Goal: Transaction & Acquisition: Purchase product/service

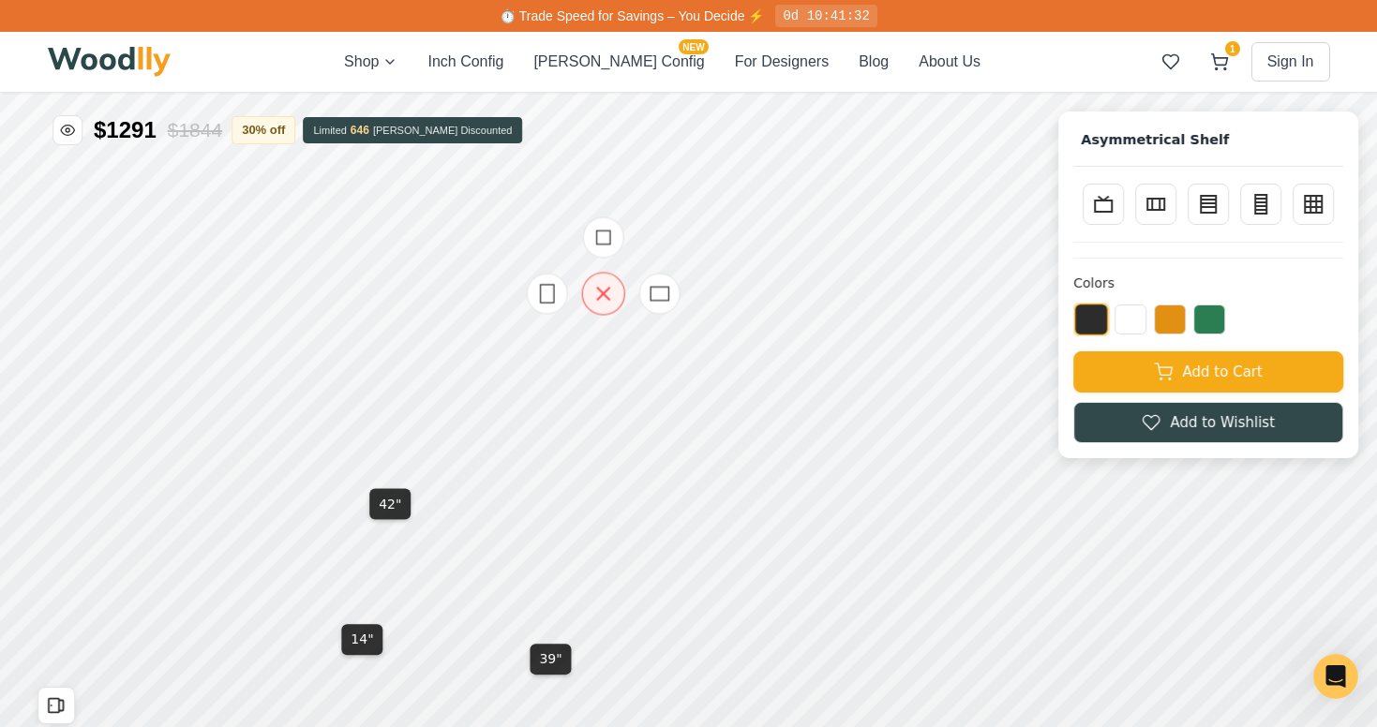
click at [618, 353] on div at bounding box center [603, 293] width 187 height 187
click at [616, 352] on div at bounding box center [603, 293] width 187 height 187
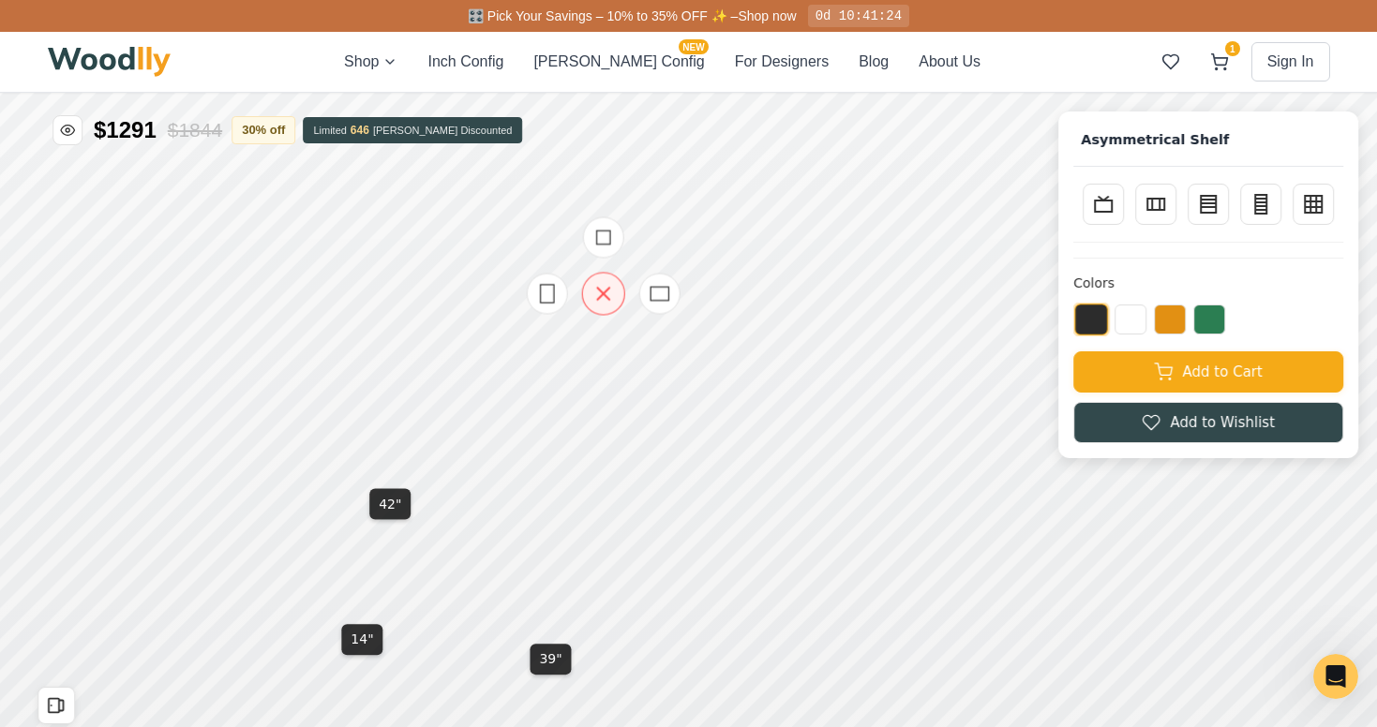
click at [597, 289] on icon at bounding box center [603, 293] width 23 height 23
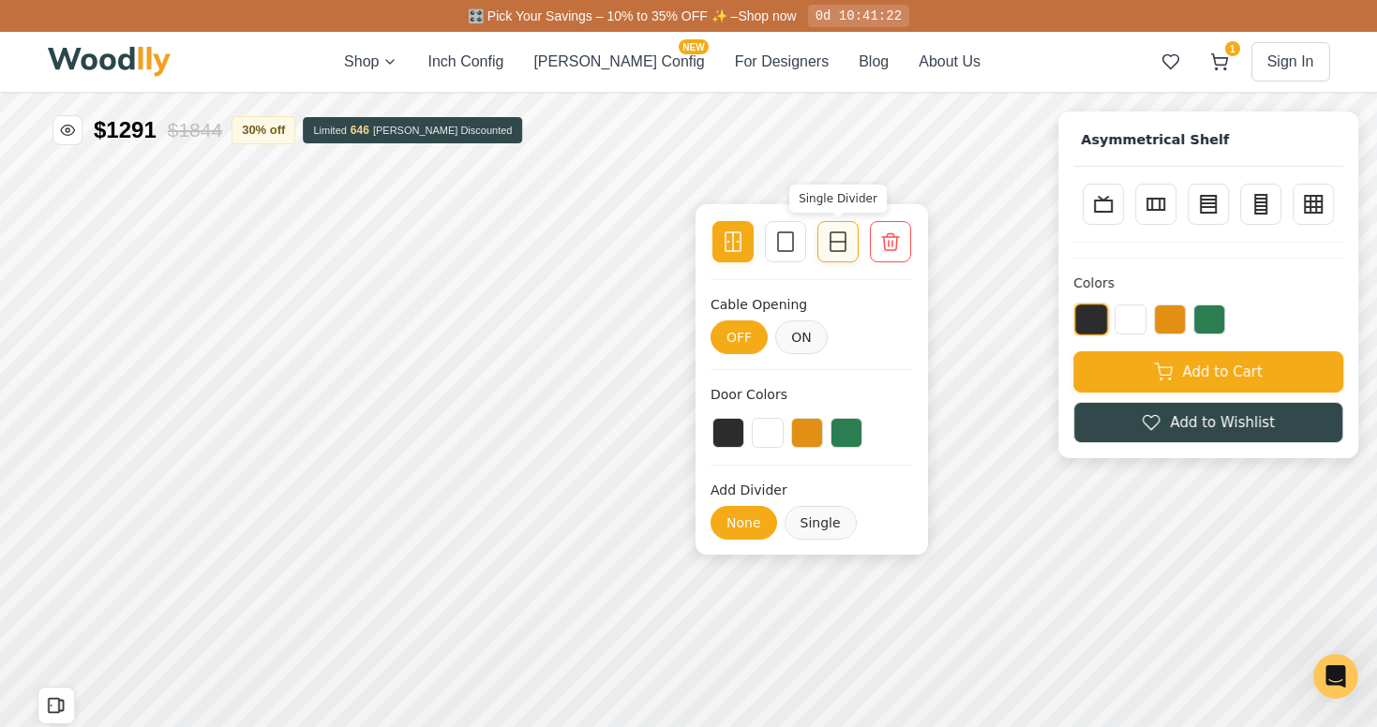
click at [853, 321] on div "OFF ON" at bounding box center [812, 338] width 202 height 34
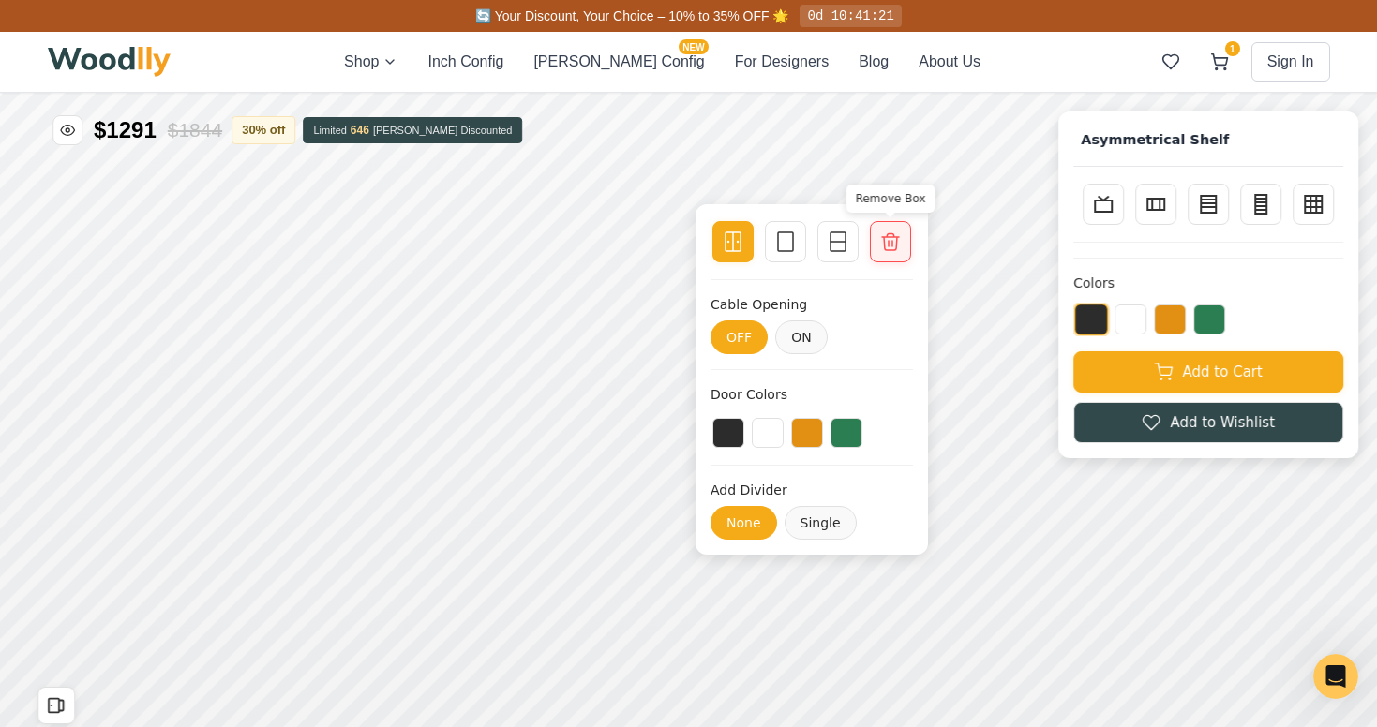
click at [893, 242] on icon at bounding box center [890, 242] width 22 height 22
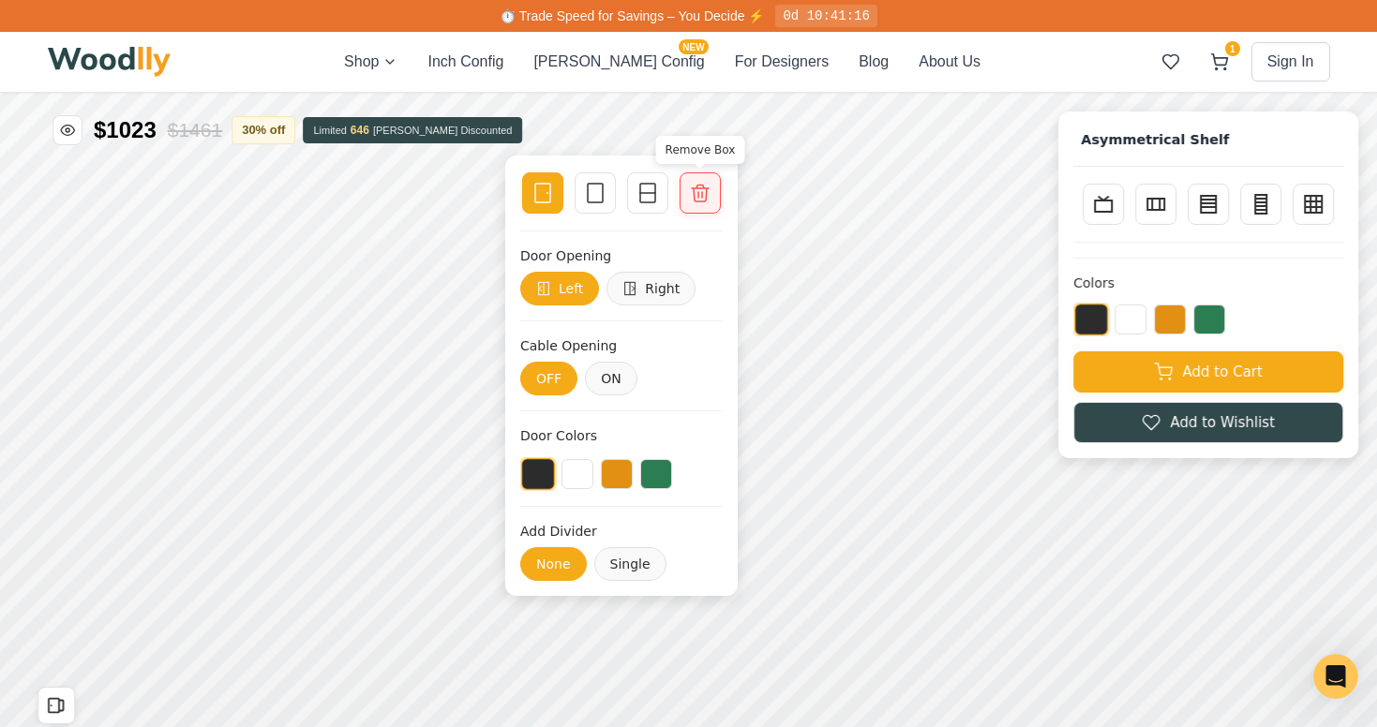
click at [696, 199] on icon at bounding box center [700, 193] width 22 height 22
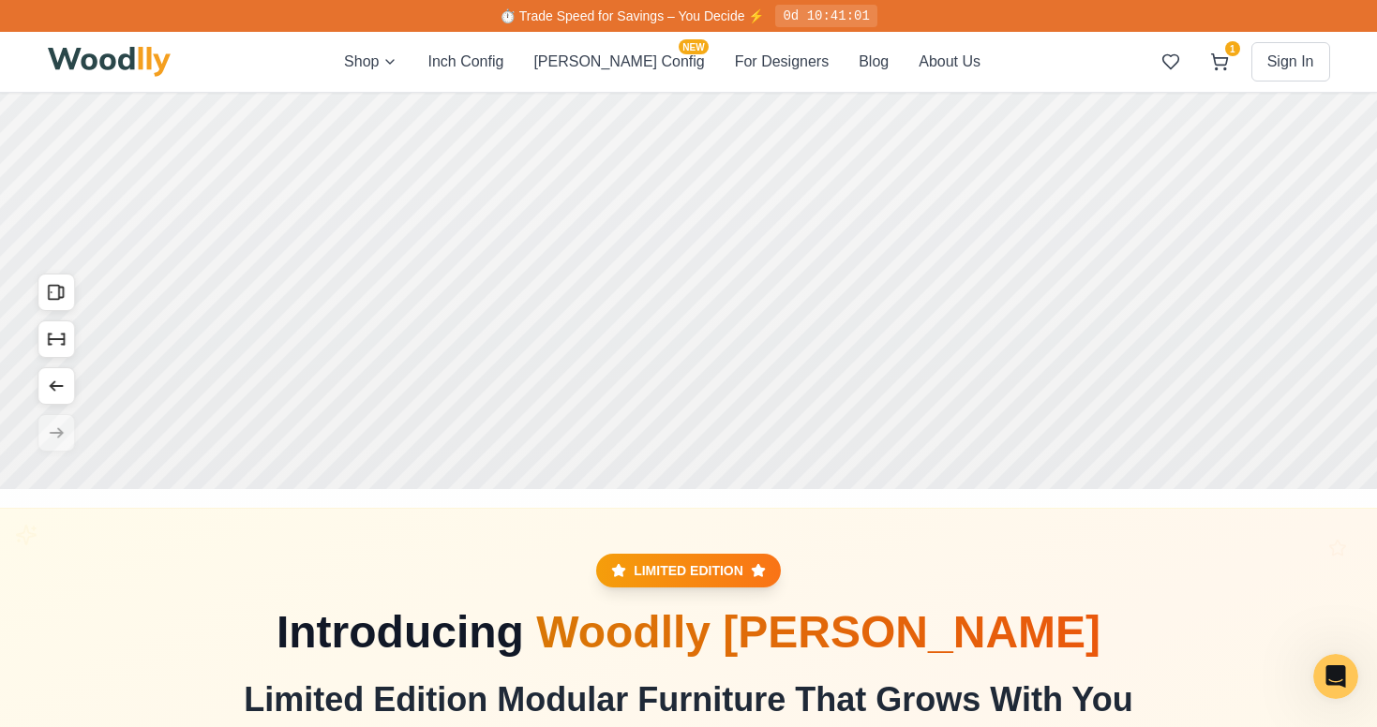
scroll to position [194, 0]
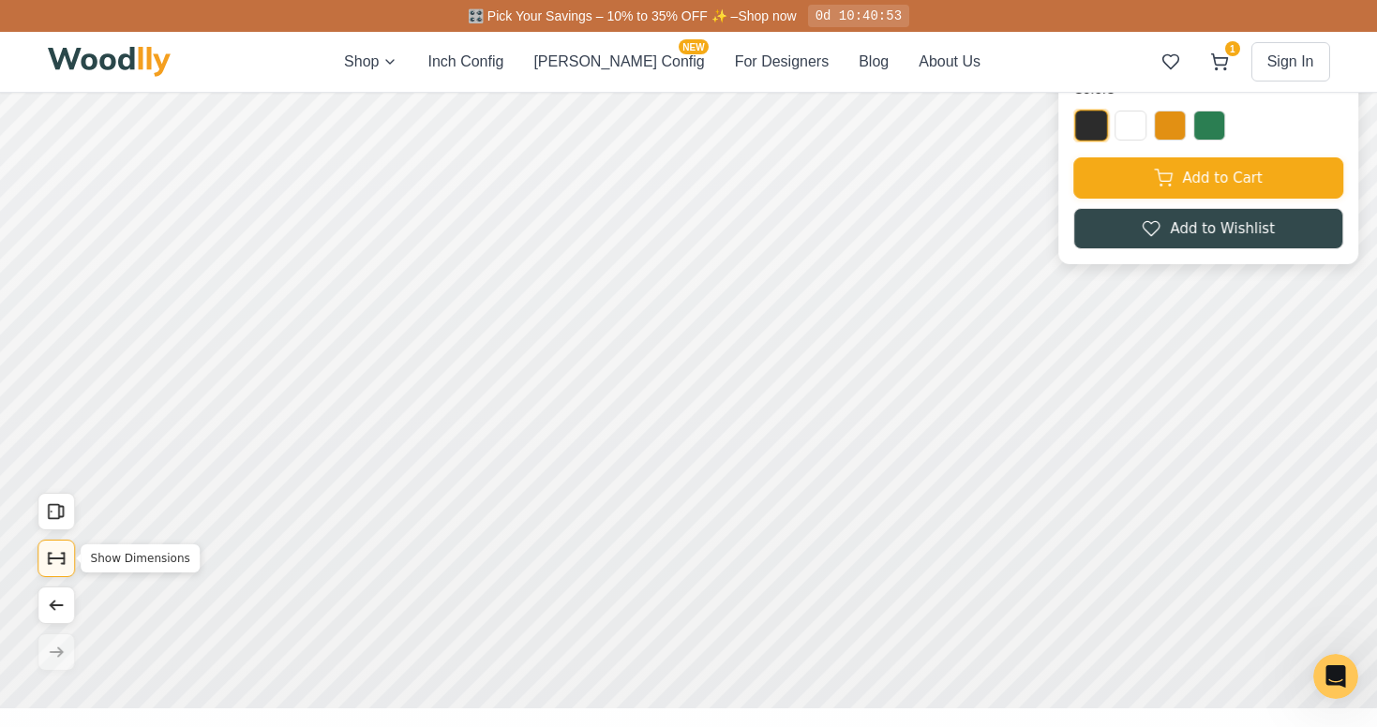
click at [53, 562] on icon "Show Dimensions" at bounding box center [56, 558] width 21 height 21
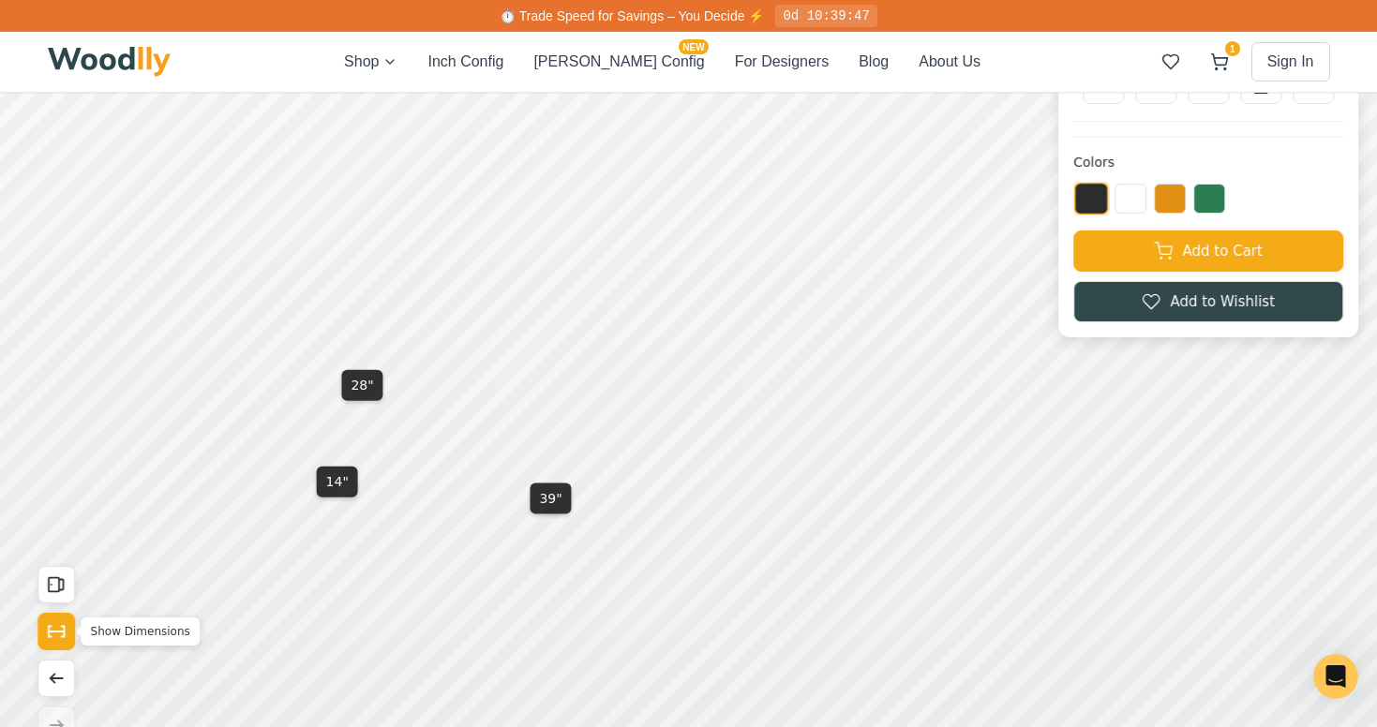
scroll to position [120, 0]
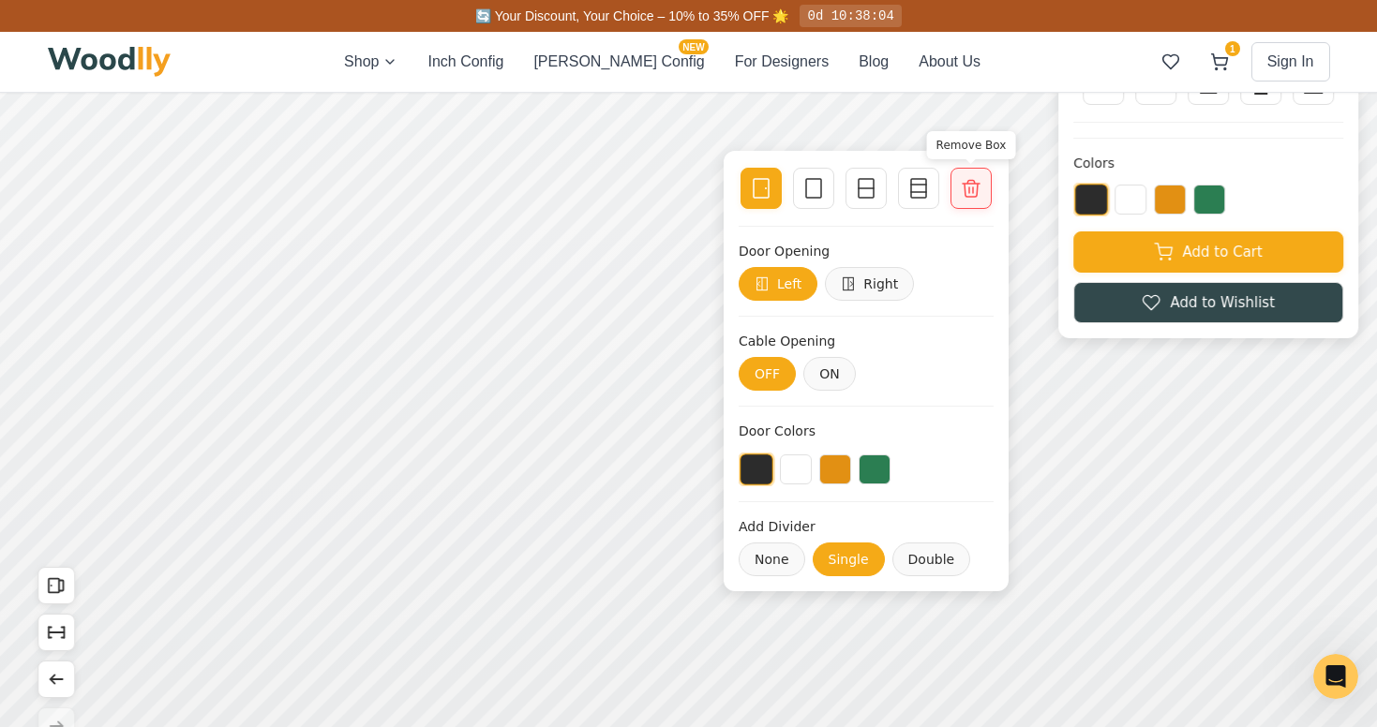
click at [975, 195] on icon at bounding box center [971, 188] width 22 height 22
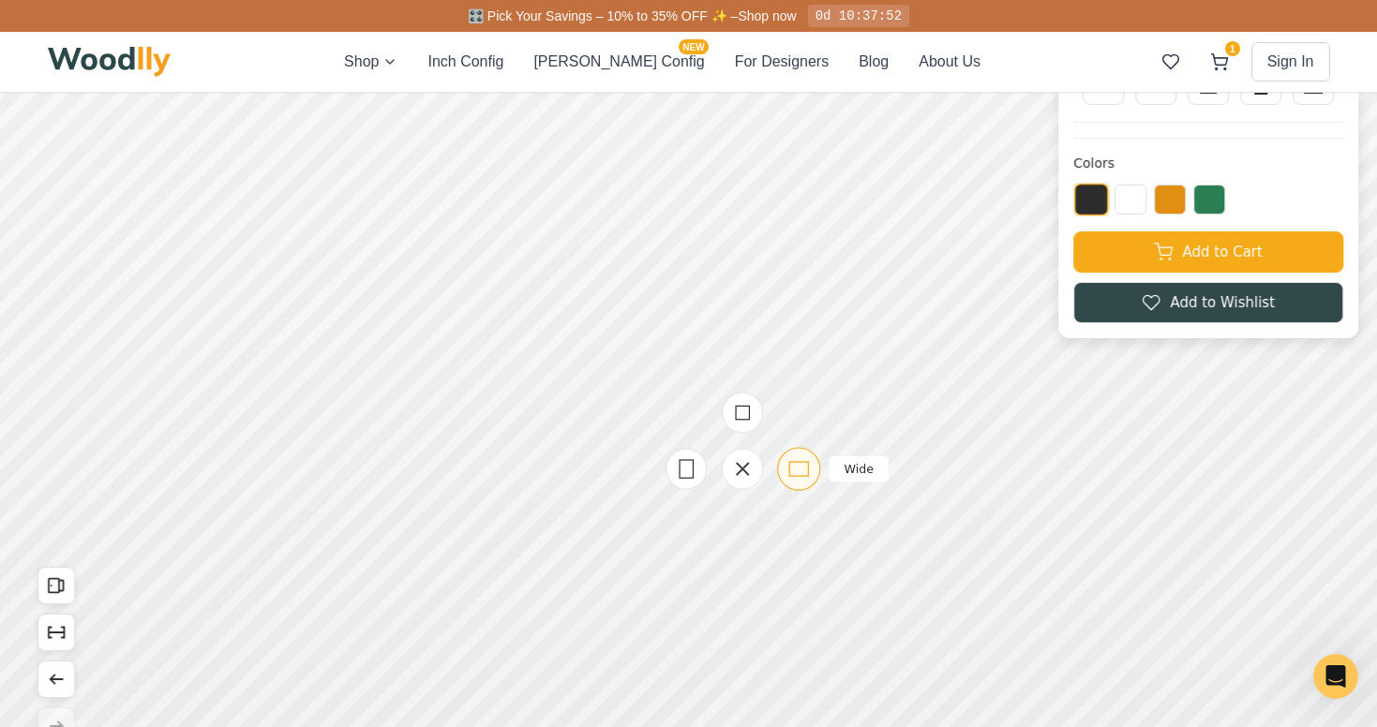
click at [797, 469] on icon at bounding box center [798, 468] width 23 height 23
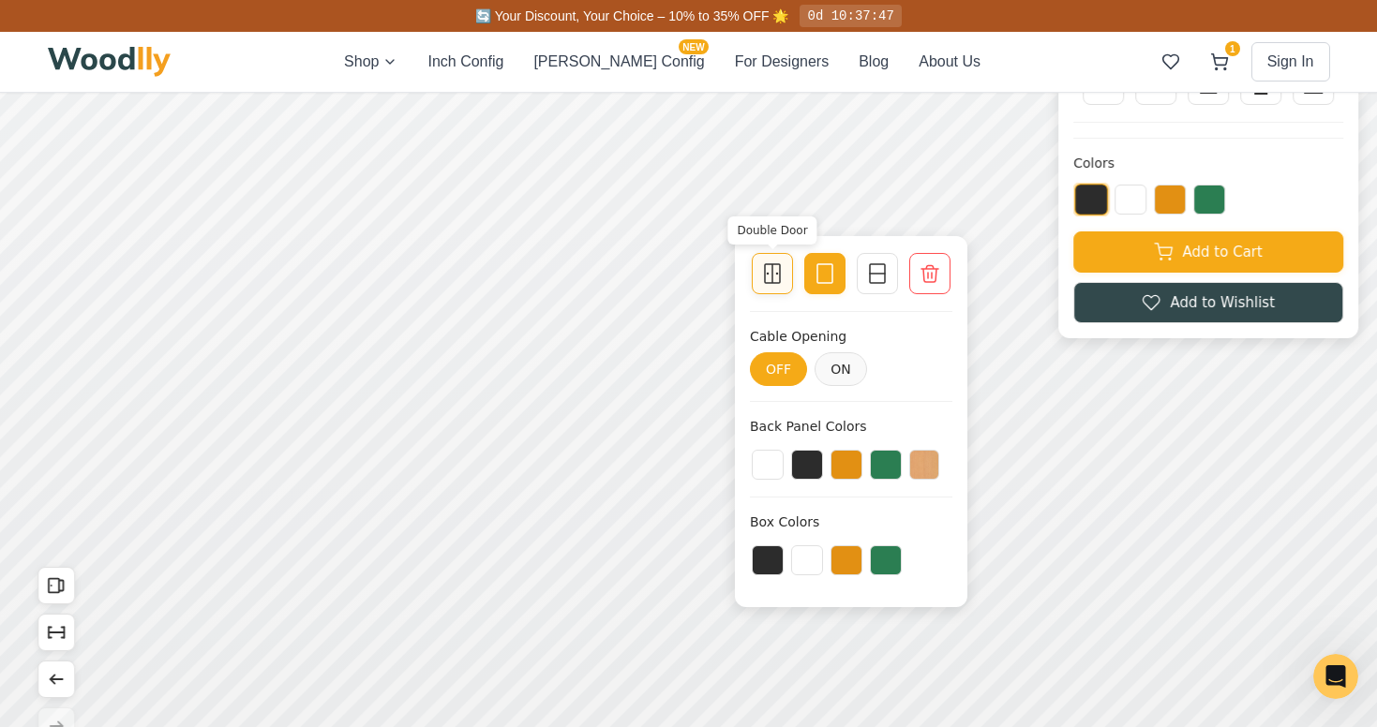
click at [769, 277] on icon at bounding box center [772, 273] width 22 height 22
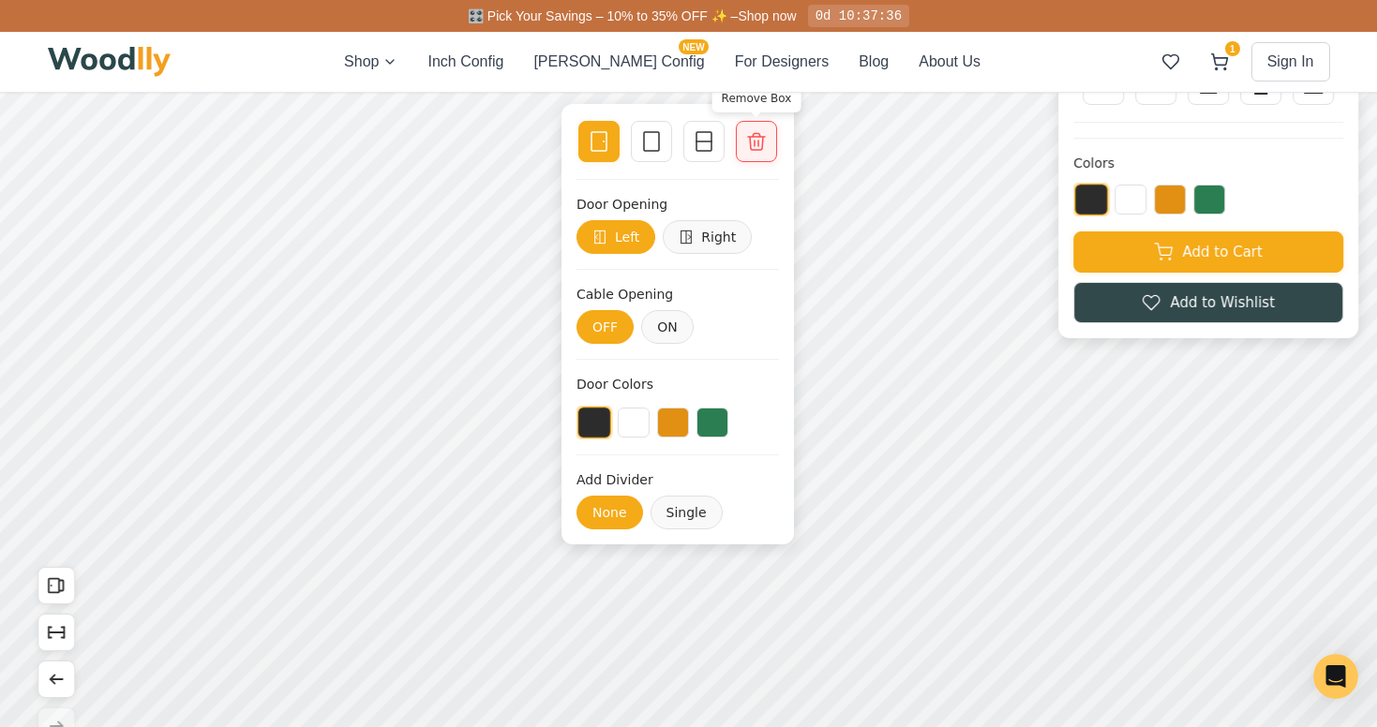
click at [752, 131] on icon at bounding box center [756, 141] width 22 height 22
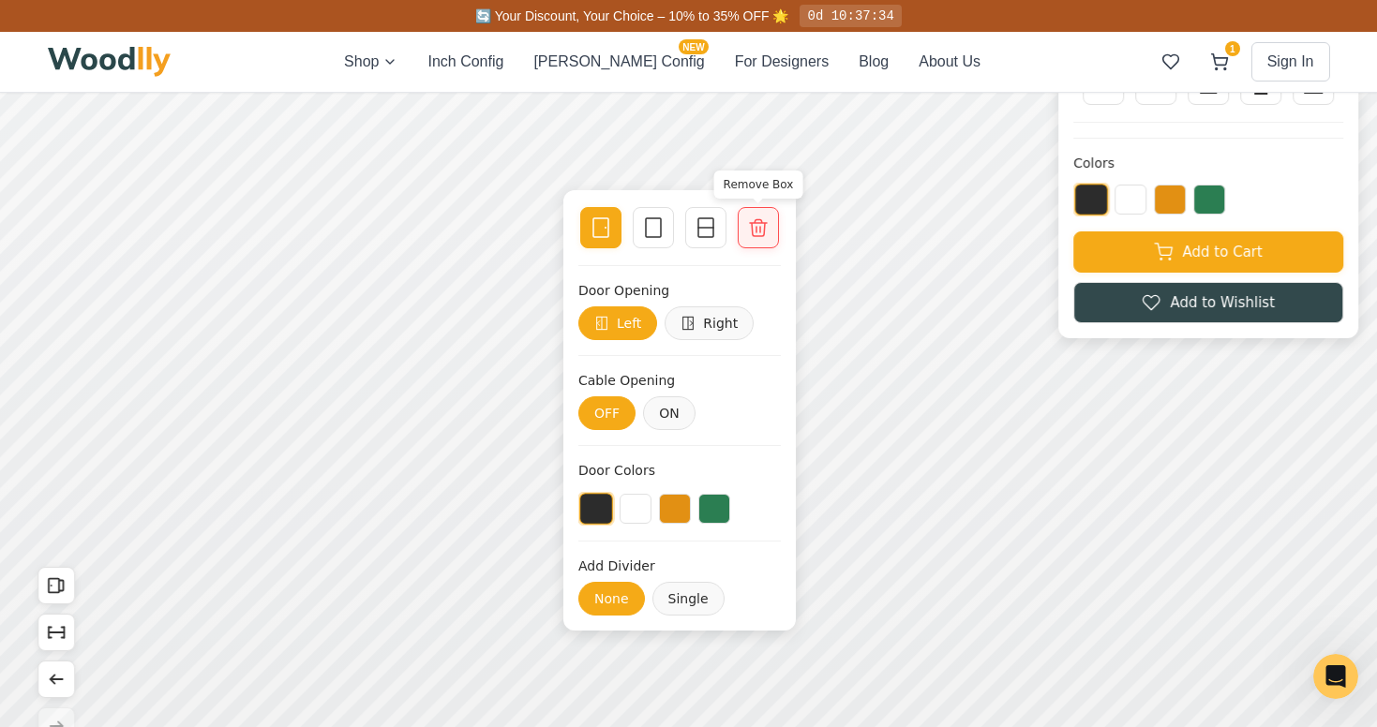
click at [757, 226] on icon at bounding box center [758, 228] width 22 height 22
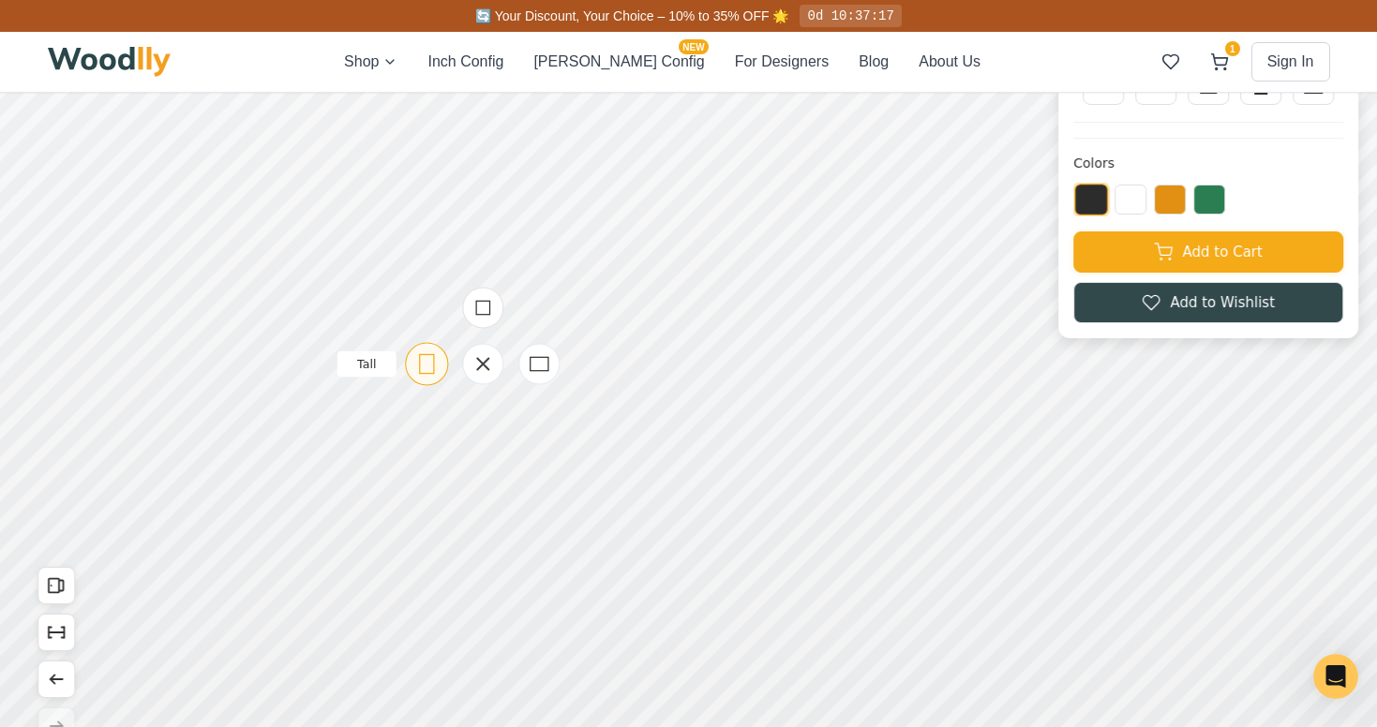
click at [424, 362] on icon at bounding box center [426, 363] width 23 height 23
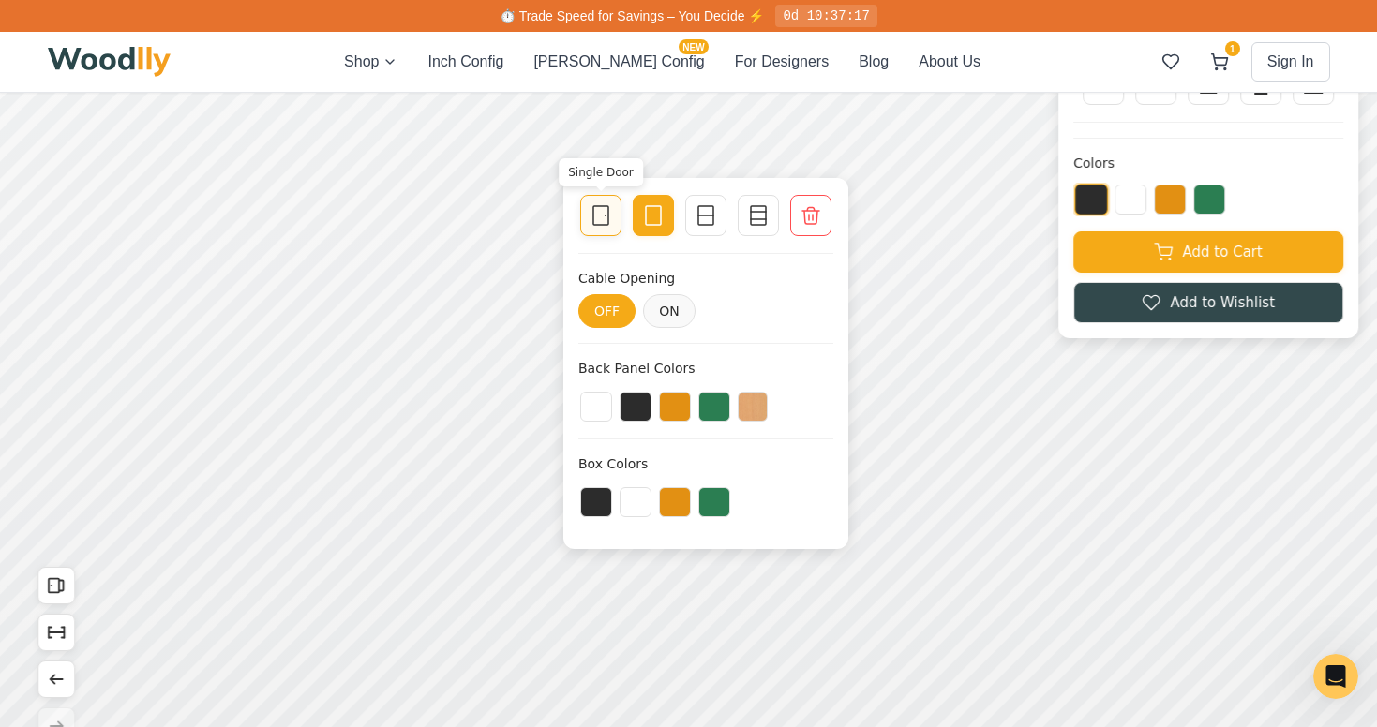
click at [602, 209] on icon at bounding box center [601, 215] width 22 height 22
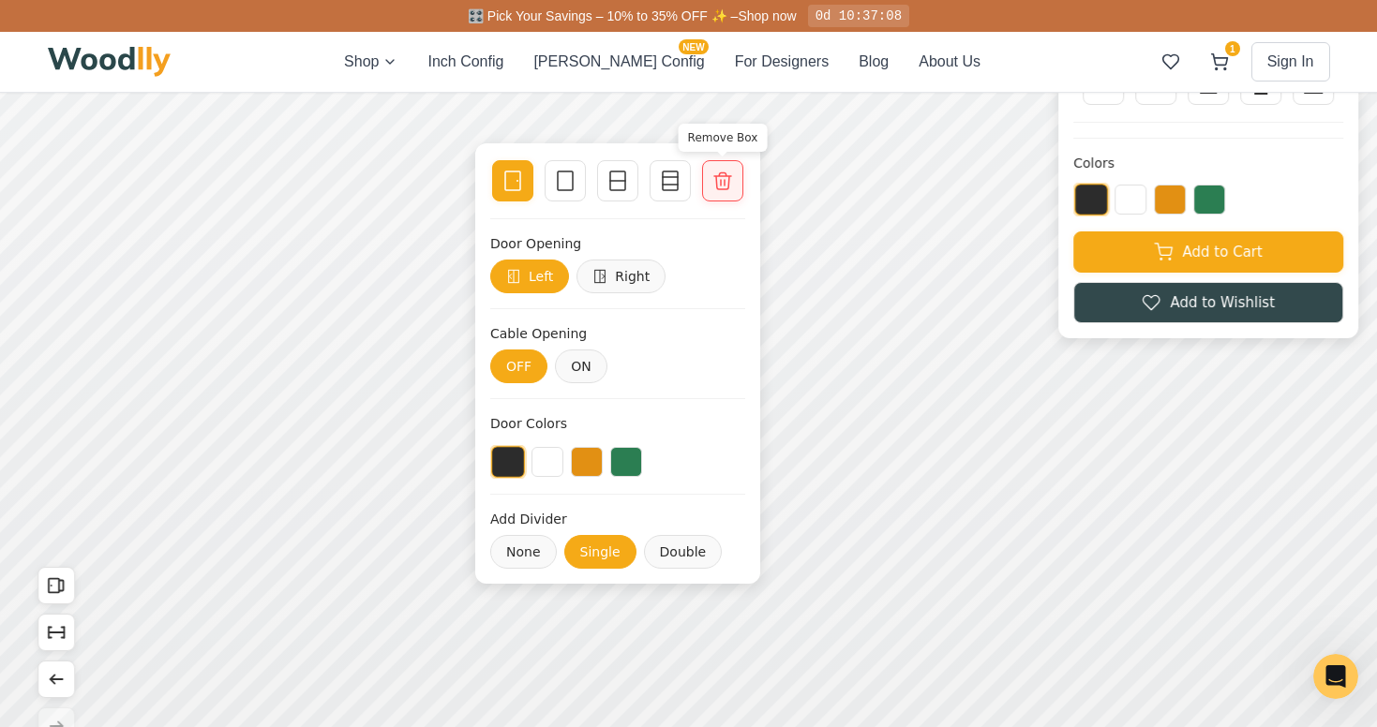
click at [715, 177] on icon at bounding box center [723, 181] width 22 height 22
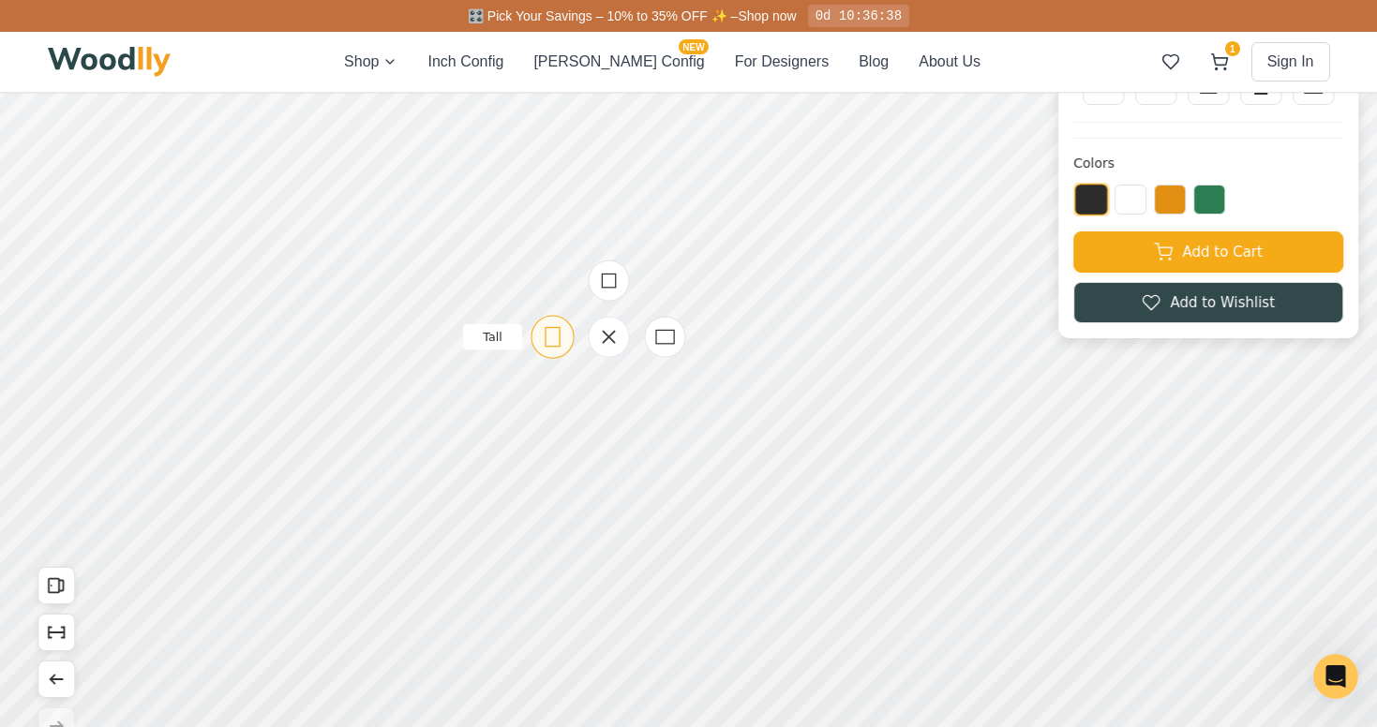
click at [560, 337] on icon at bounding box center [552, 336] width 23 height 23
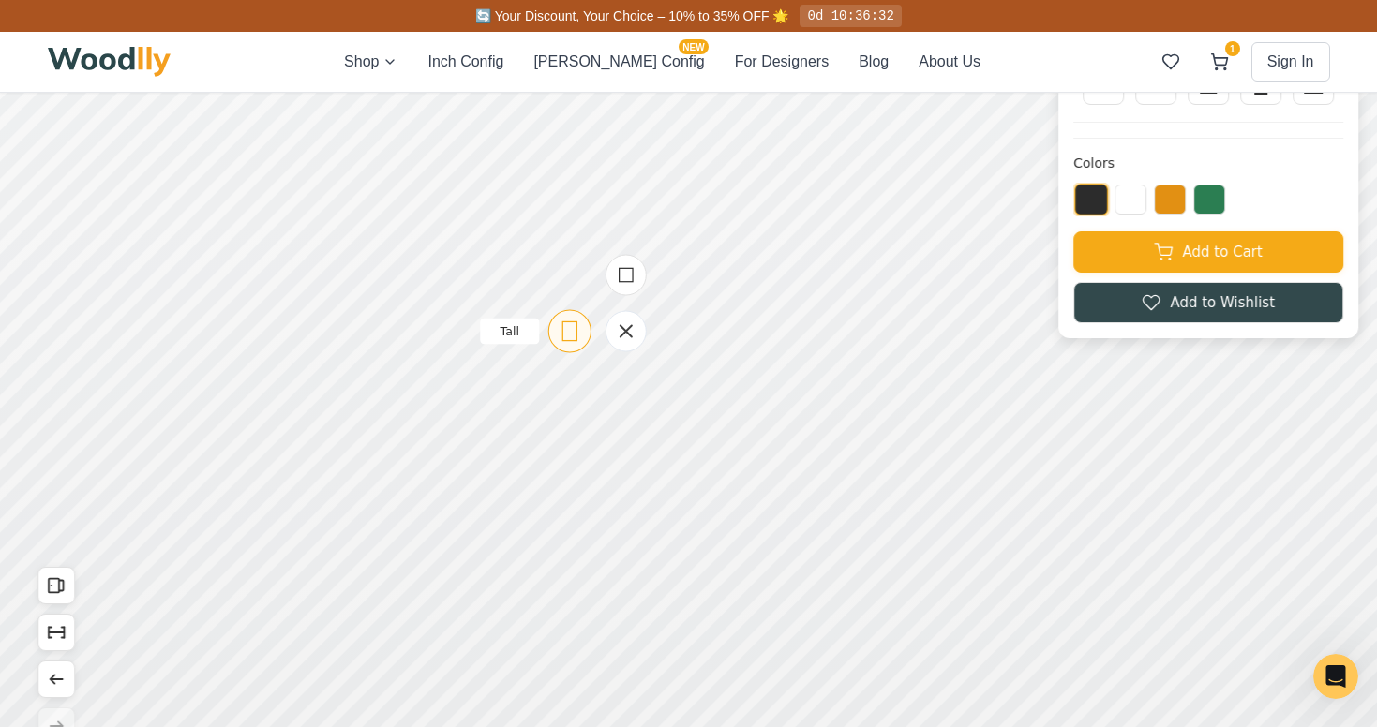
click at [573, 329] on icon at bounding box center [569, 331] width 23 height 23
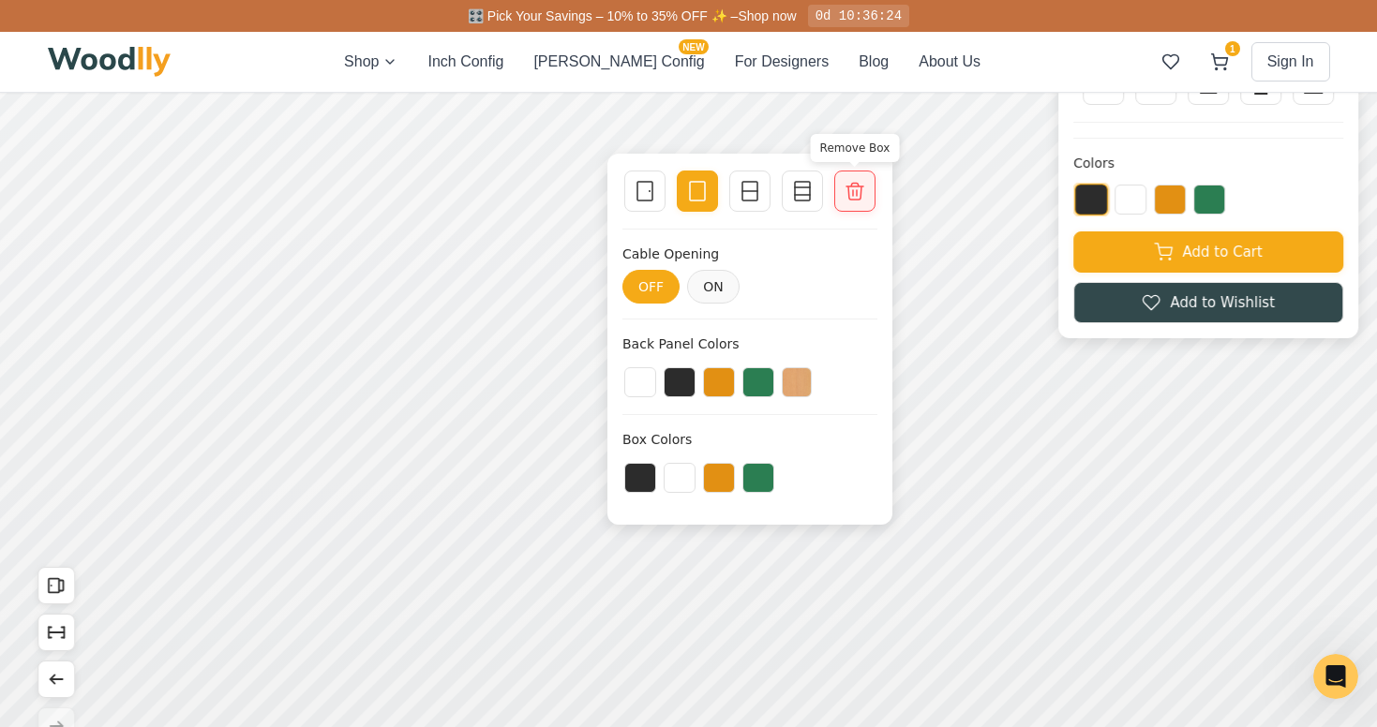
click at [843, 178] on div at bounding box center [855, 191] width 26 height 26
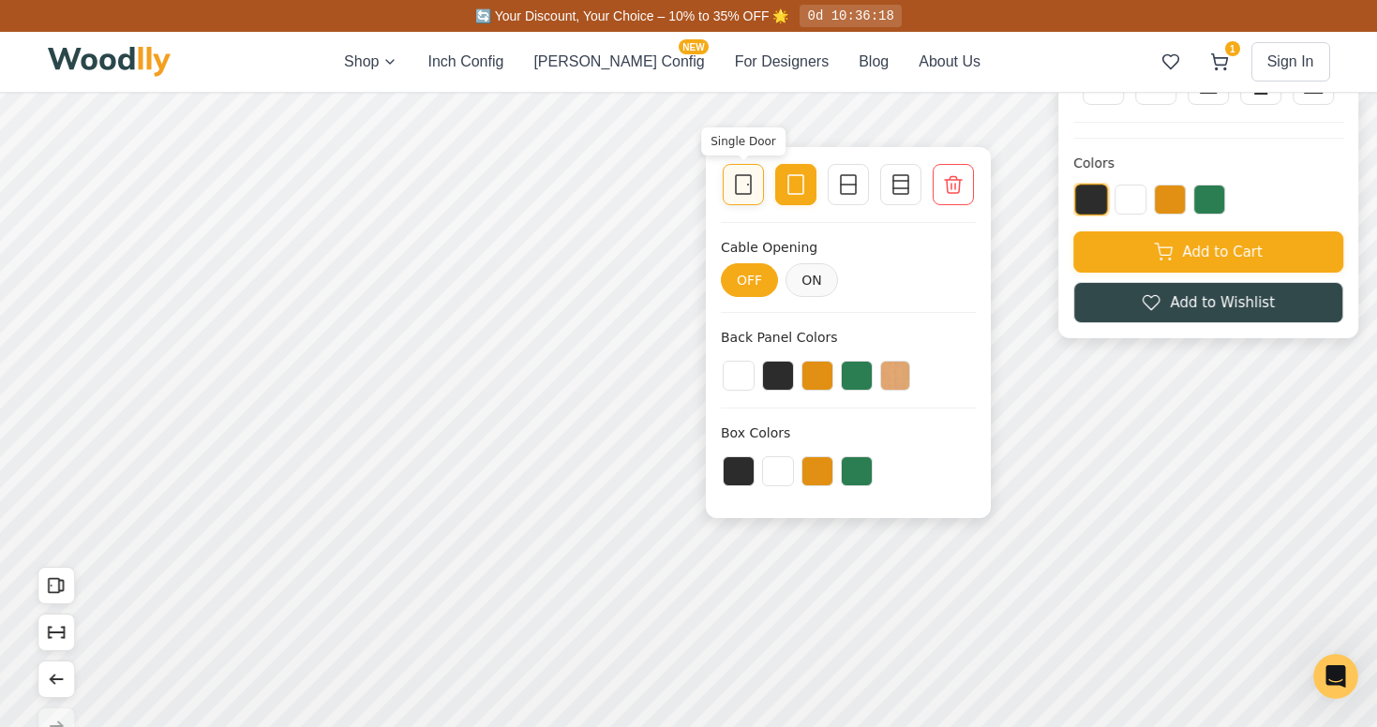
click at [740, 189] on icon at bounding box center [743, 184] width 22 height 22
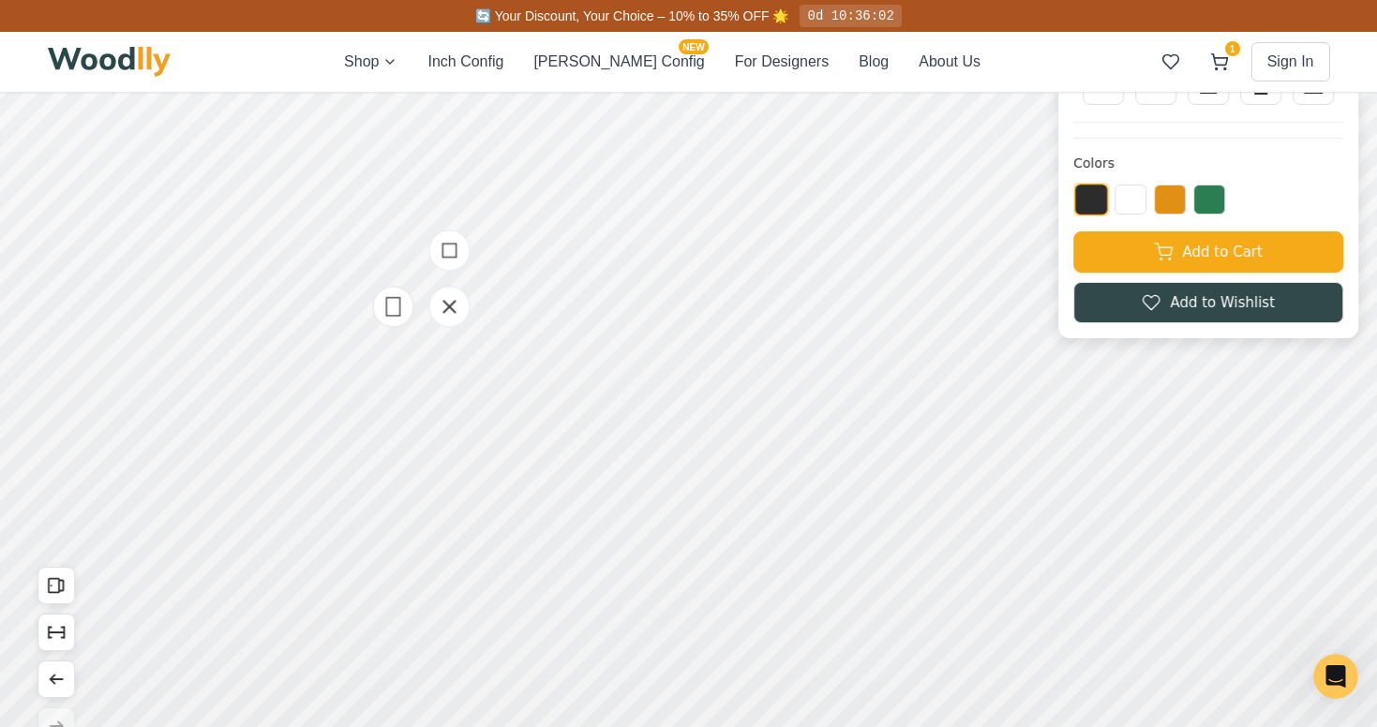
click at [542, 352] on div at bounding box center [448, 306] width 187 height 187
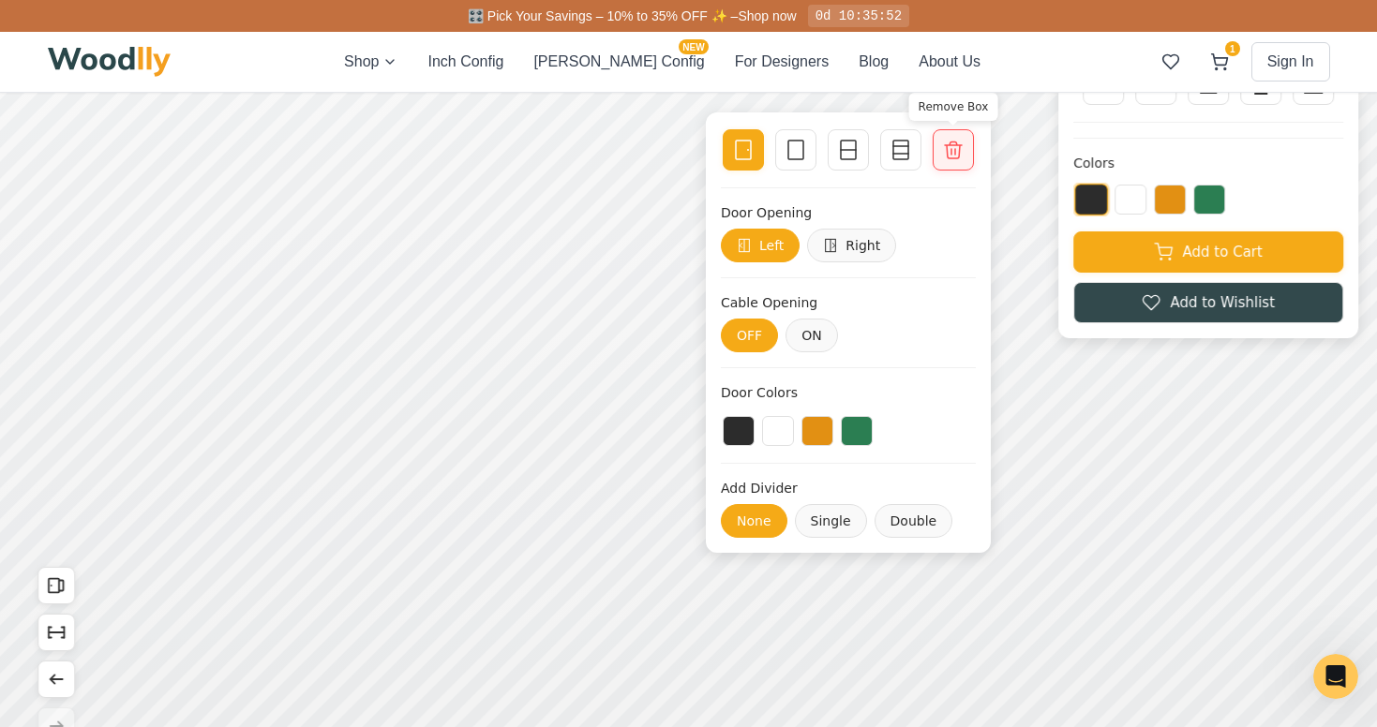
click at [952, 143] on icon at bounding box center [953, 150] width 22 height 22
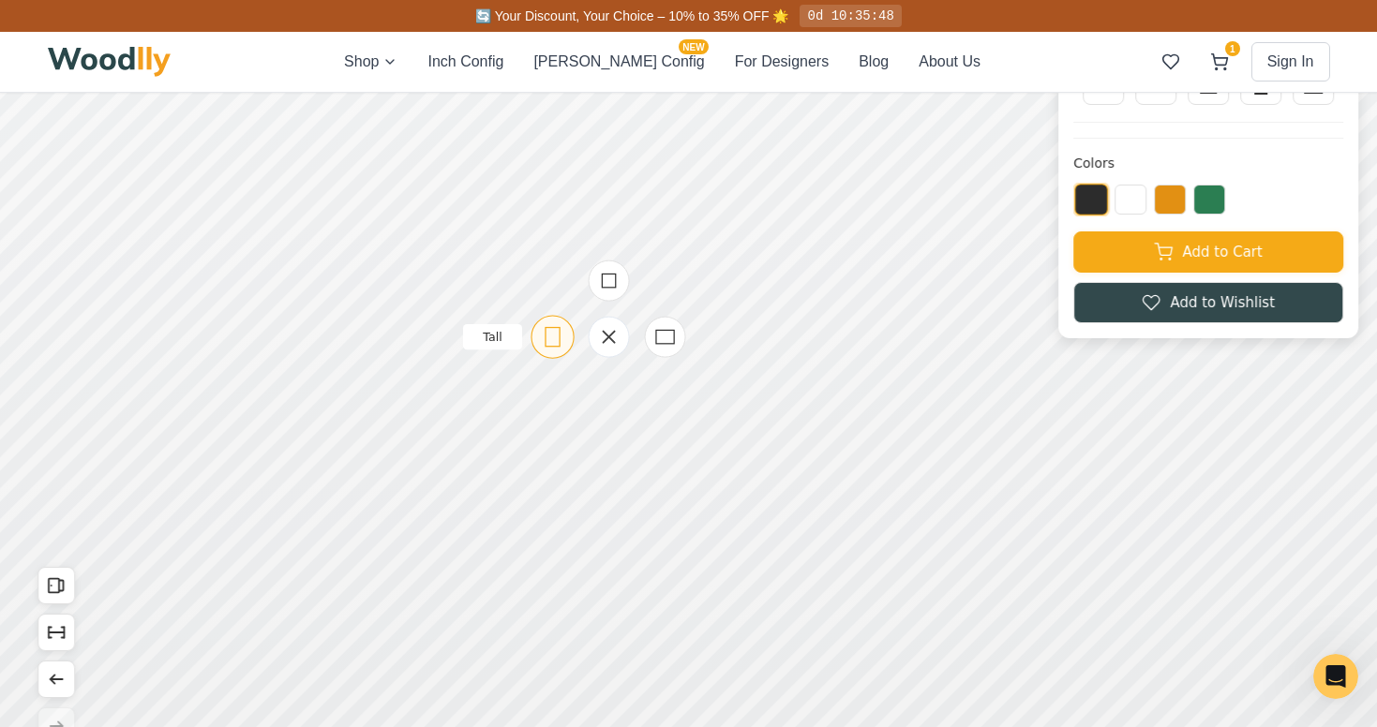
click at [547, 328] on rect at bounding box center [553, 337] width 14 height 19
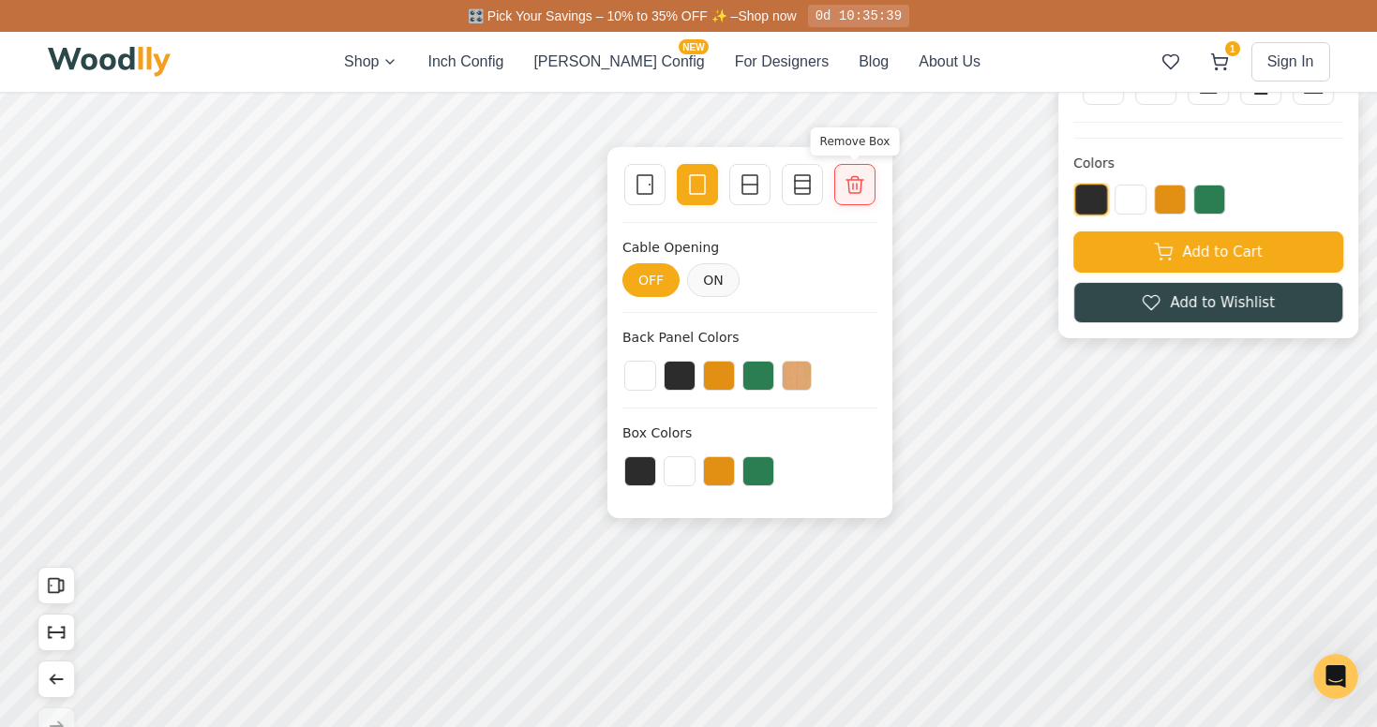
click at [860, 182] on icon at bounding box center [855, 184] width 22 height 22
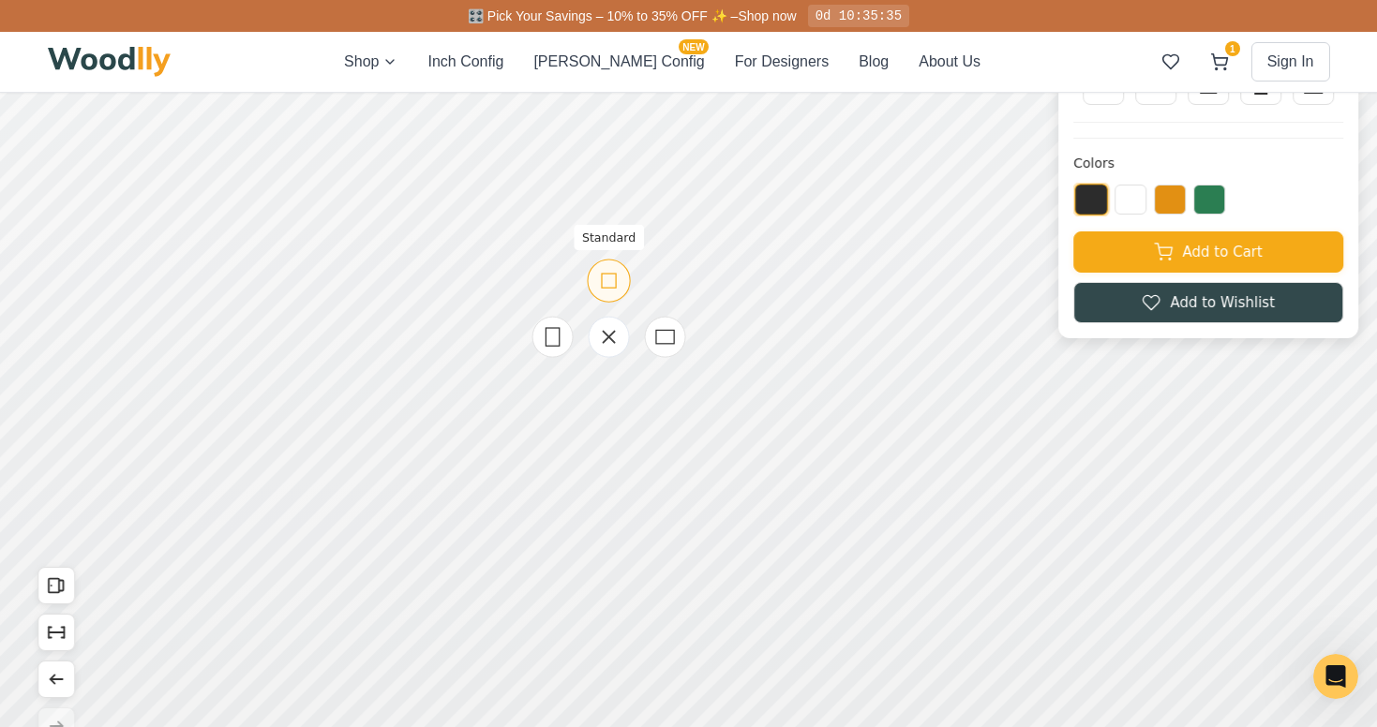
click at [605, 288] on rect at bounding box center [609, 281] width 14 height 14
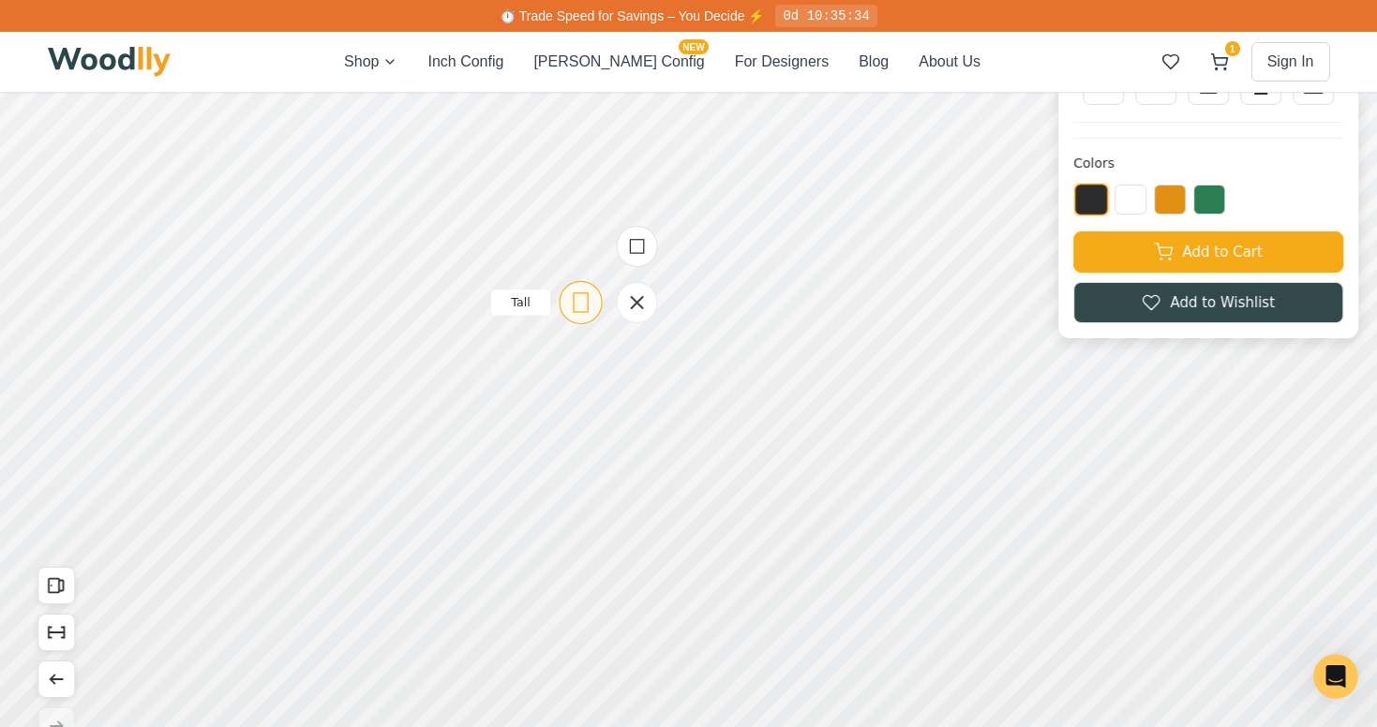
click at [587, 308] on rect at bounding box center [581, 302] width 14 height 19
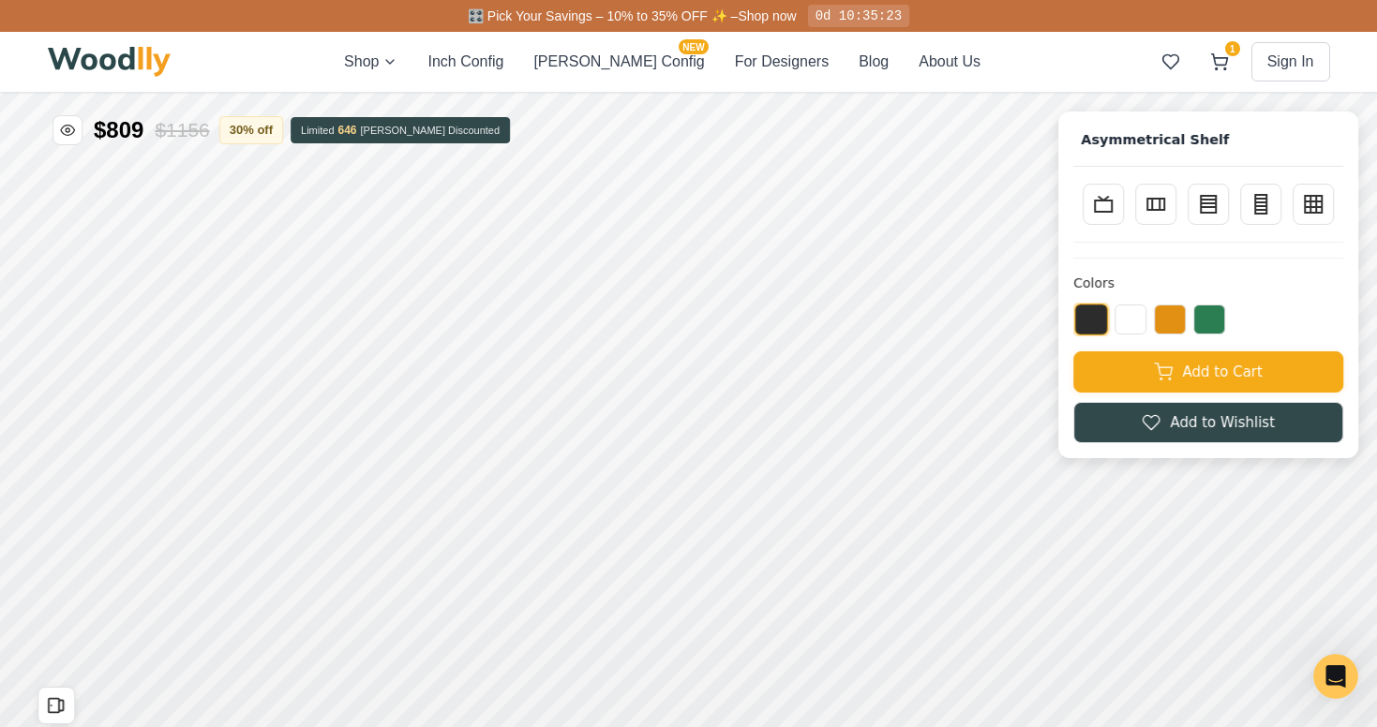
scroll to position [14, 0]
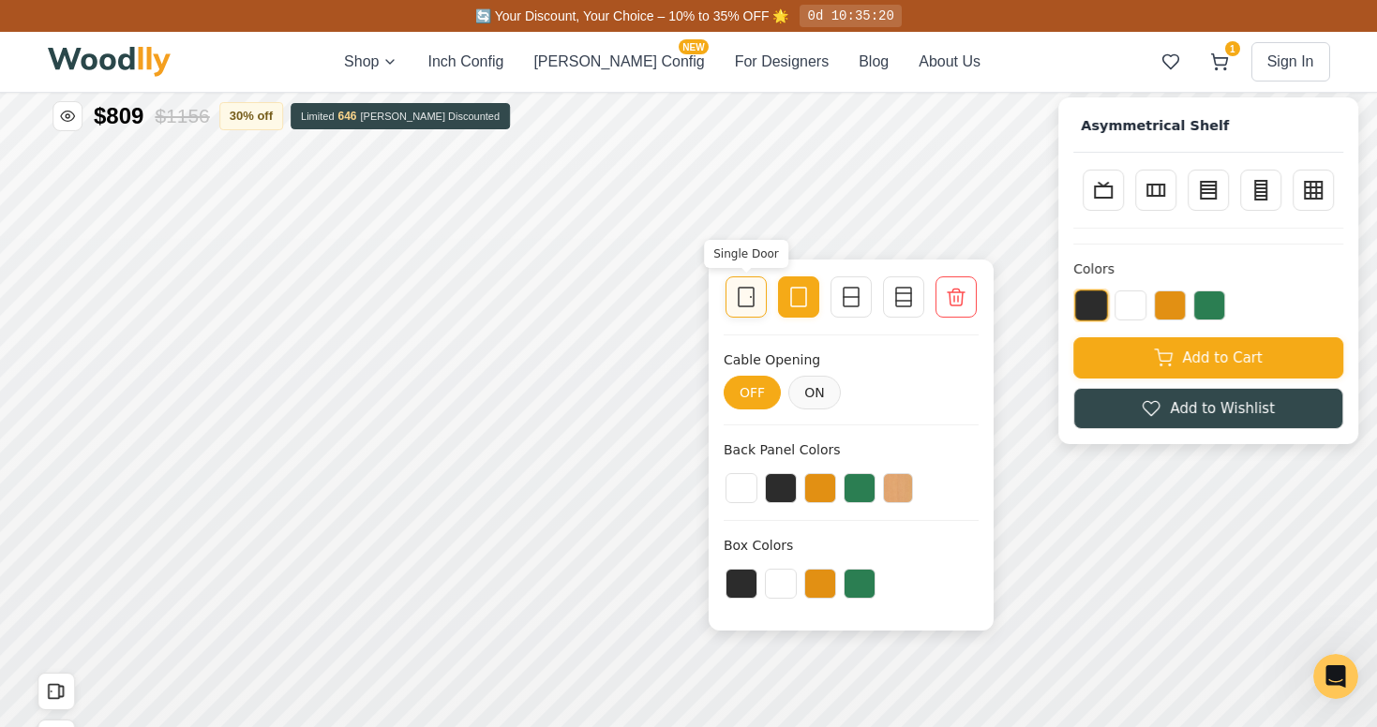
click at [743, 293] on icon at bounding box center [746, 297] width 22 height 22
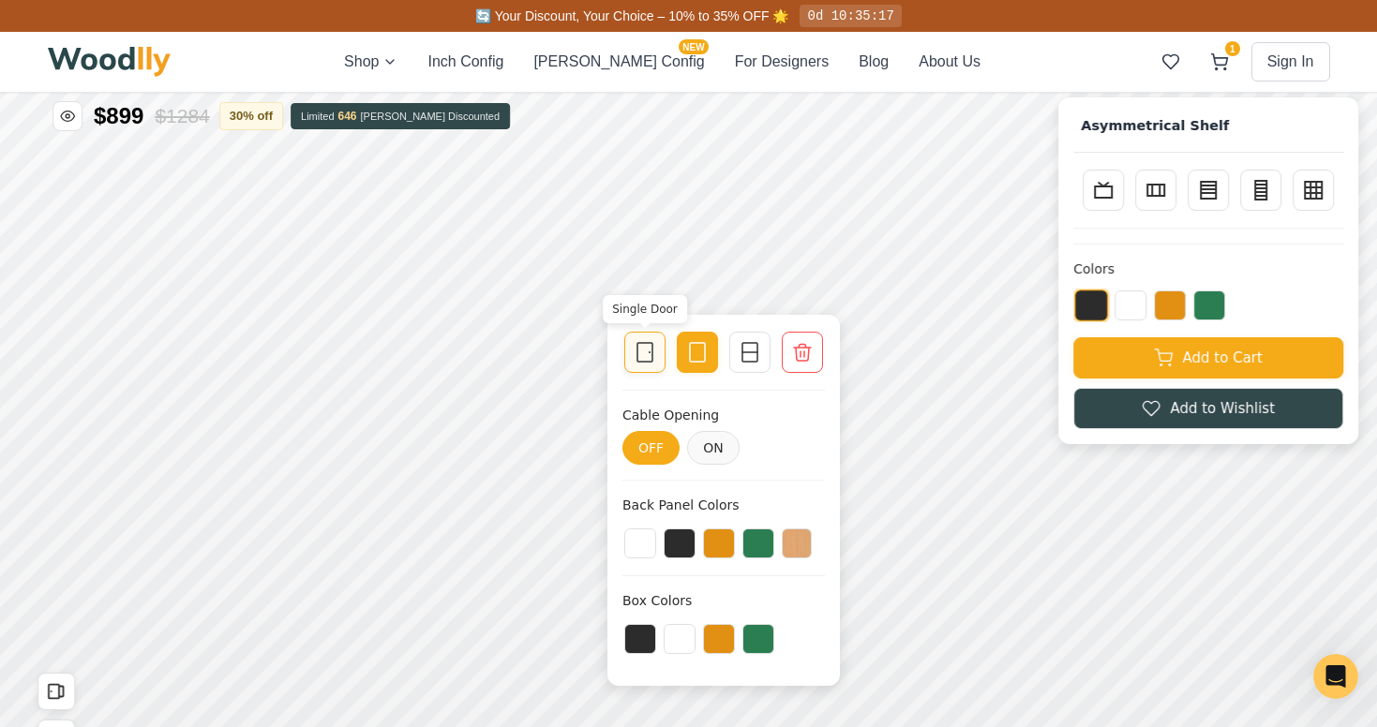
click at [644, 351] on icon at bounding box center [645, 352] width 22 height 22
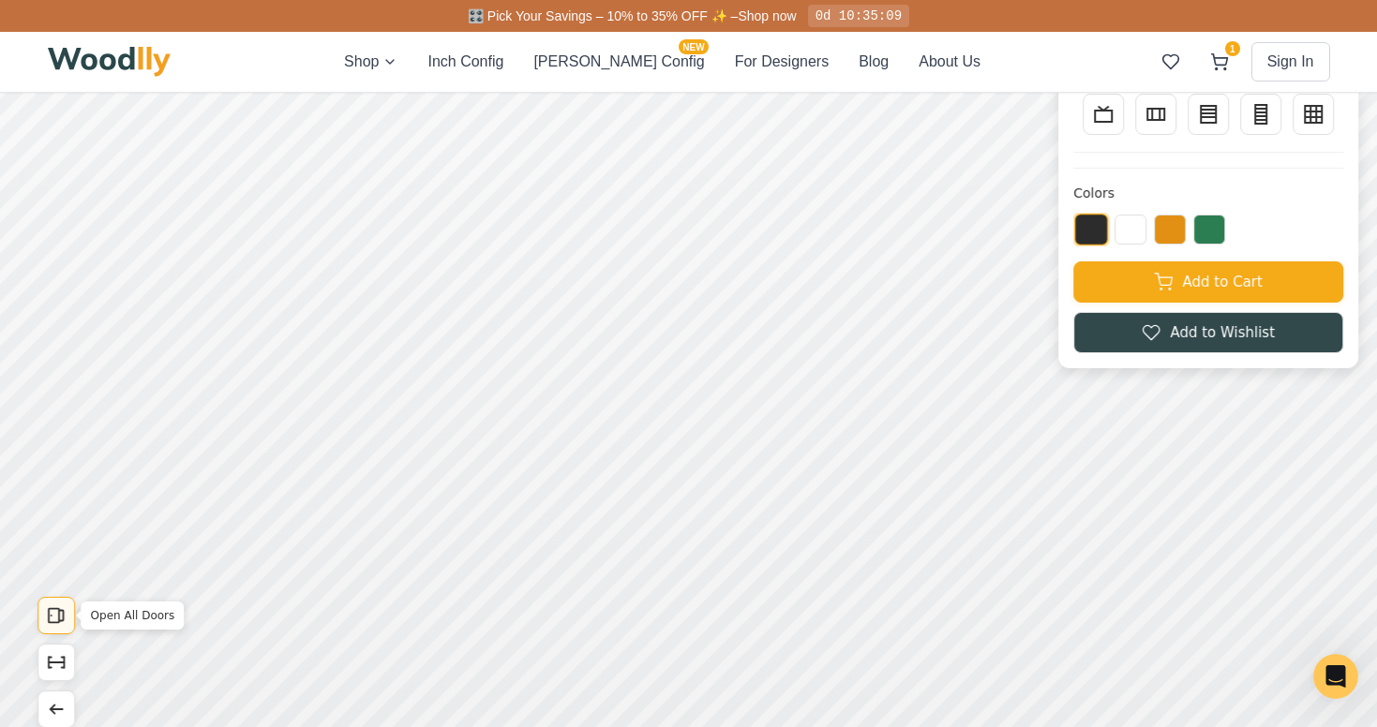
scroll to position [95, 0]
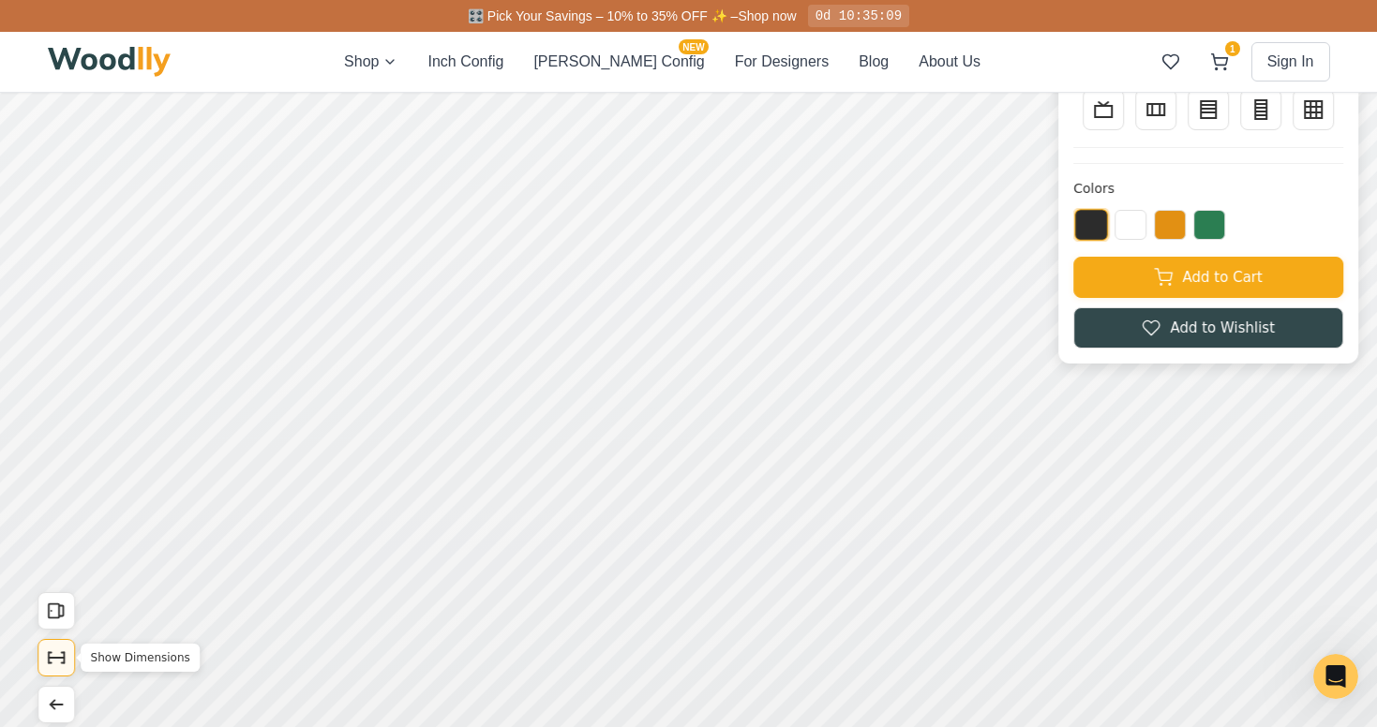
click at [61, 656] on icon "Show Dimensions" at bounding box center [56, 658] width 21 height 21
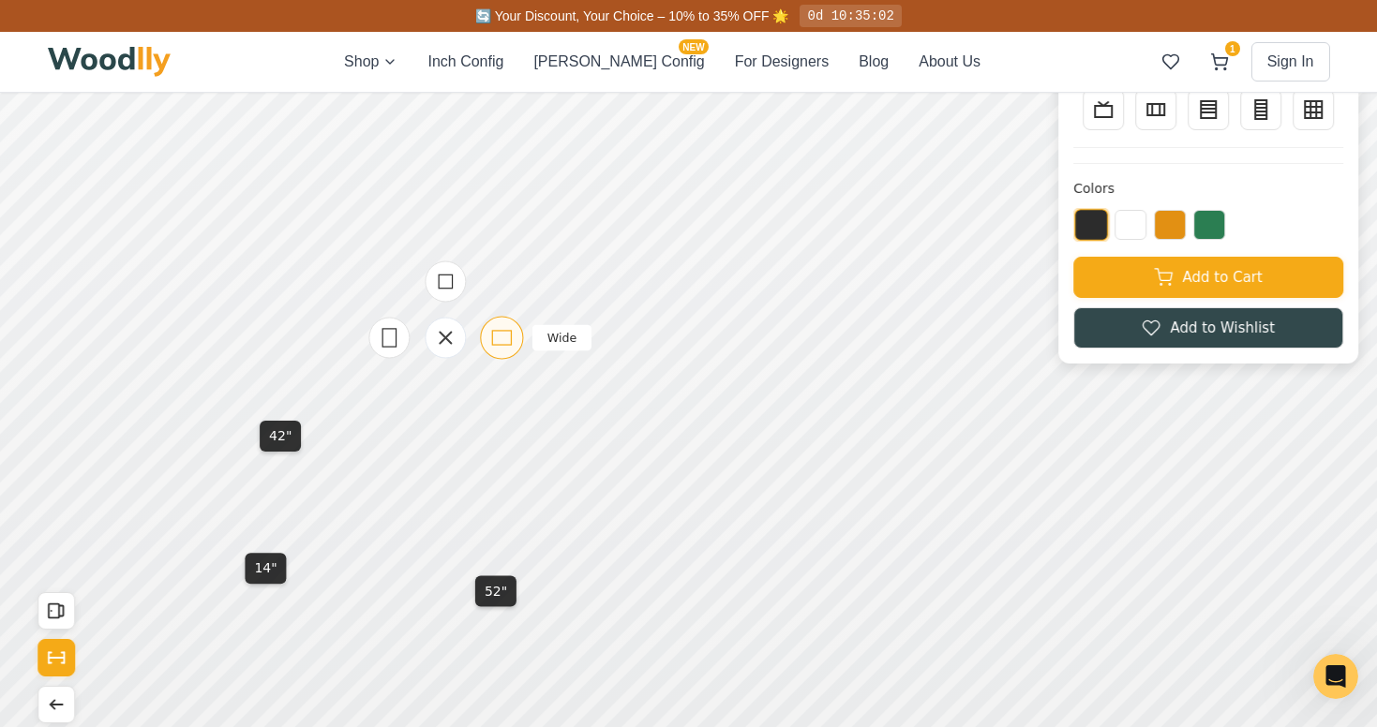
click at [501, 329] on icon at bounding box center [501, 337] width 23 height 23
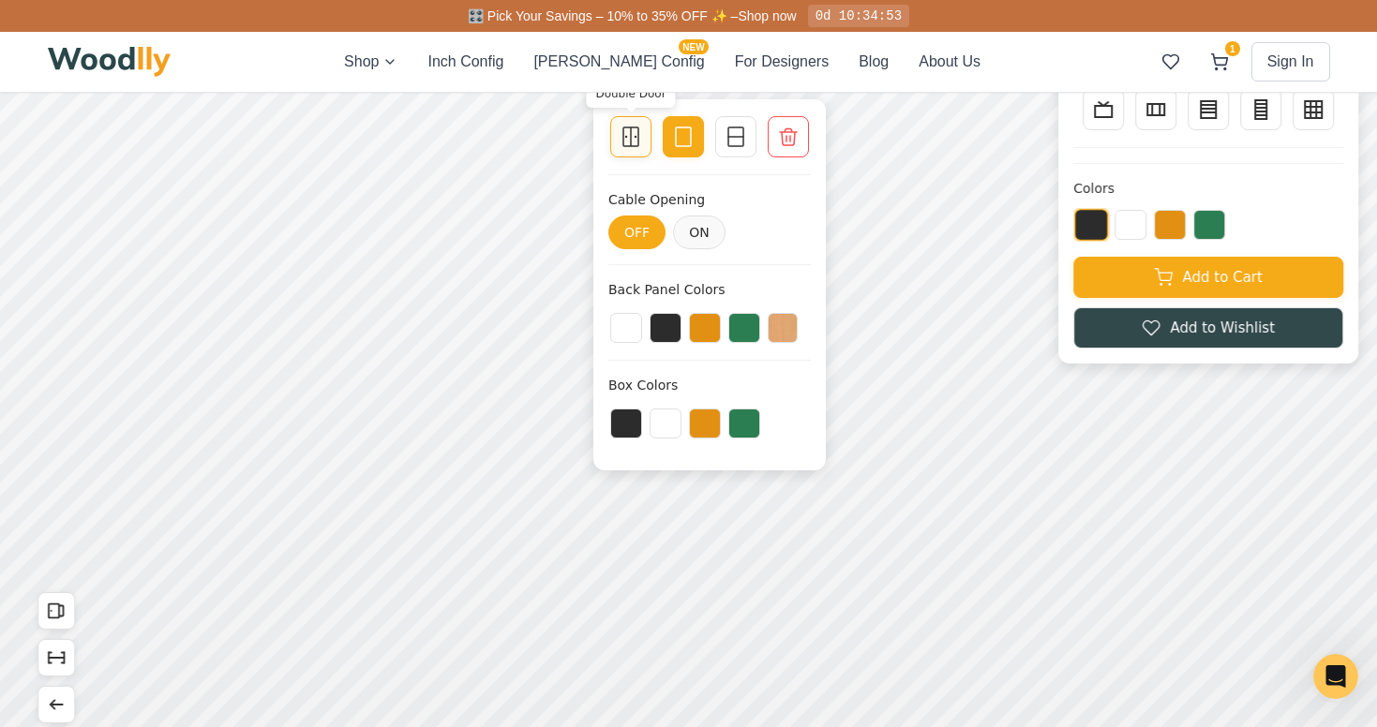
click at [629, 130] on icon at bounding box center [631, 137] width 22 height 22
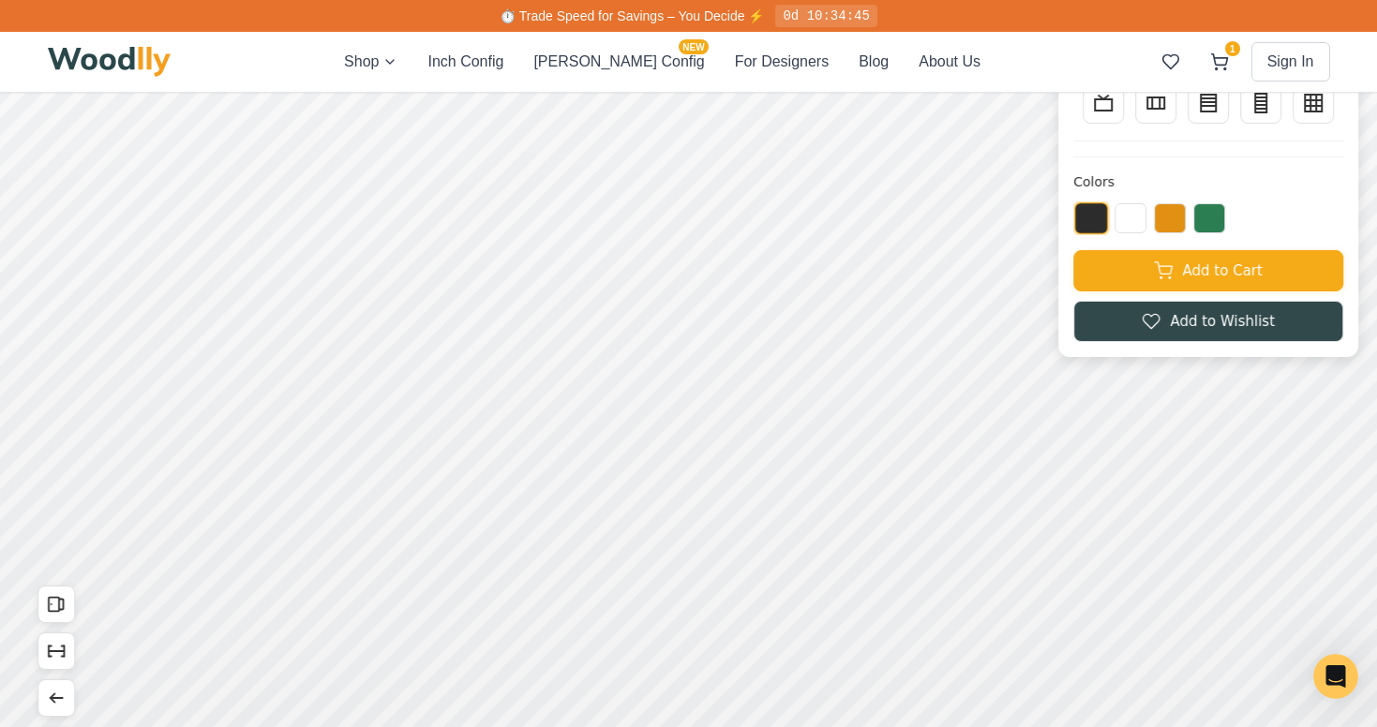
scroll to position [102, 0]
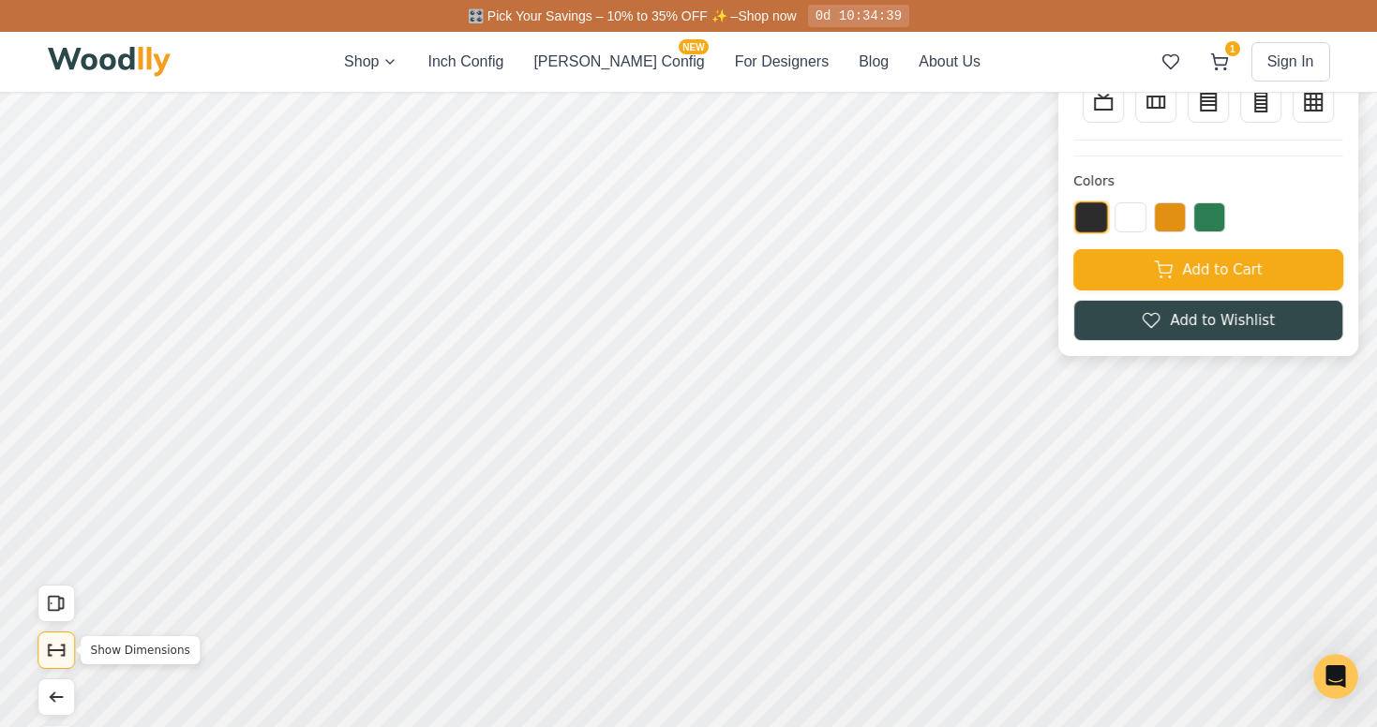
click at [52, 648] on icon "Show Dimensions" at bounding box center [56, 650] width 21 height 21
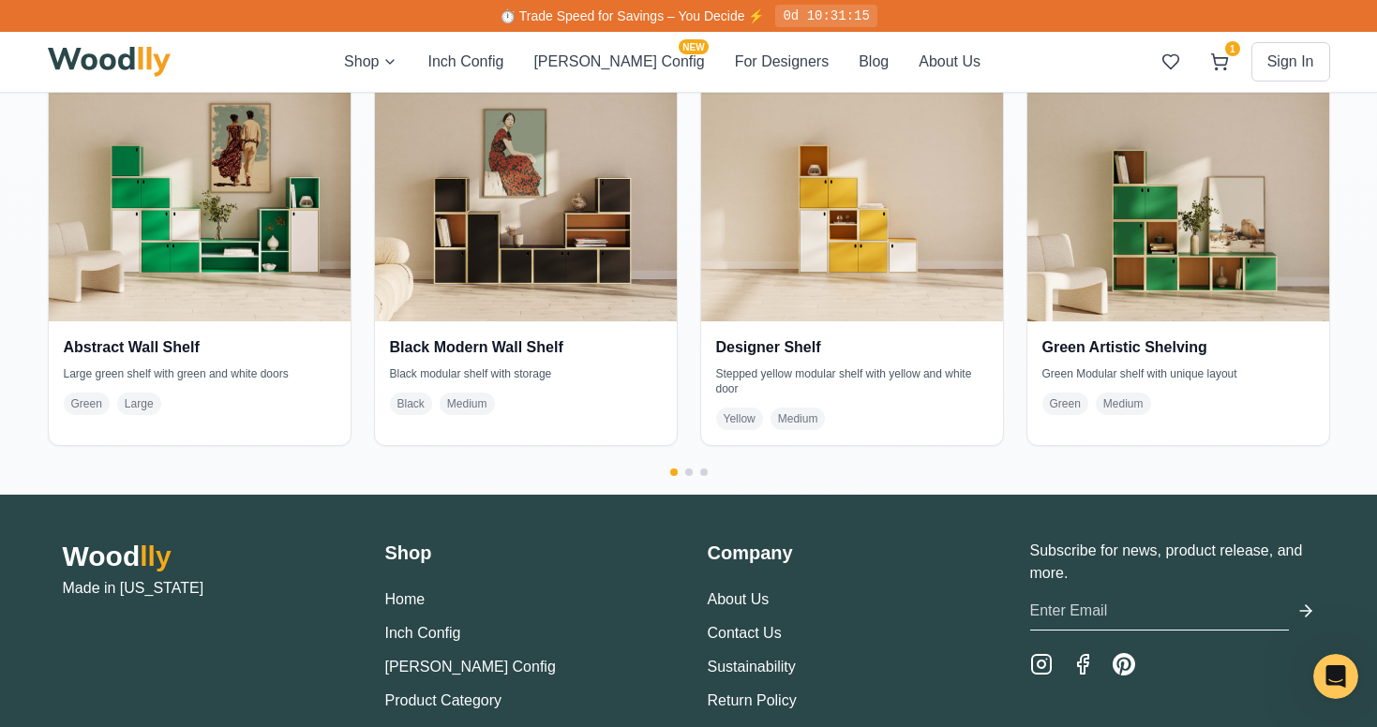
scroll to position [4811, 0]
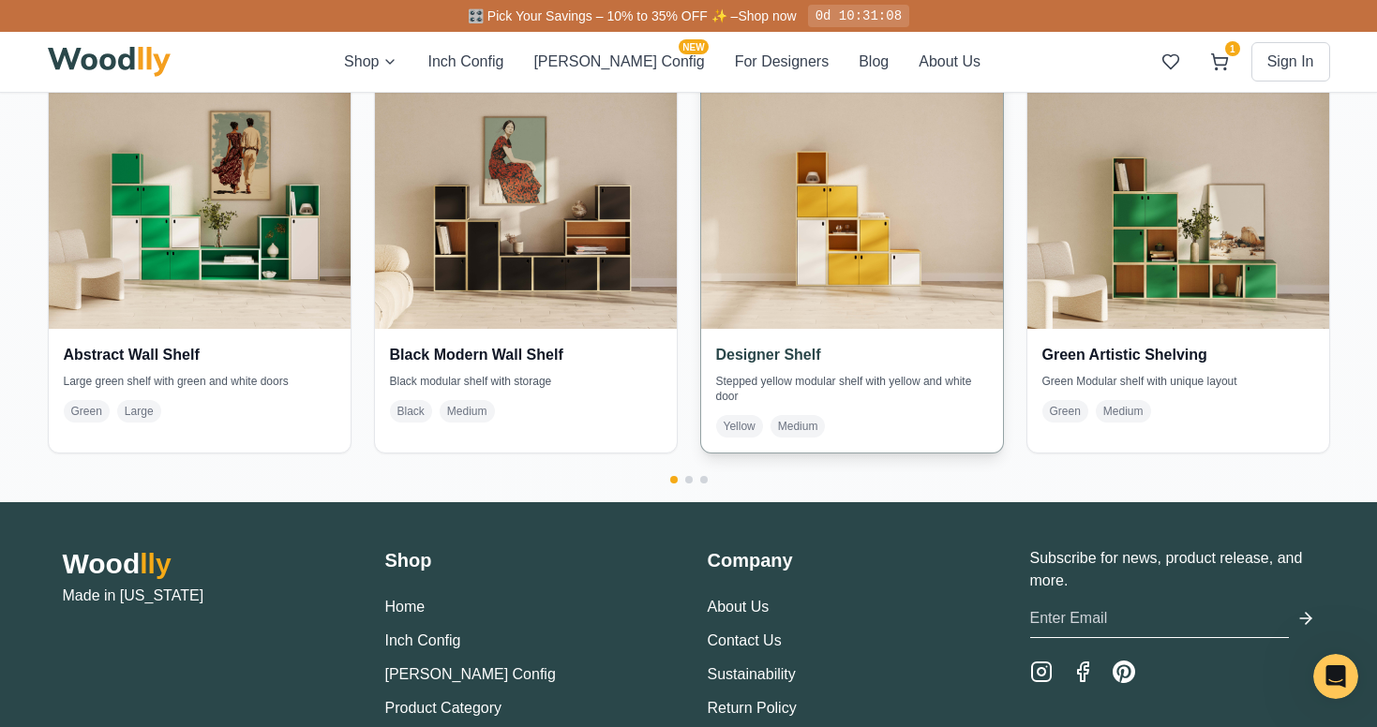
click at [868, 290] on img at bounding box center [851, 178] width 317 height 317
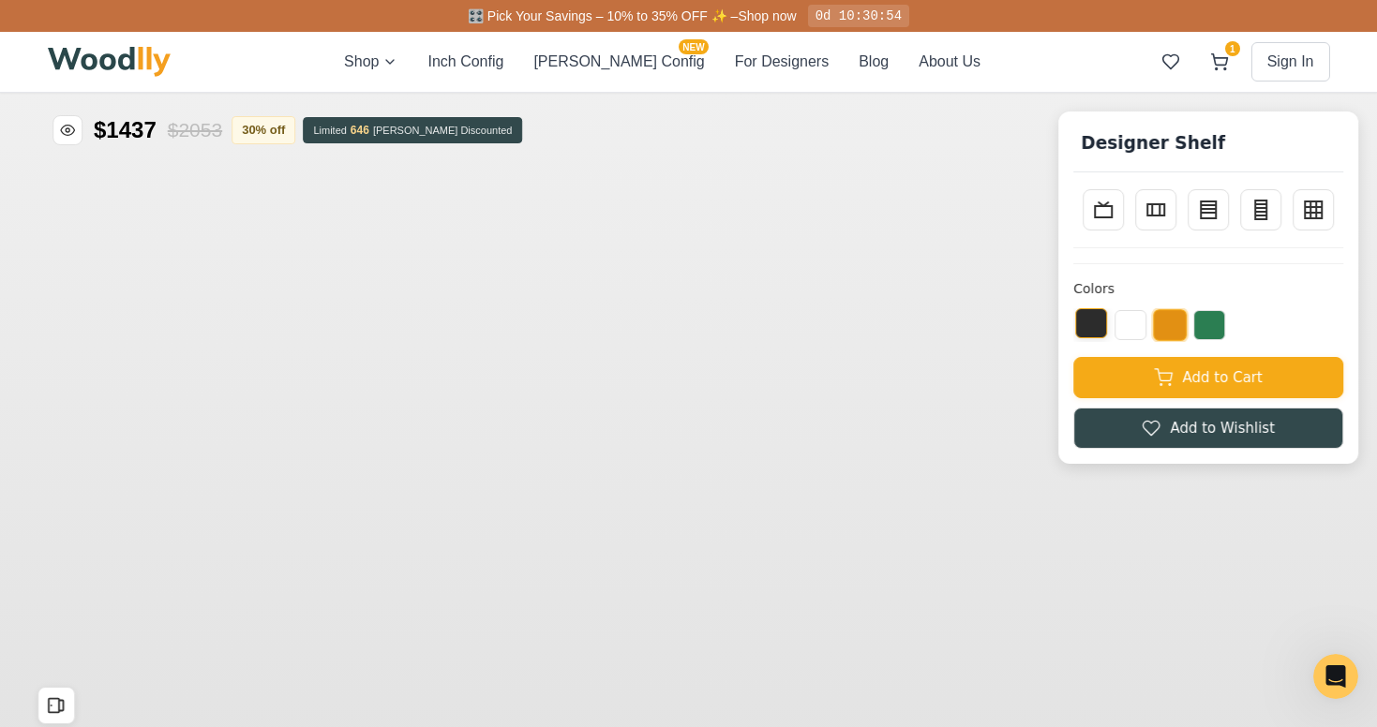
click at [1093, 323] on button at bounding box center [1091, 323] width 32 height 30
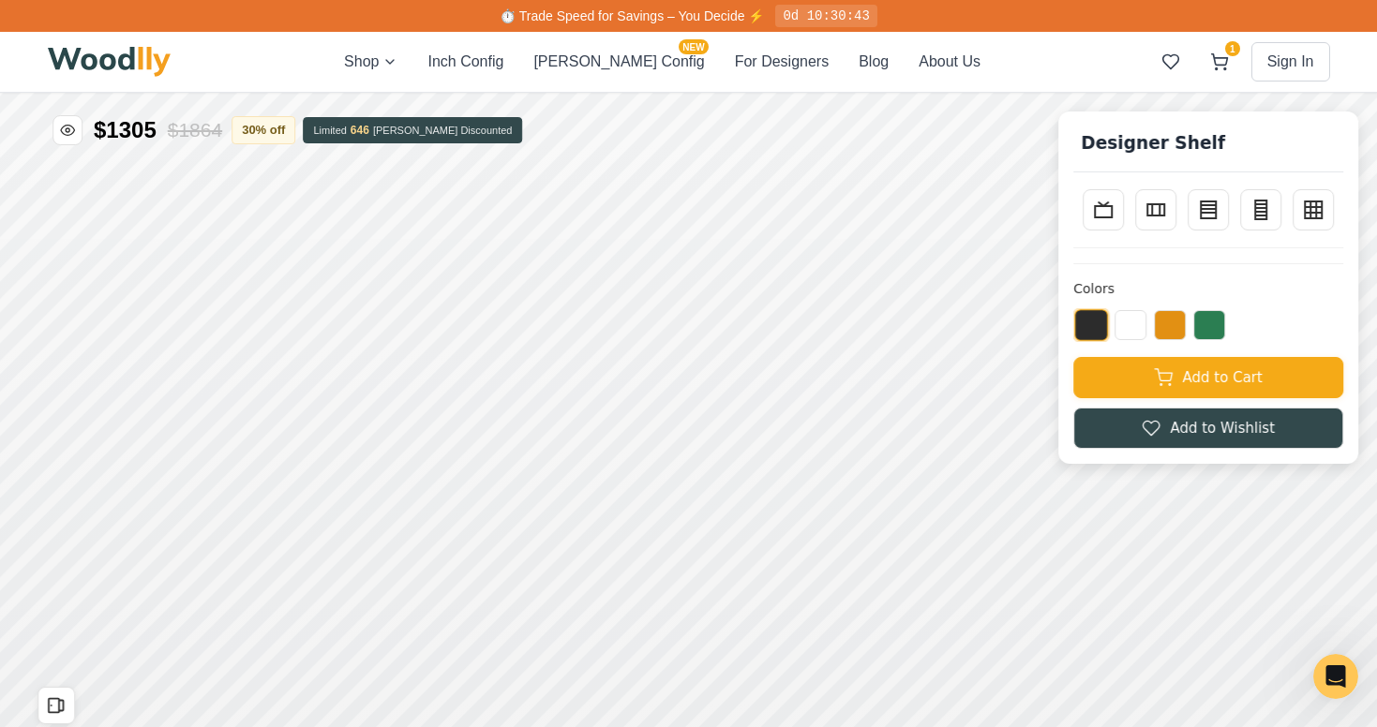
scroll to position [7, 0]
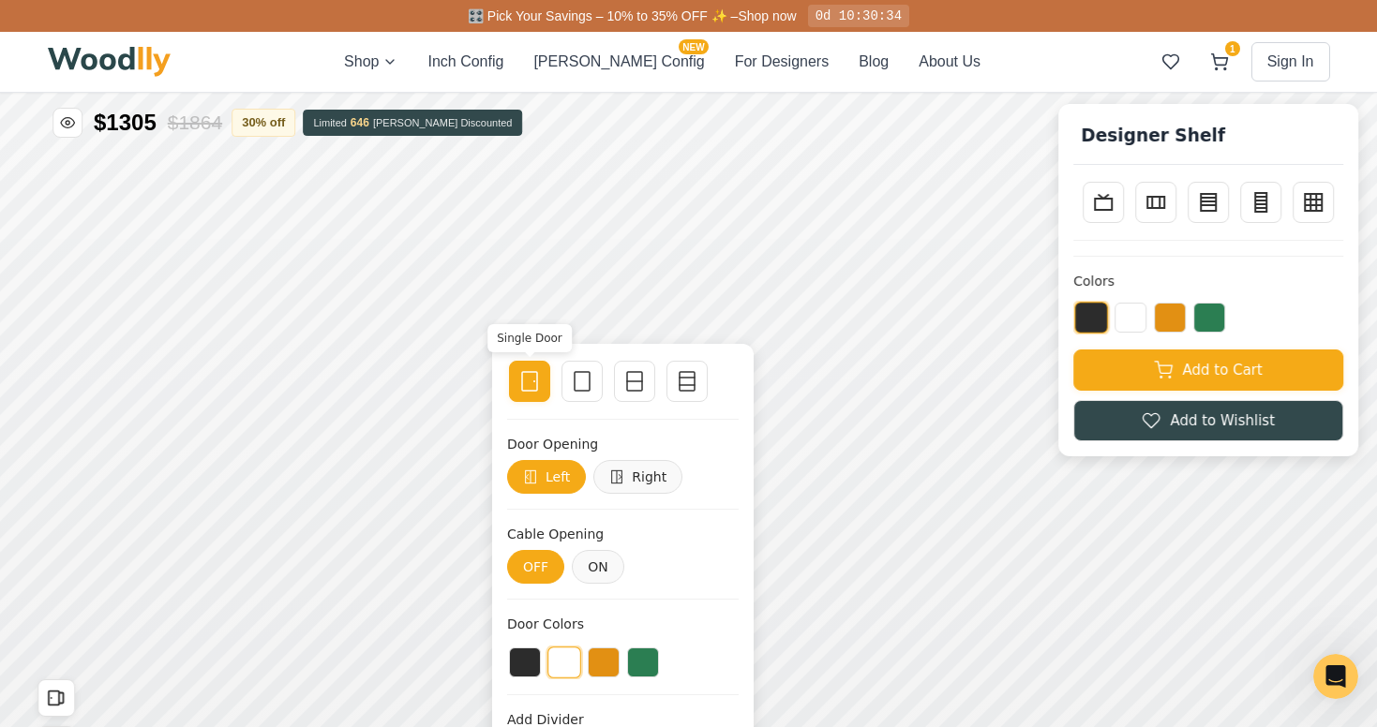
click at [536, 385] on icon at bounding box center [529, 381] width 22 height 22
click at [526, 668] on button at bounding box center [525, 661] width 32 height 30
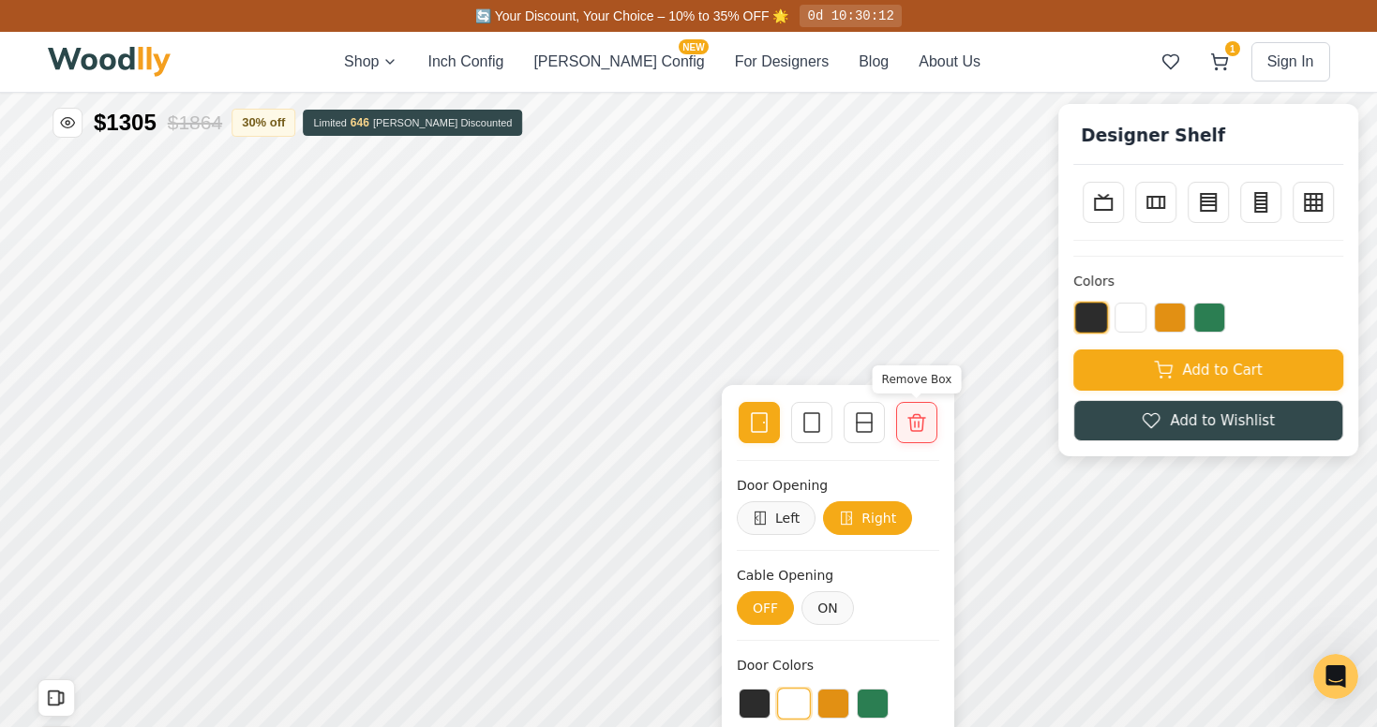
click at [917, 423] on icon at bounding box center [917, 423] width 22 height 22
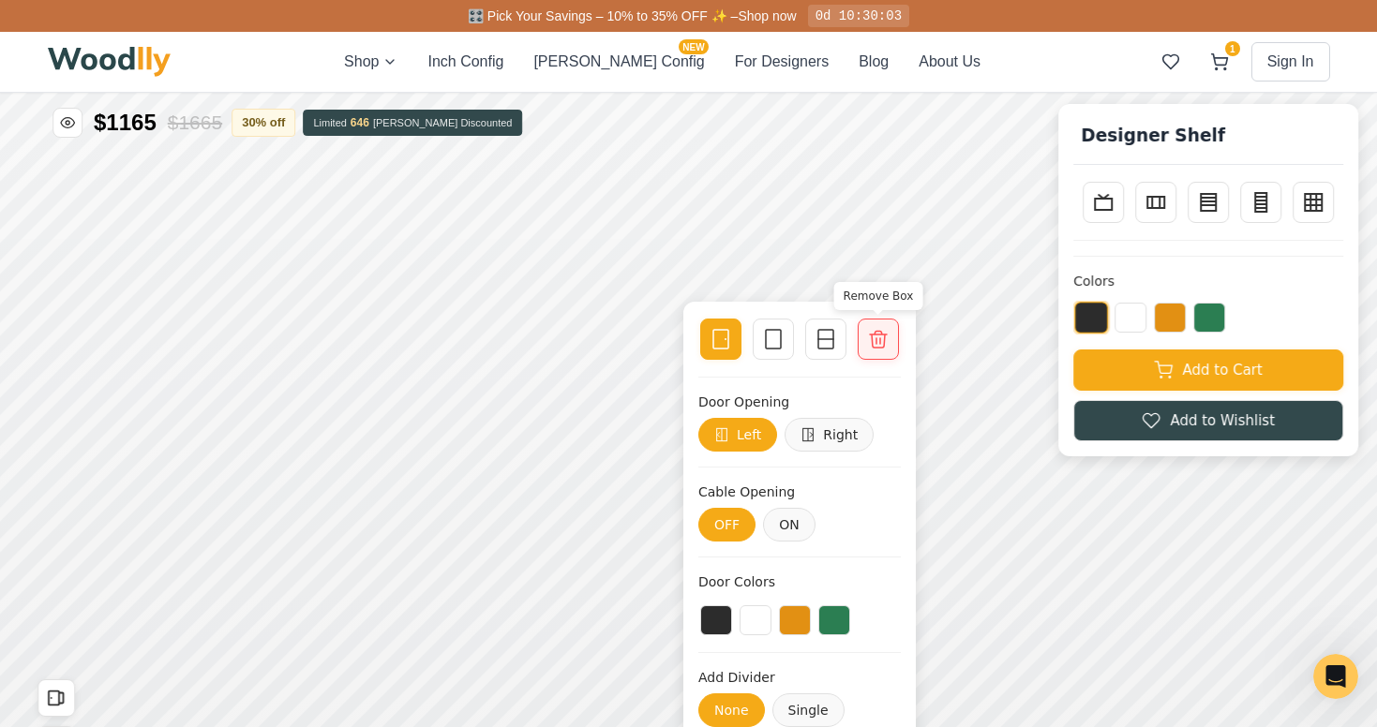
click at [876, 337] on icon at bounding box center [878, 339] width 22 height 22
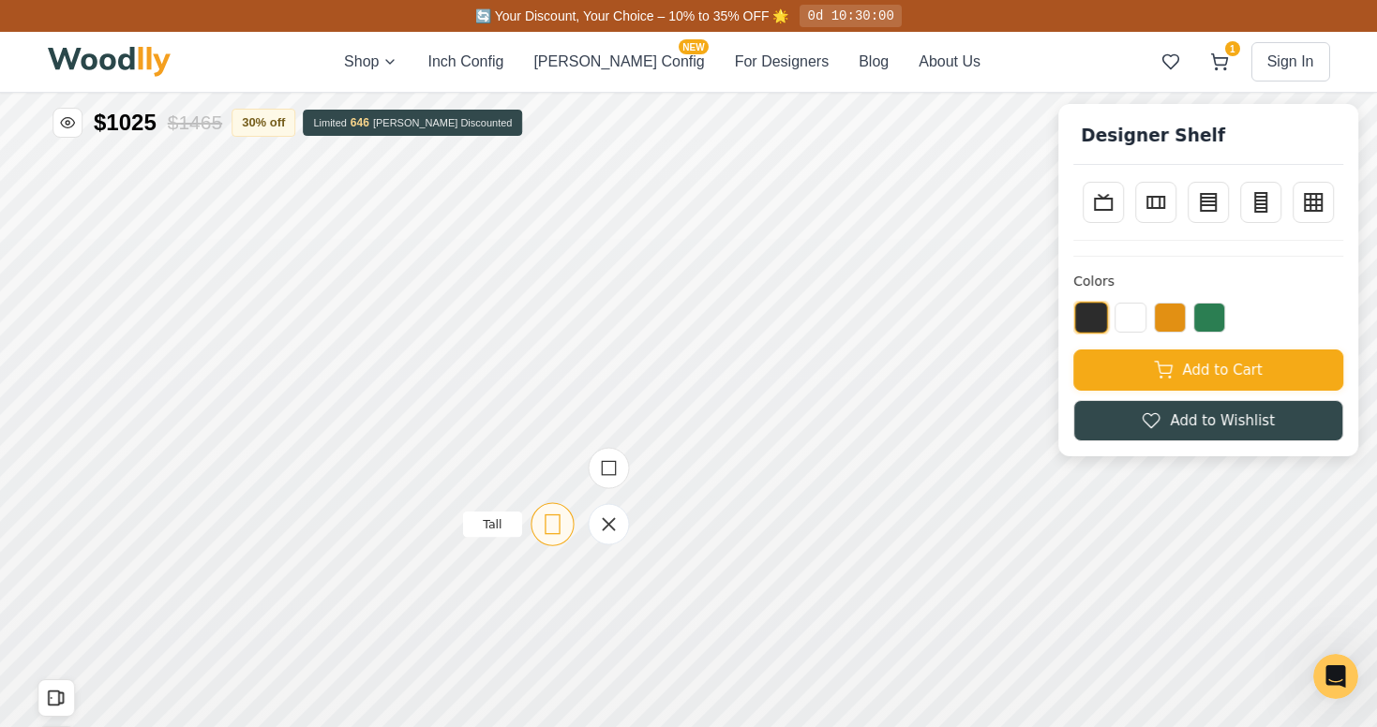
click at [554, 523] on icon at bounding box center [552, 524] width 23 height 23
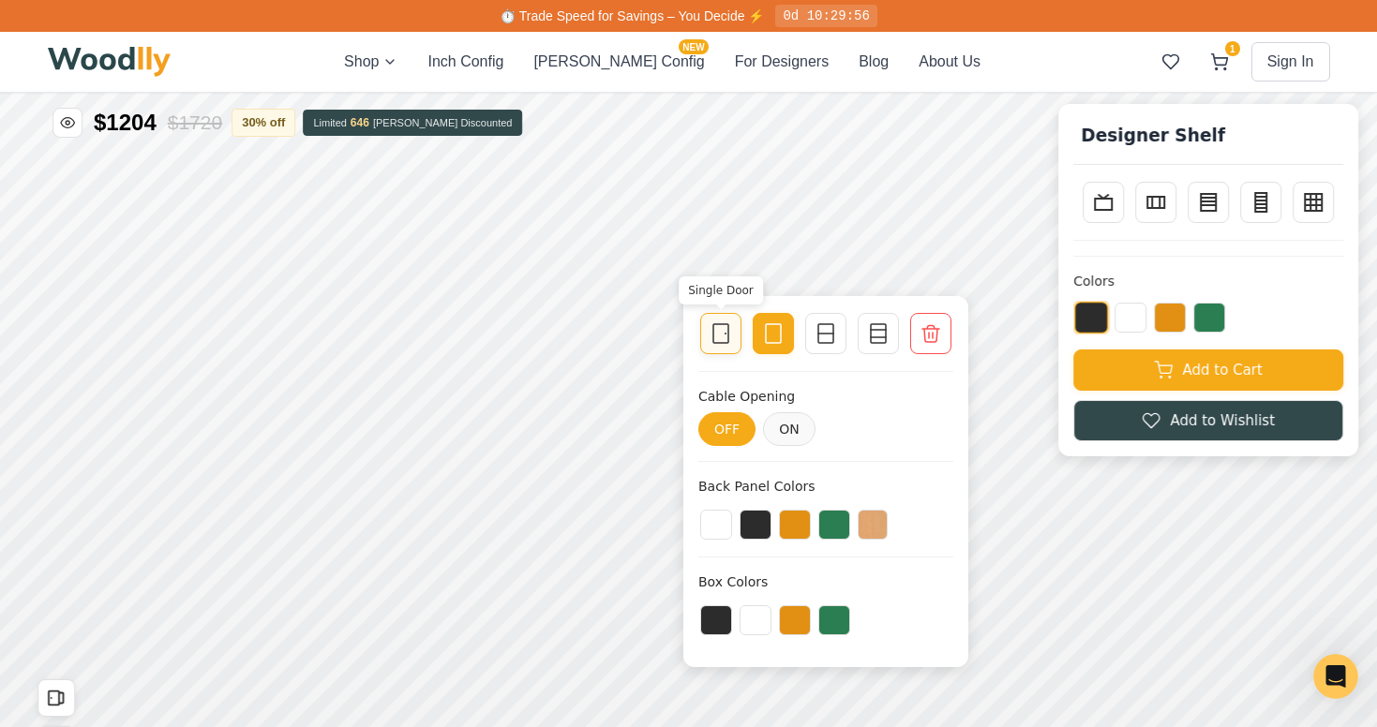
click at [719, 337] on icon at bounding box center [721, 333] width 22 height 22
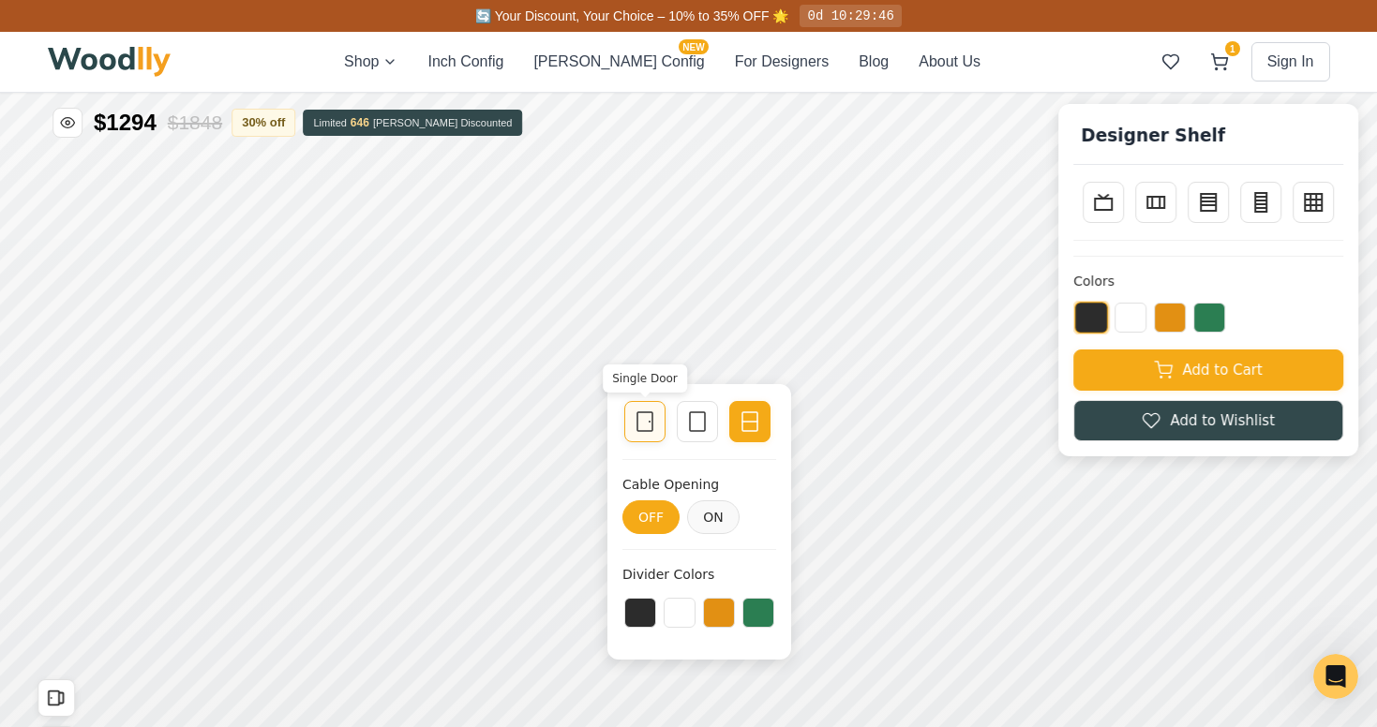
click at [642, 423] on icon at bounding box center [645, 422] width 22 height 22
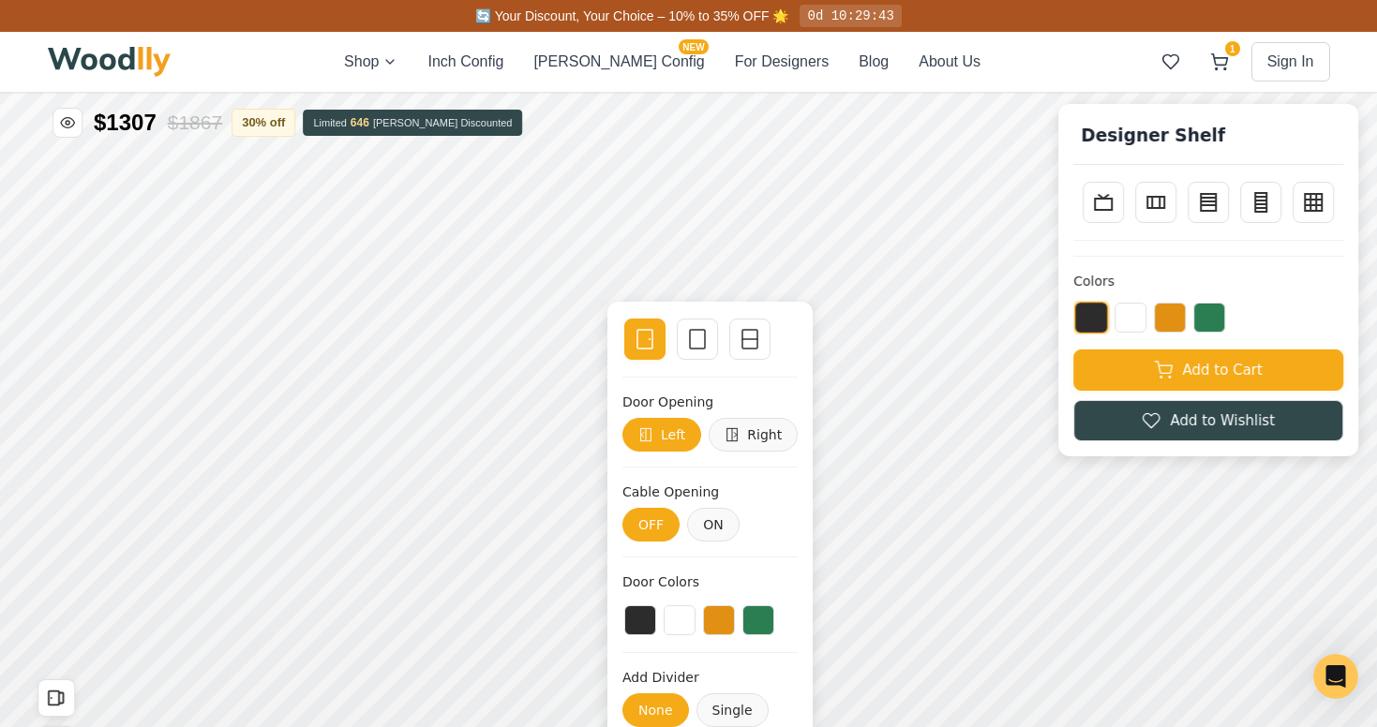
scroll to position [55, 0]
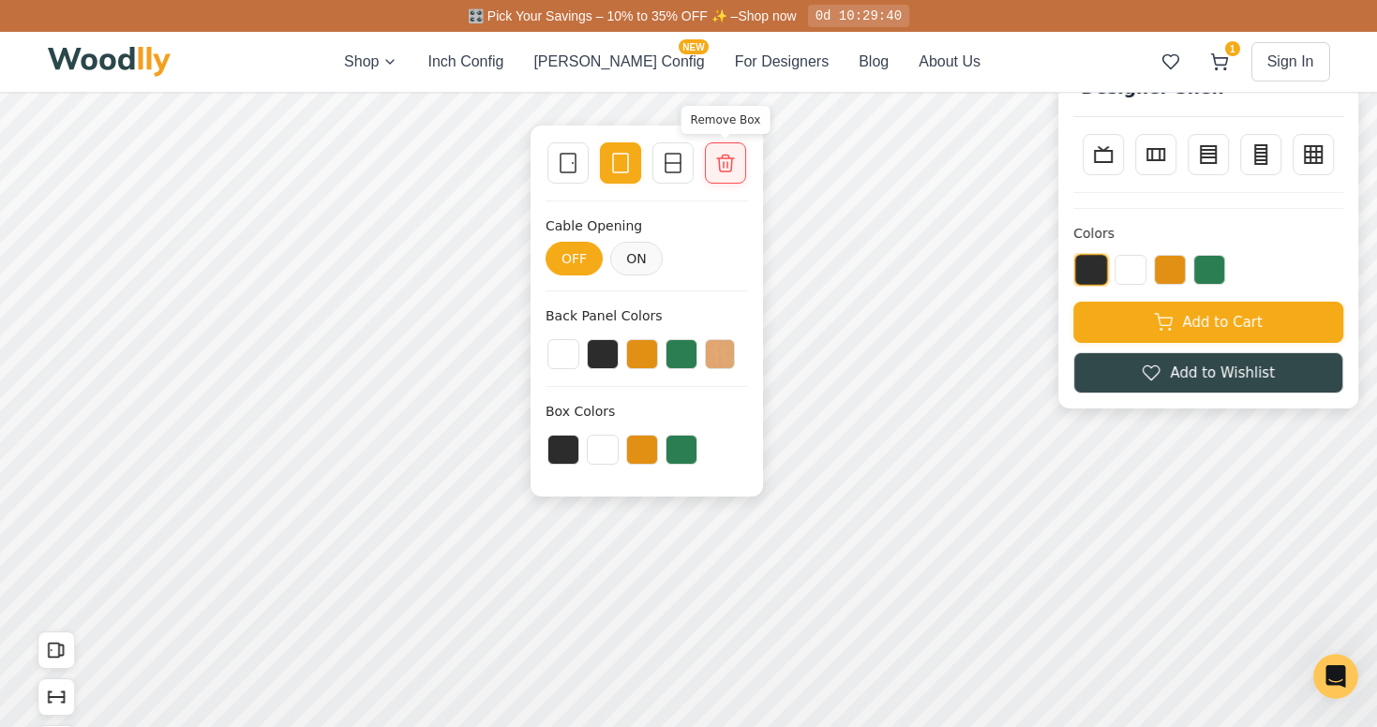
click at [720, 164] on icon at bounding box center [725, 163] width 17 height 17
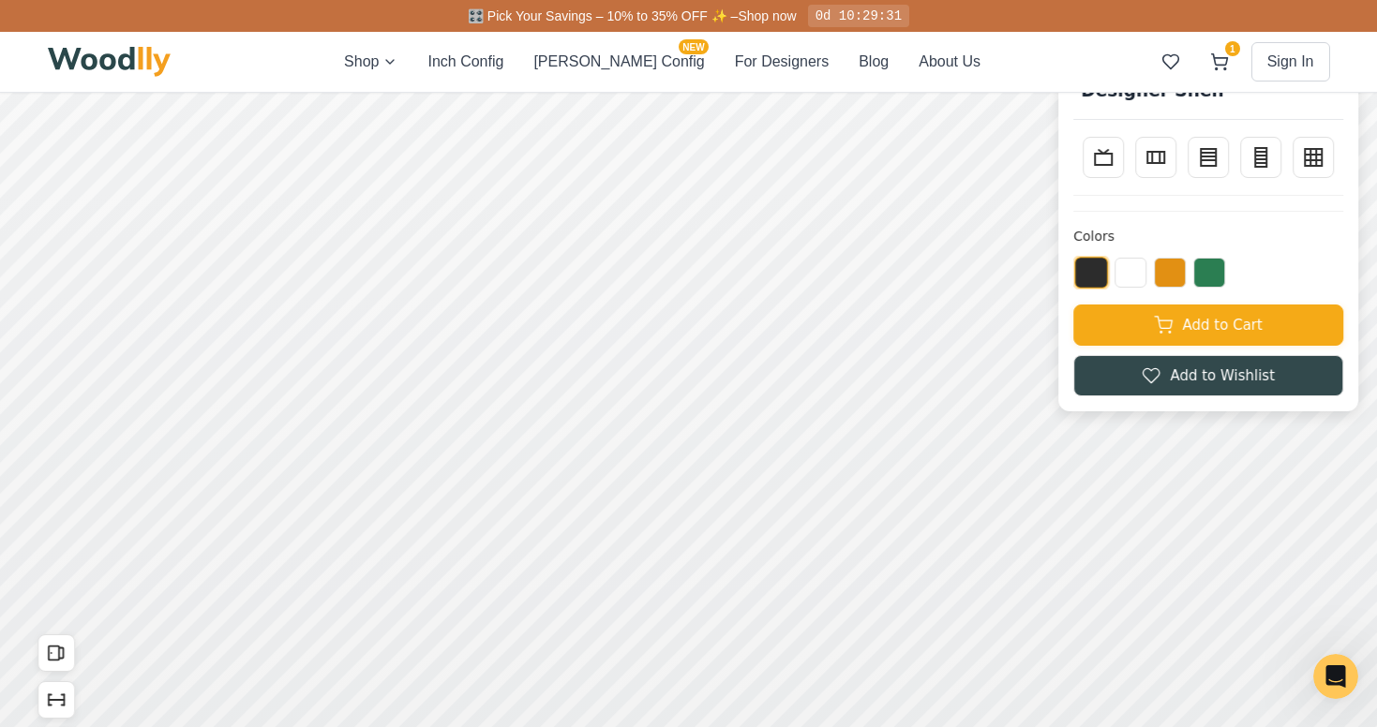
scroll to position [86, 0]
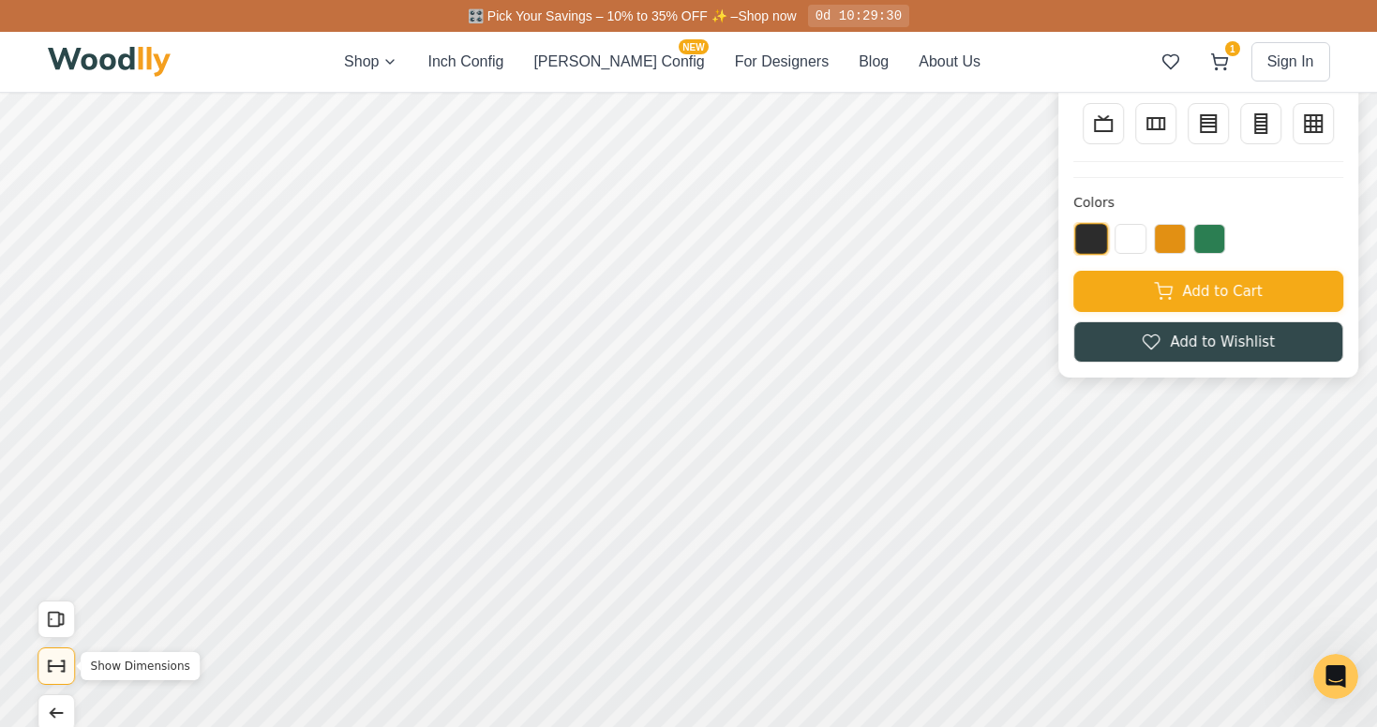
click at [56, 661] on icon "Show Dimensions" at bounding box center [56, 666] width 21 height 21
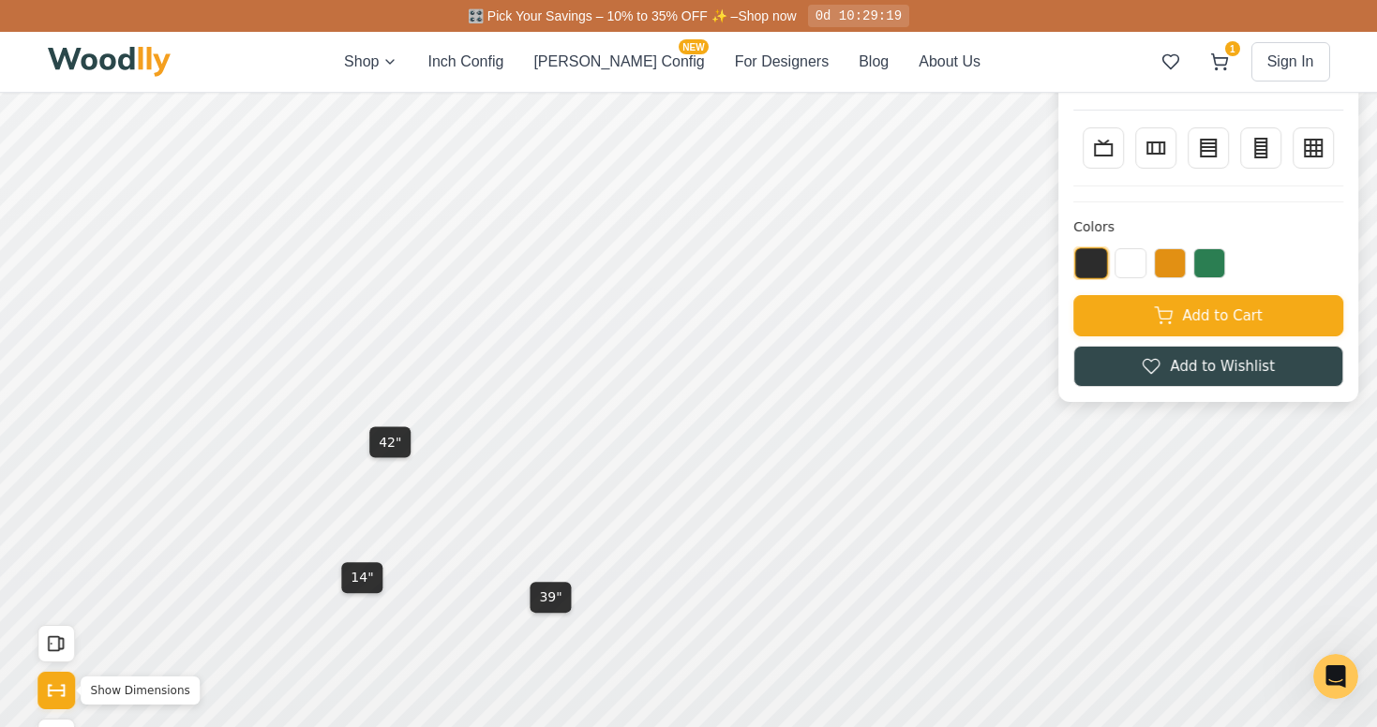
scroll to position [0, 0]
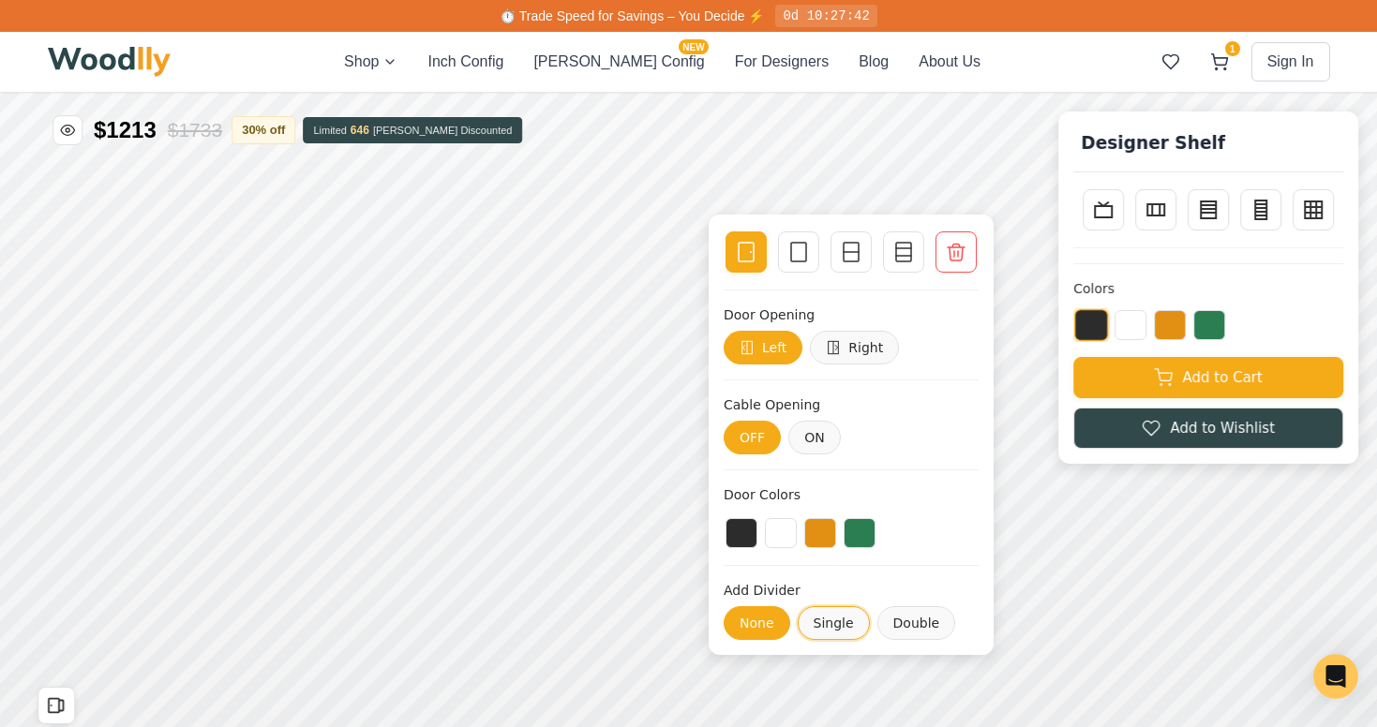
click at [832, 622] on button "Single" at bounding box center [834, 624] width 72 height 34
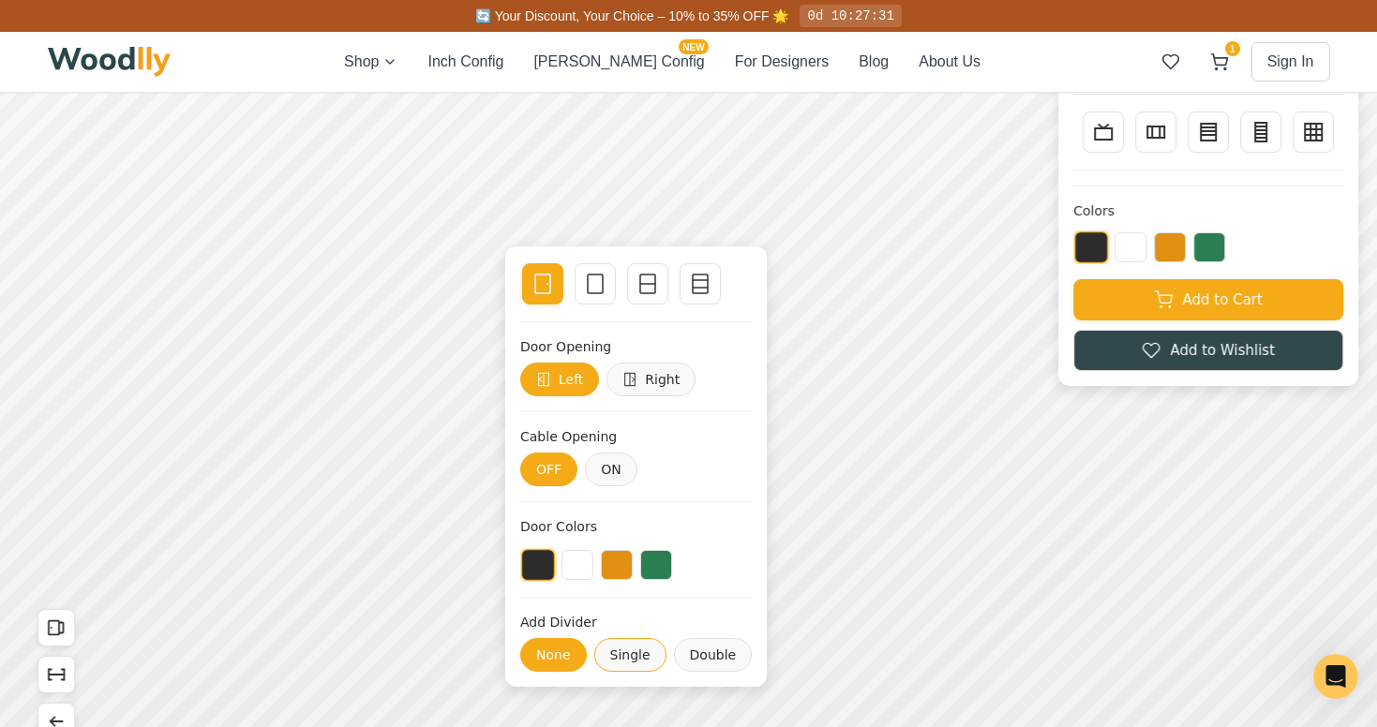
scroll to position [117, 0]
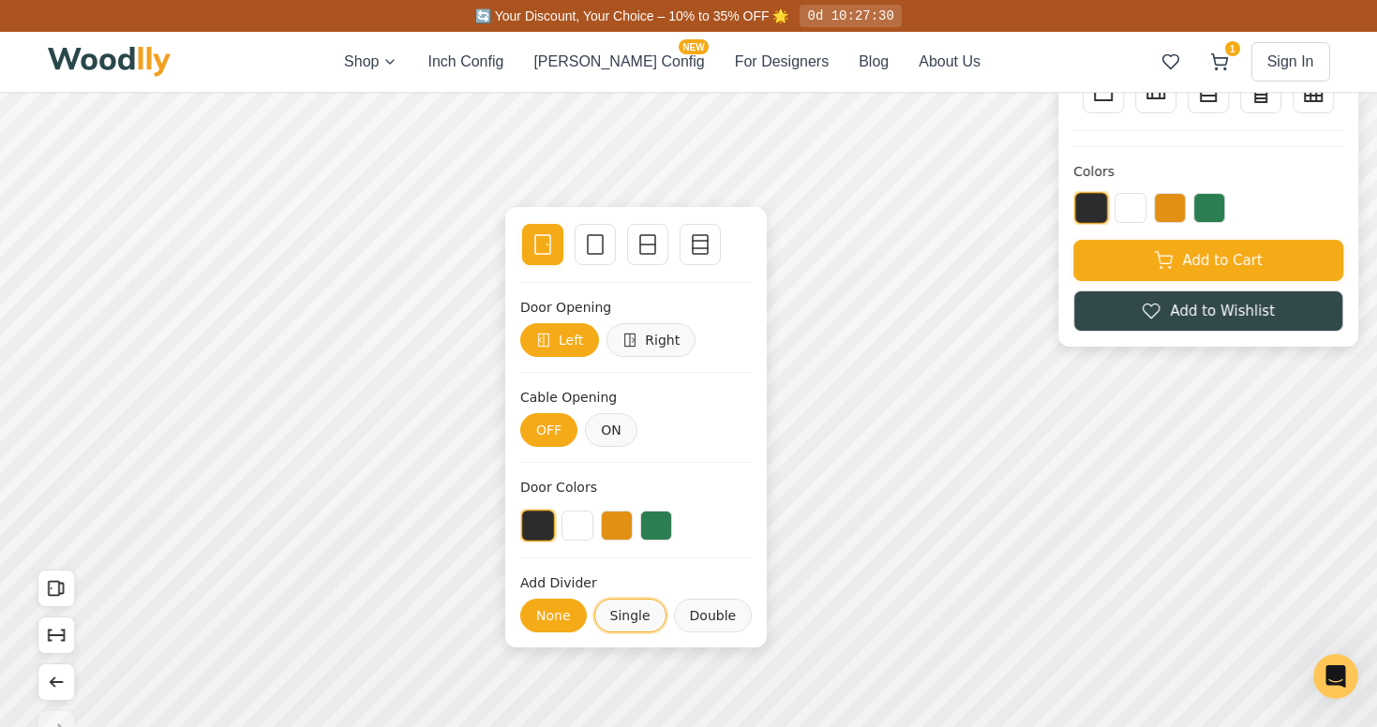
click at [626, 618] on button "Single" at bounding box center [630, 616] width 72 height 34
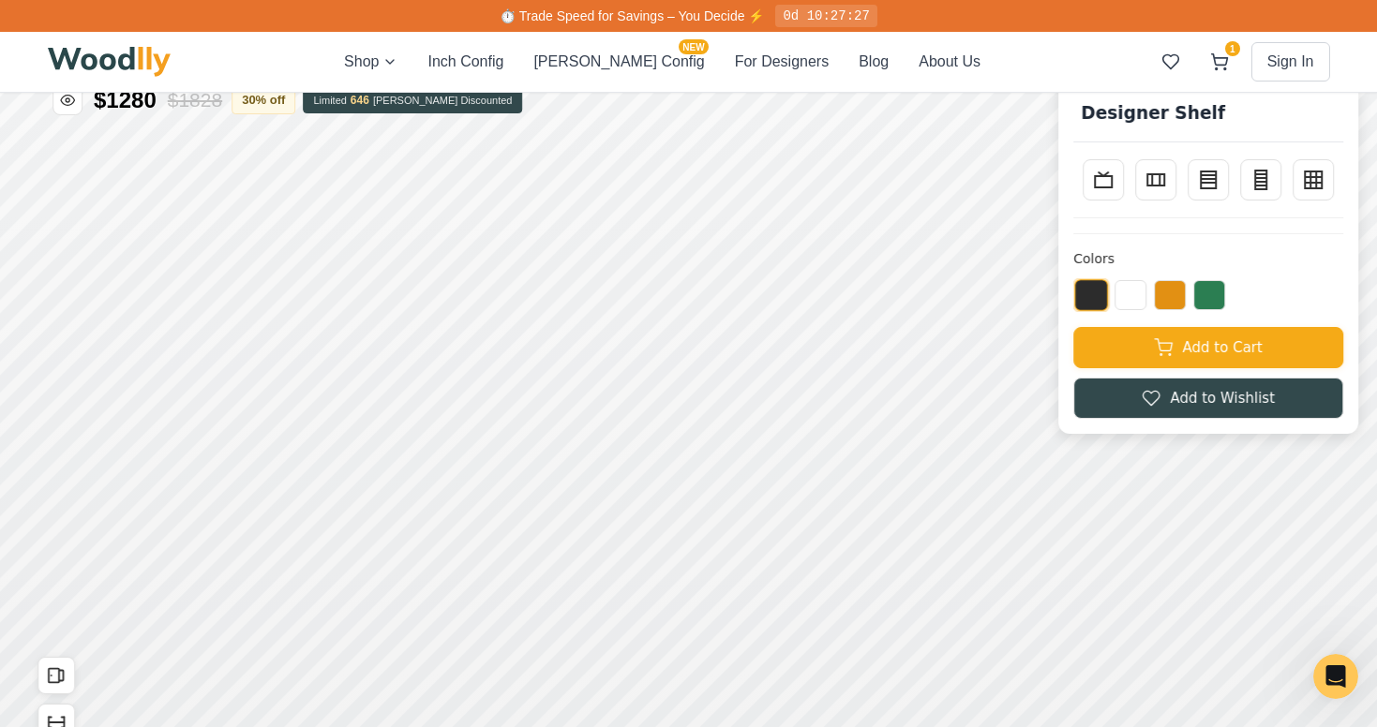
scroll to position [37, 0]
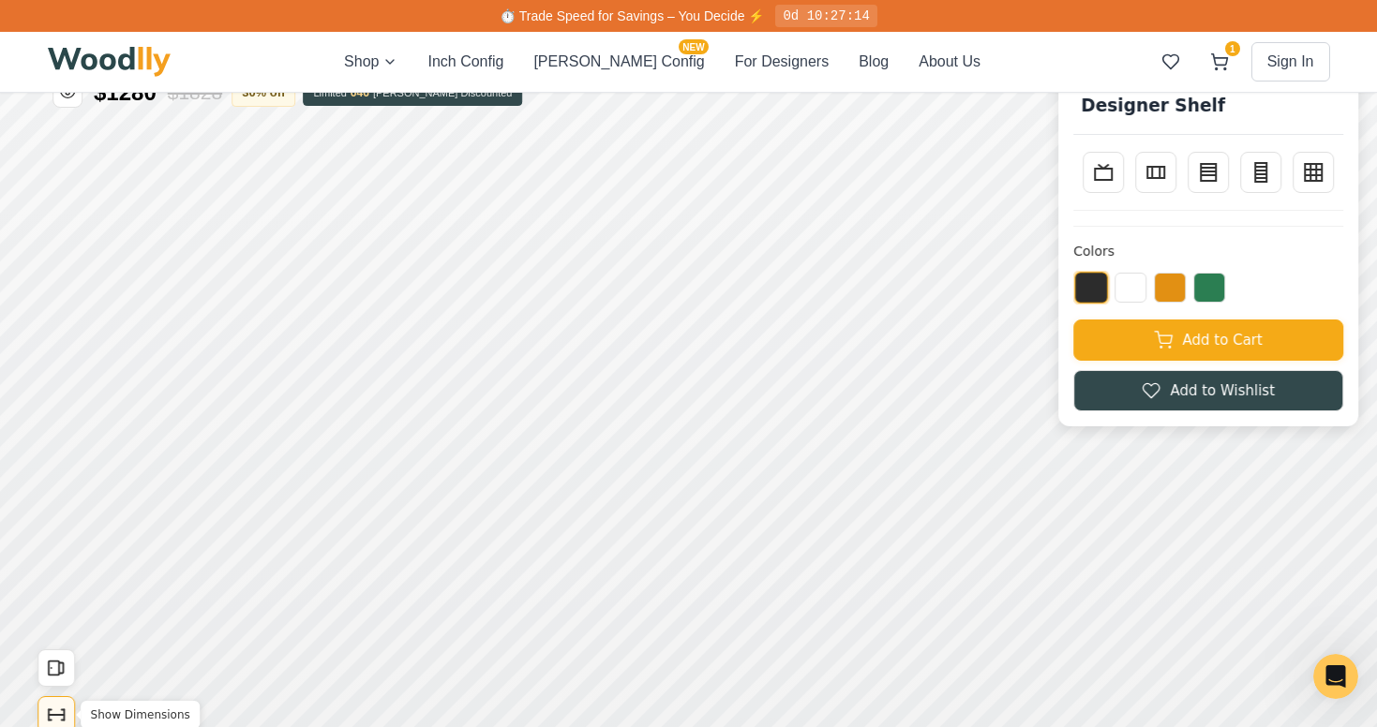
click at [60, 706] on icon "Show Dimensions" at bounding box center [56, 715] width 21 height 21
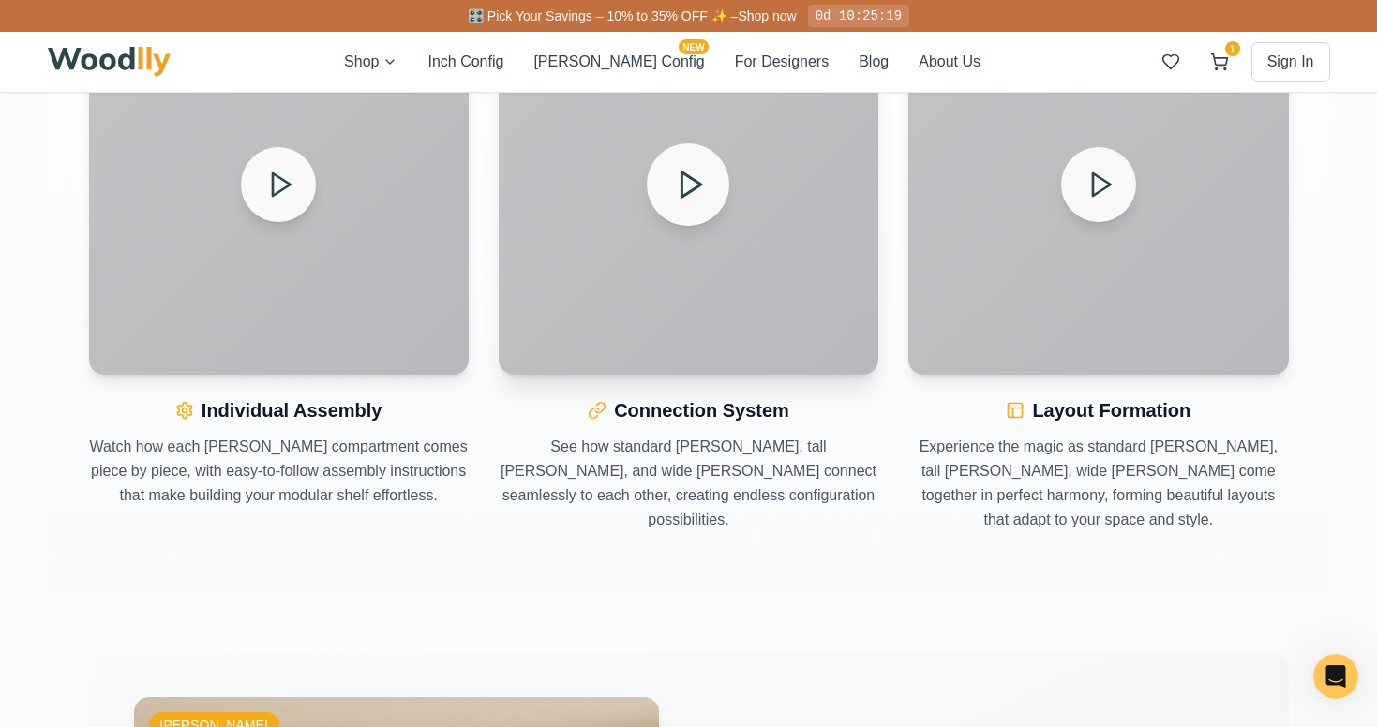
scroll to position [2915, 0]
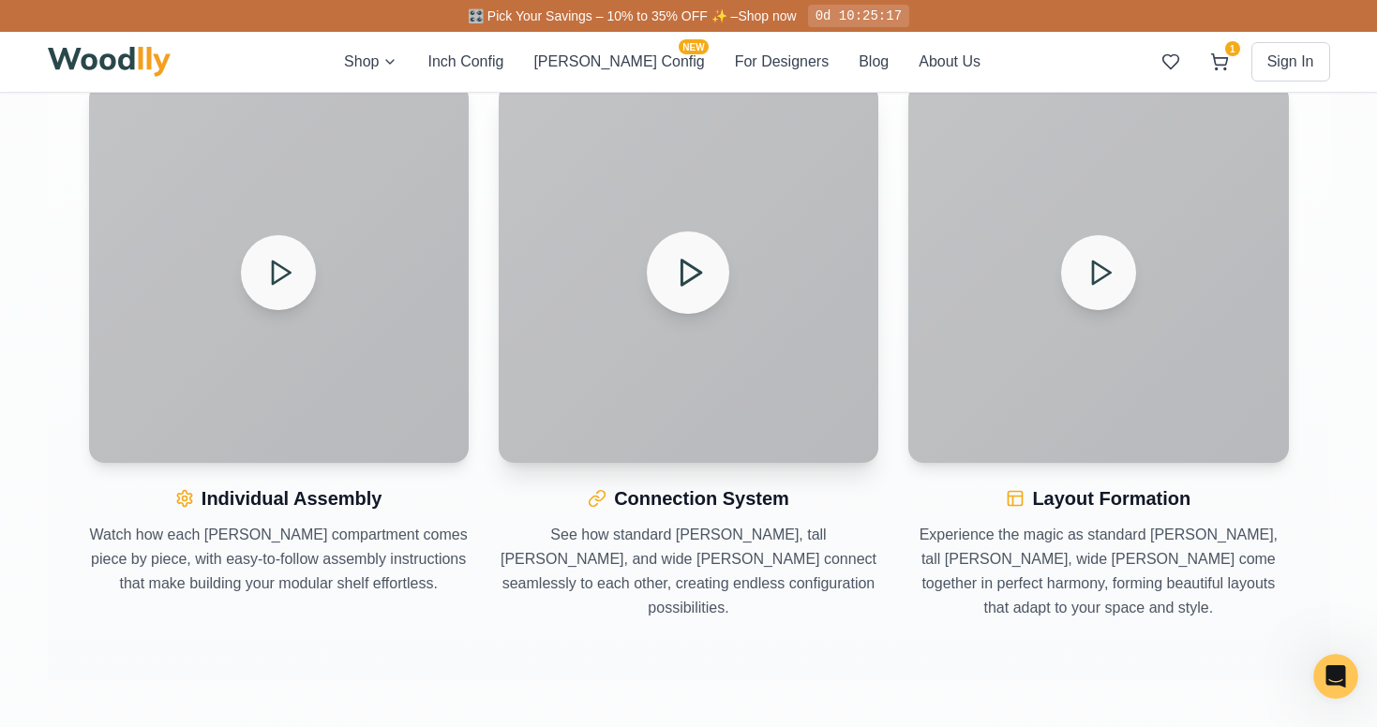
click at [693, 290] on icon at bounding box center [690, 273] width 33 height 33
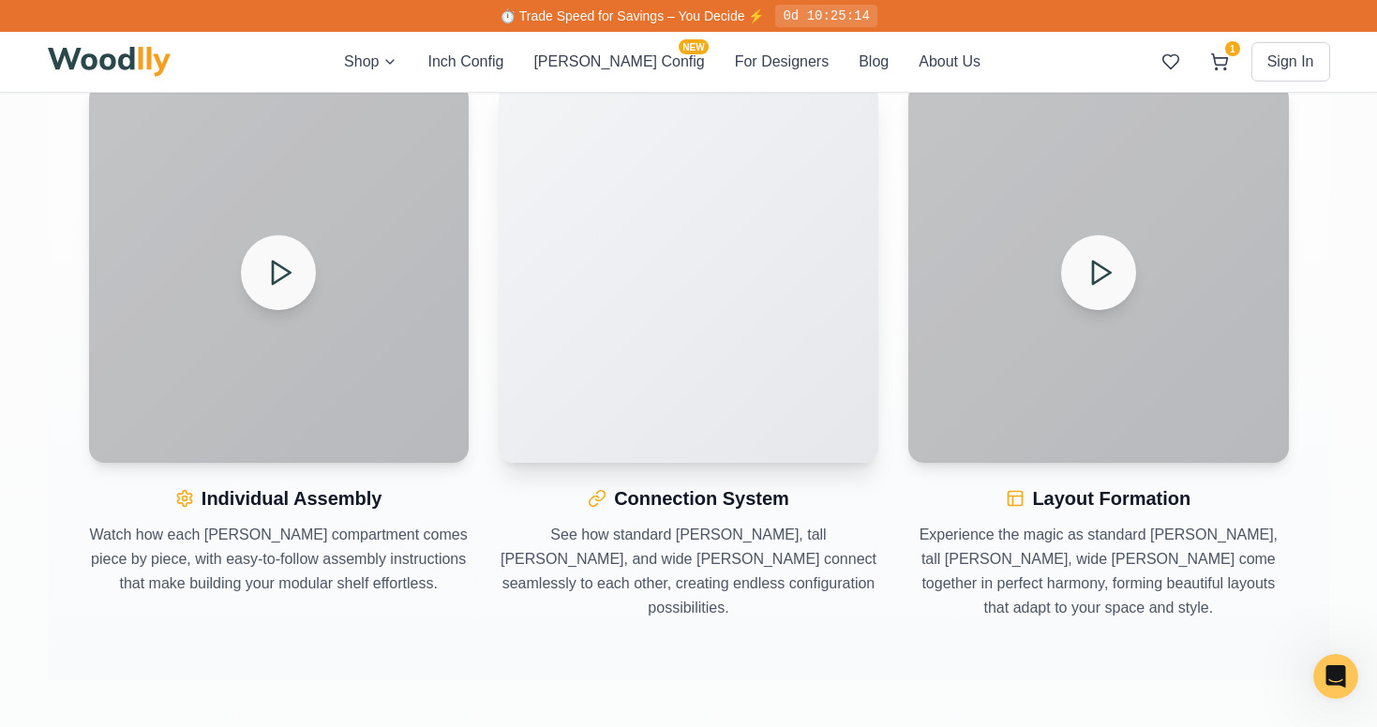
scroll to position [2914, 0]
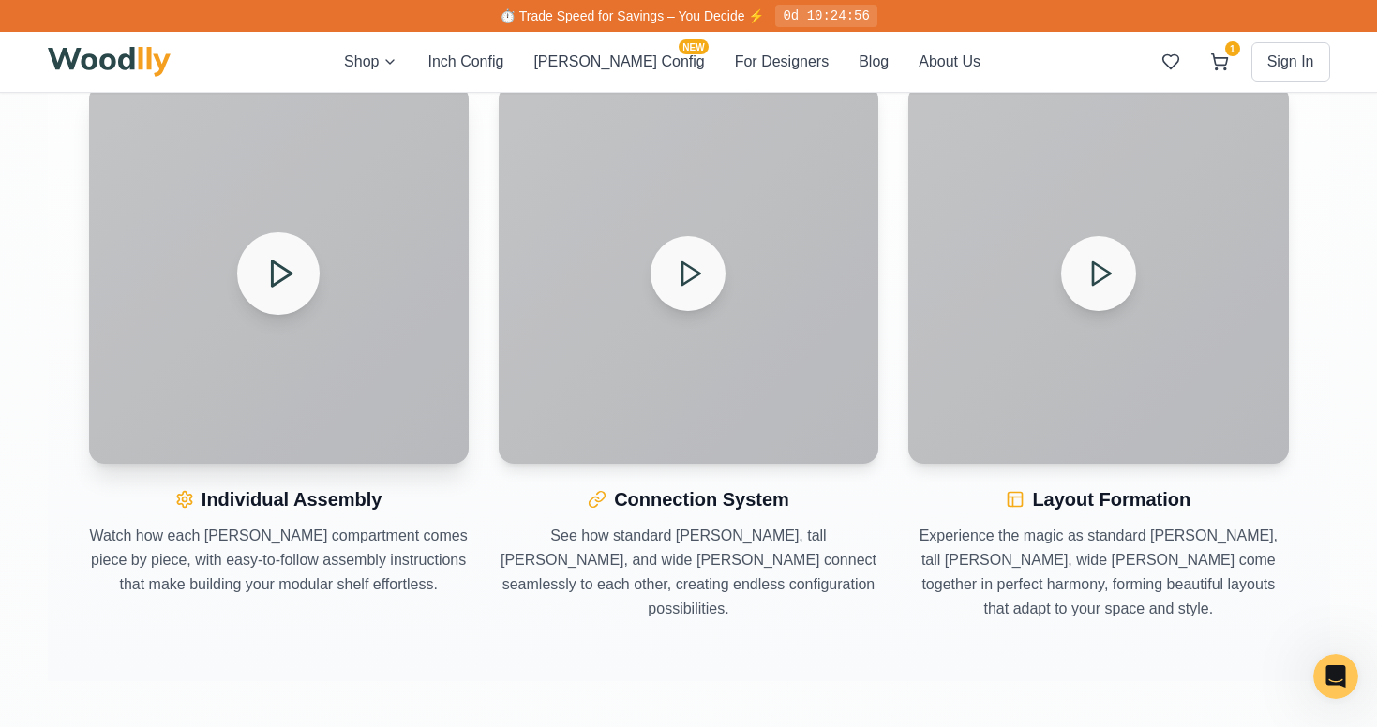
click at [273, 286] on polygon at bounding box center [283, 274] width 20 height 24
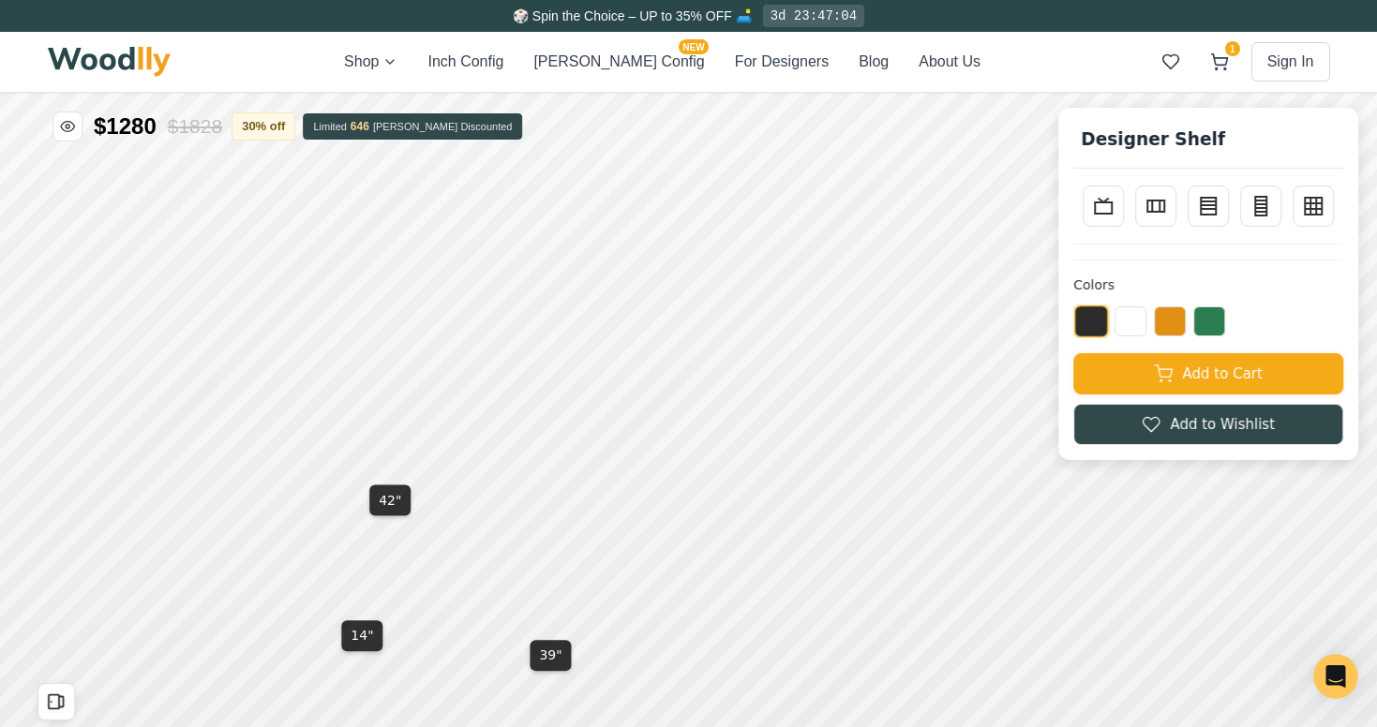
scroll to position [0, 0]
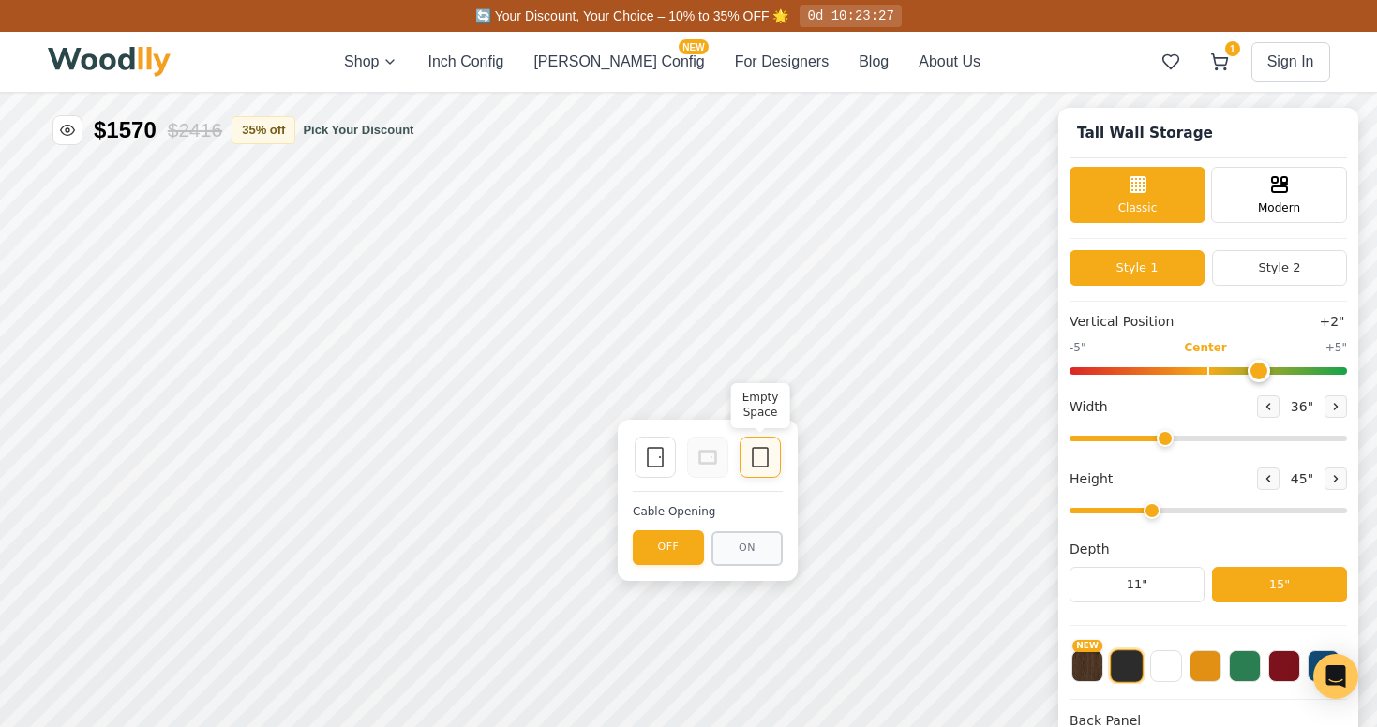
click at [757, 446] on icon at bounding box center [760, 457] width 22 height 22
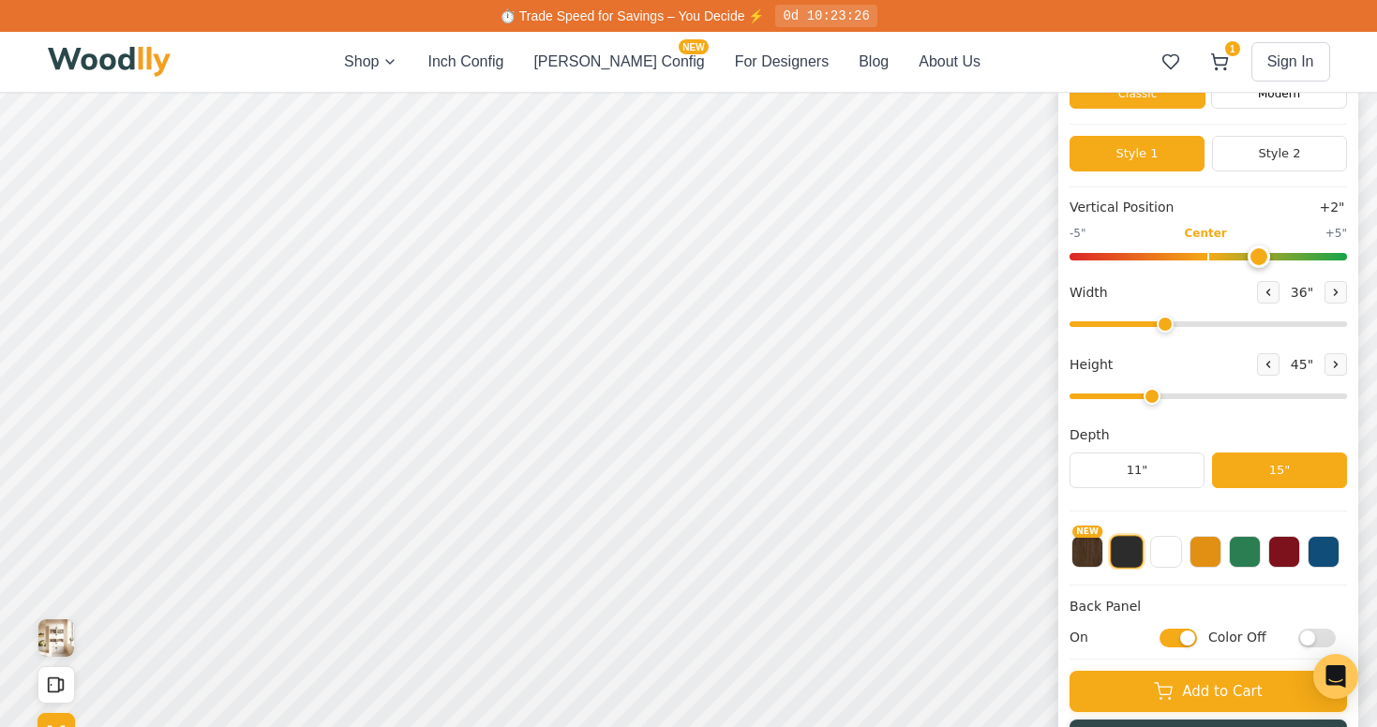
scroll to position [194, 0]
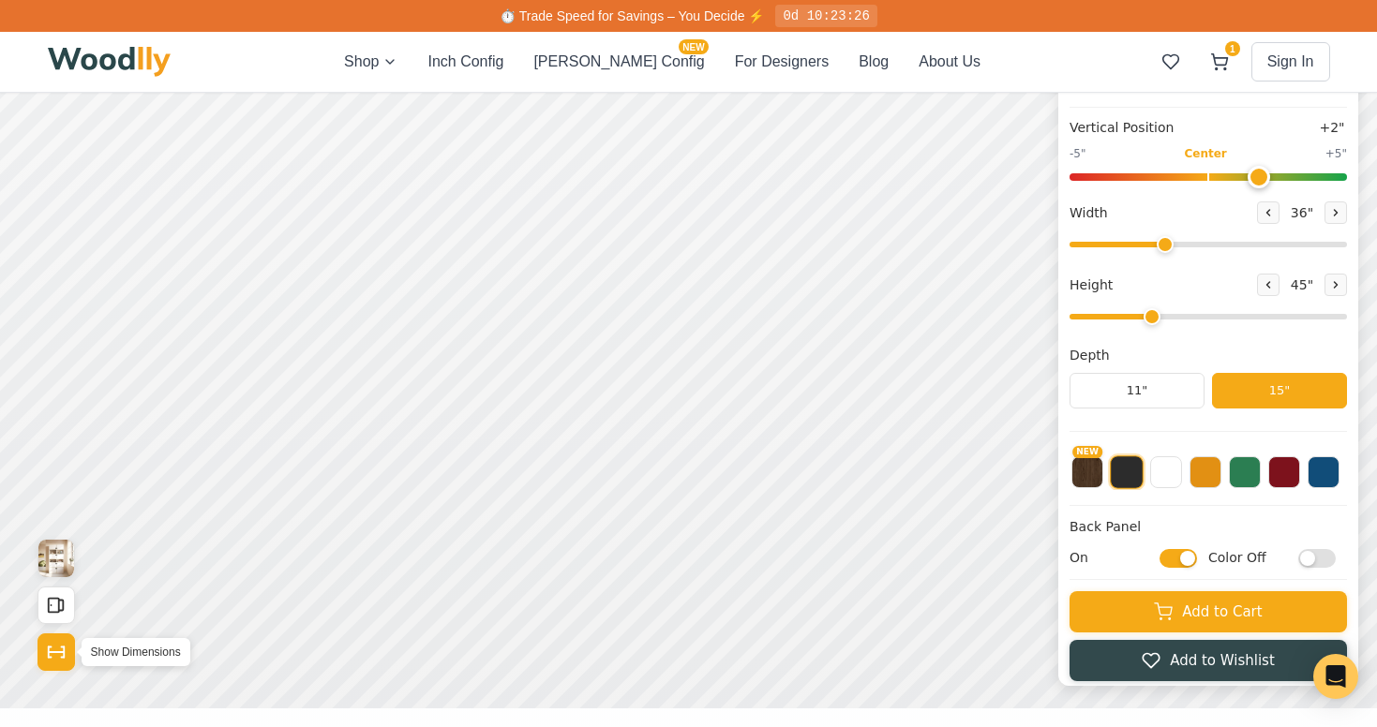
click at [46, 647] on icon "Show Dimensions" at bounding box center [56, 652] width 21 height 21
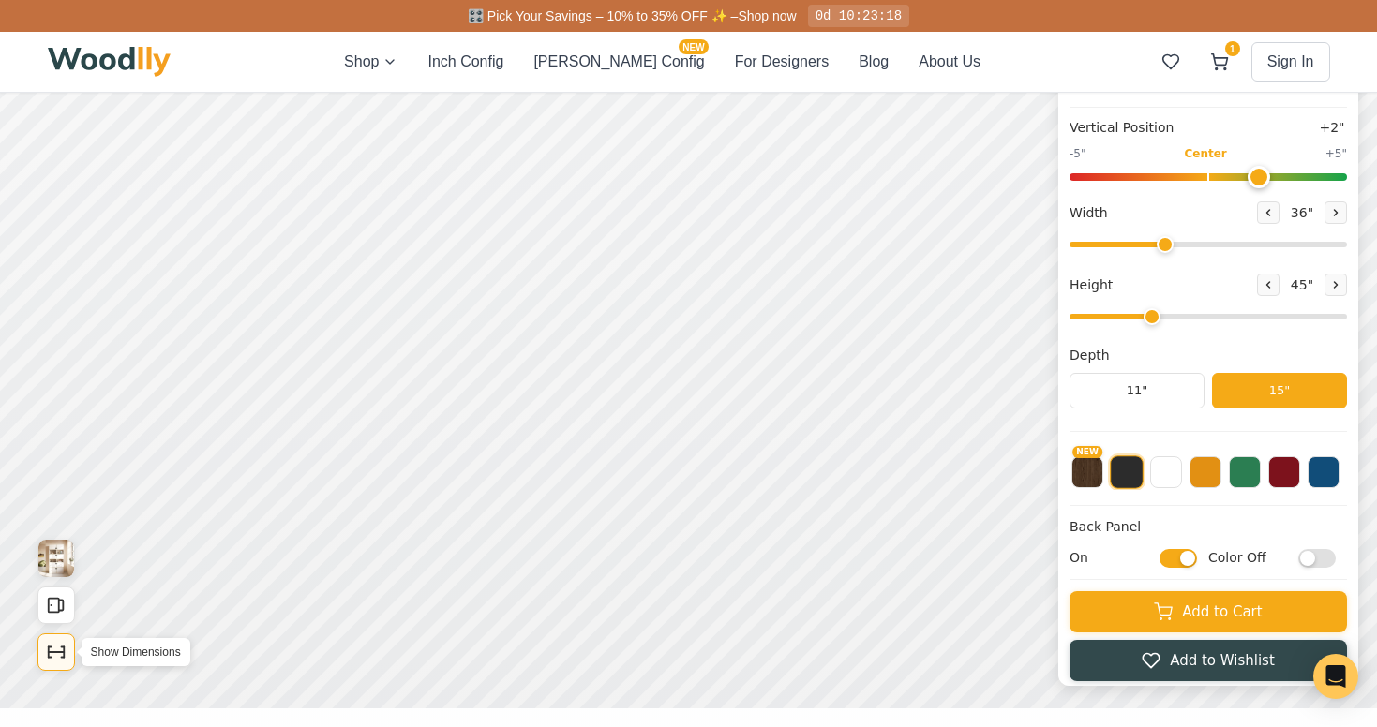
click at [58, 644] on icon "Show Dimensions" at bounding box center [56, 652] width 21 height 21
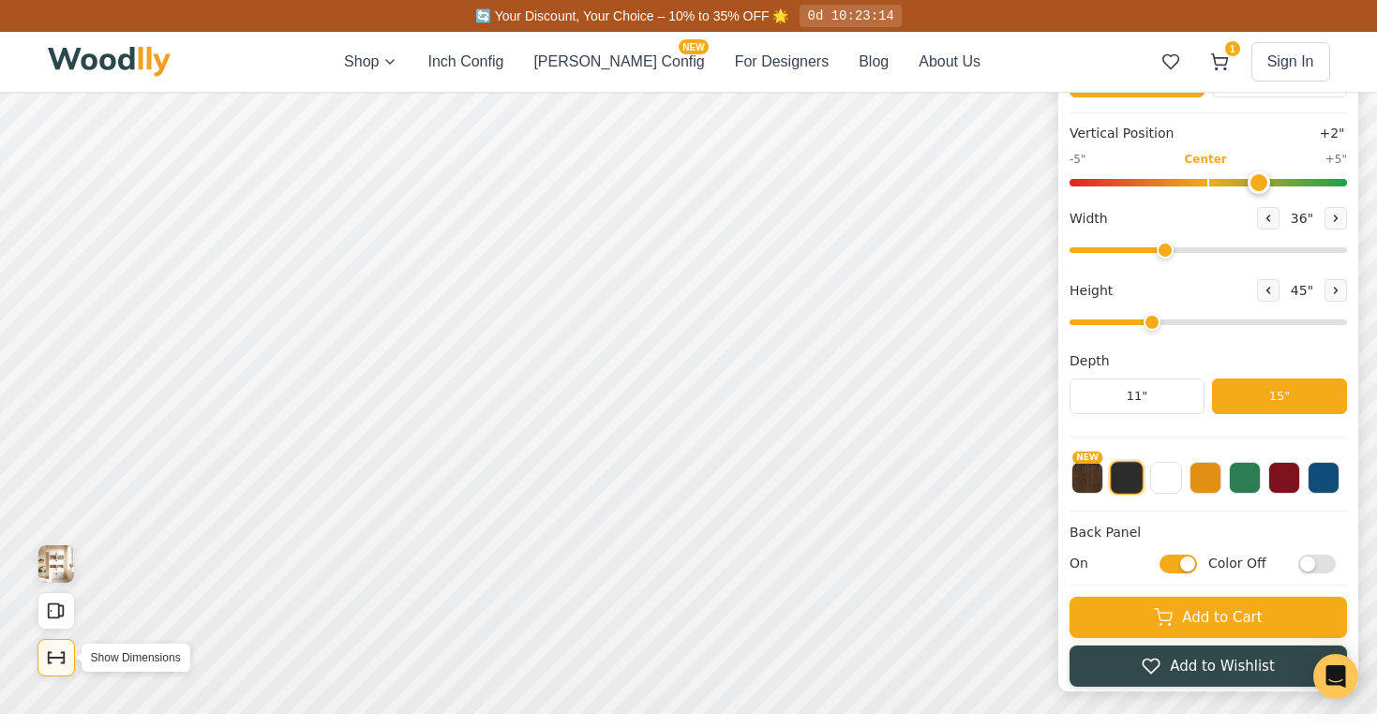
click at [58, 661] on icon "Show Dimensions" at bounding box center [56, 658] width 21 height 21
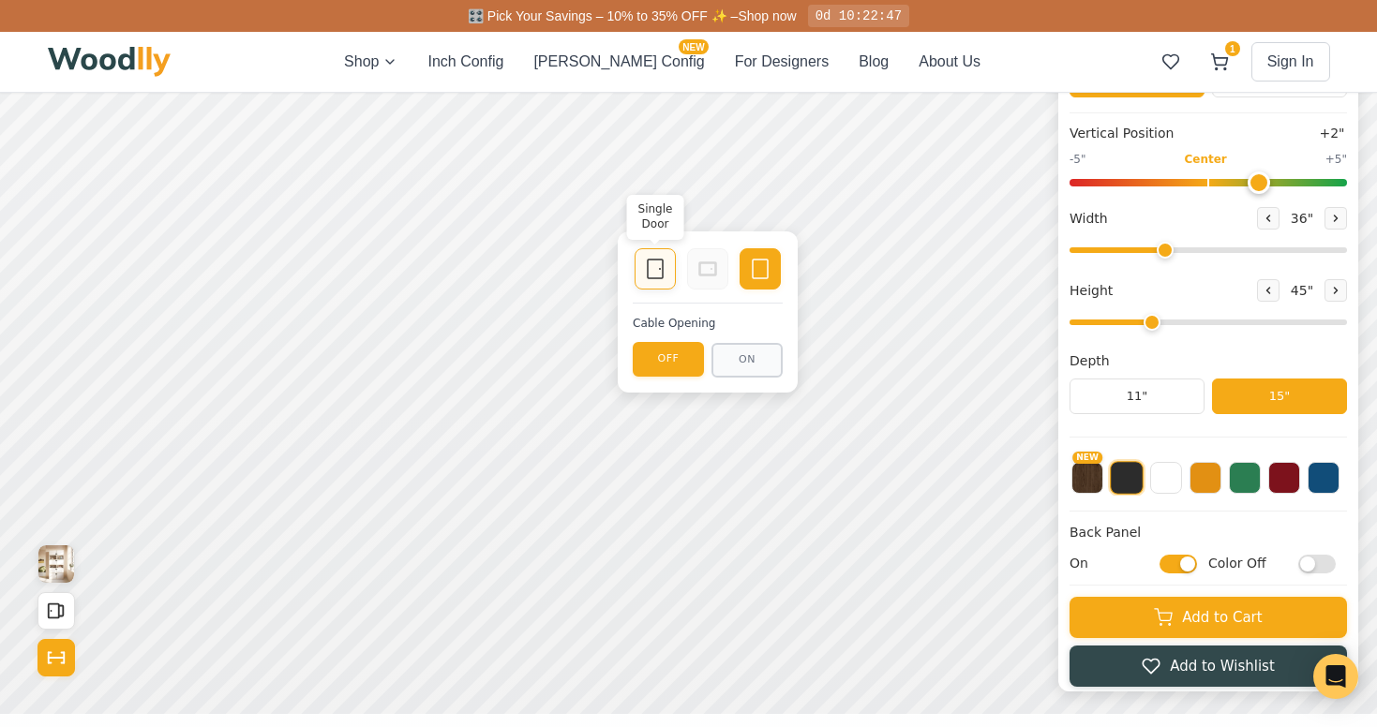
click at [654, 268] on icon at bounding box center [655, 269] width 22 height 22
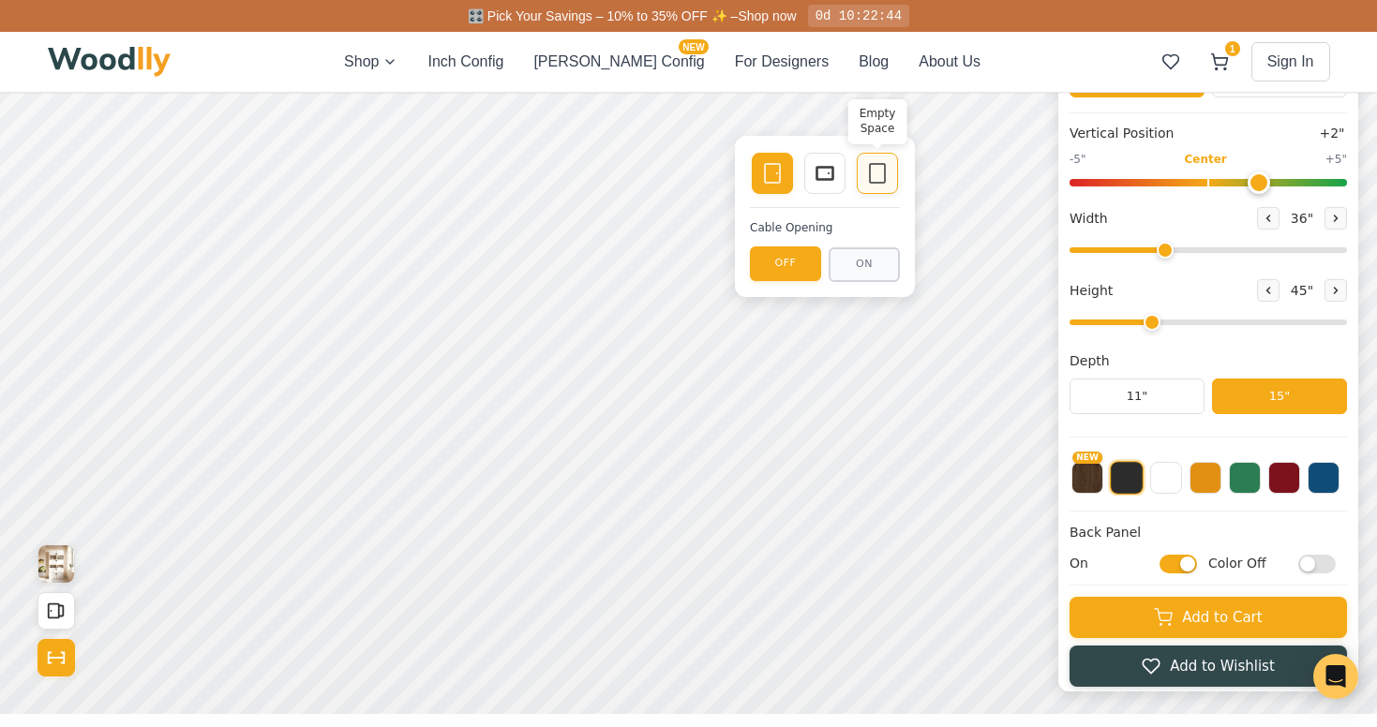
click at [873, 172] on icon at bounding box center [877, 173] width 22 height 22
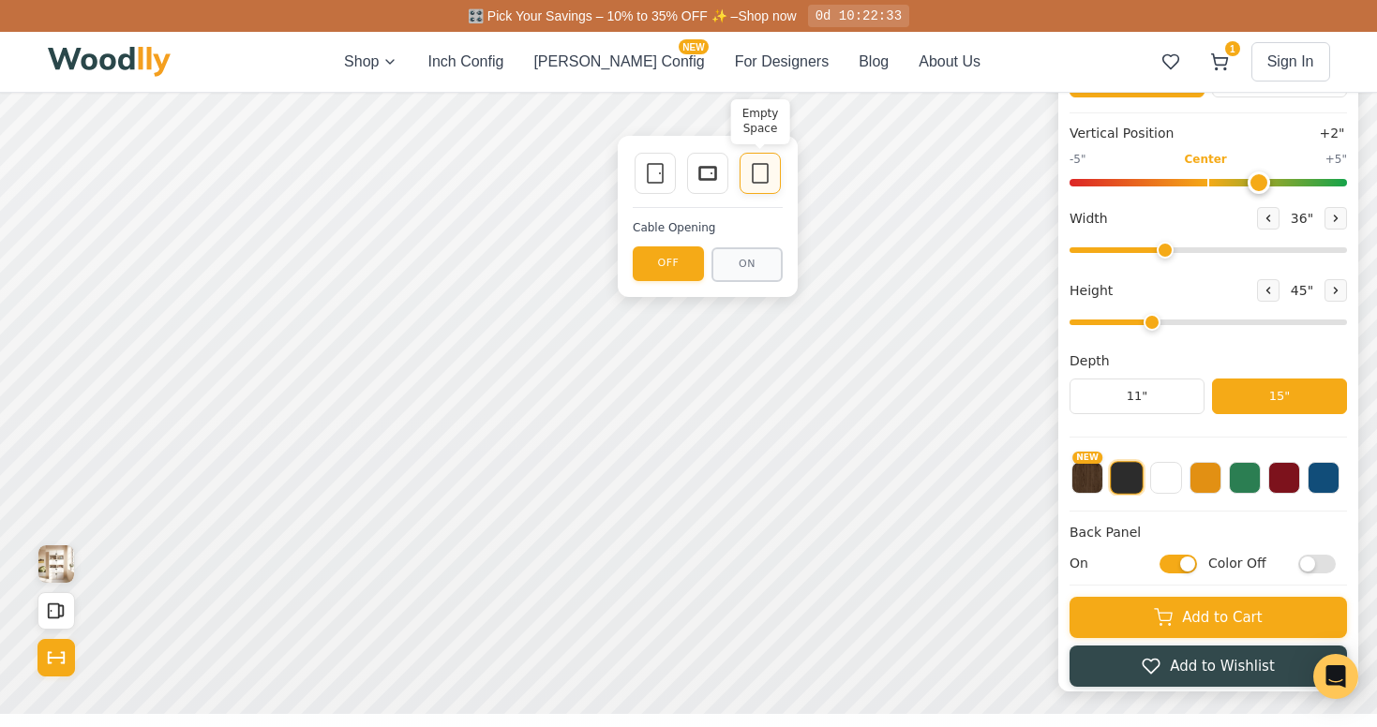
click at [757, 166] on icon at bounding box center [760, 173] width 22 height 22
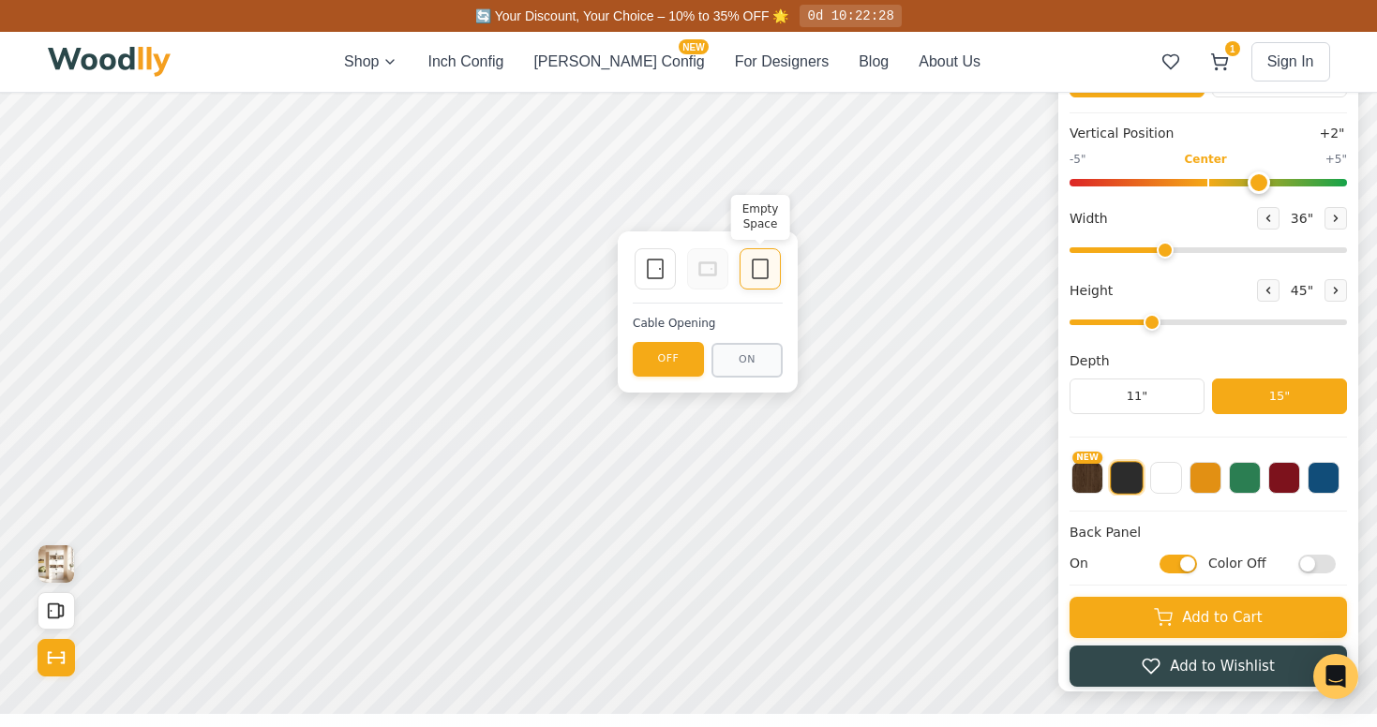
click at [761, 263] on icon at bounding box center [760, 269] width 22 height 22
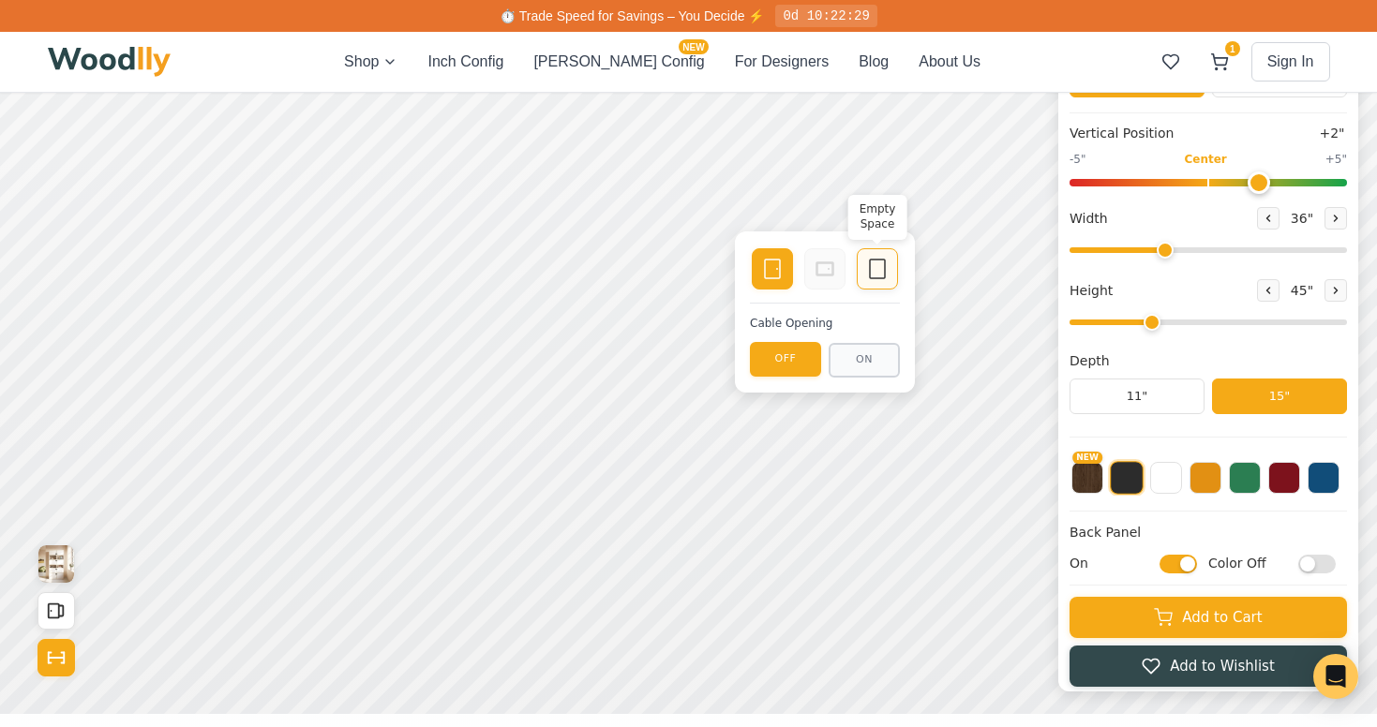
click at [880, 260] on rect at bounding box center [877, 269] width 15 height 19
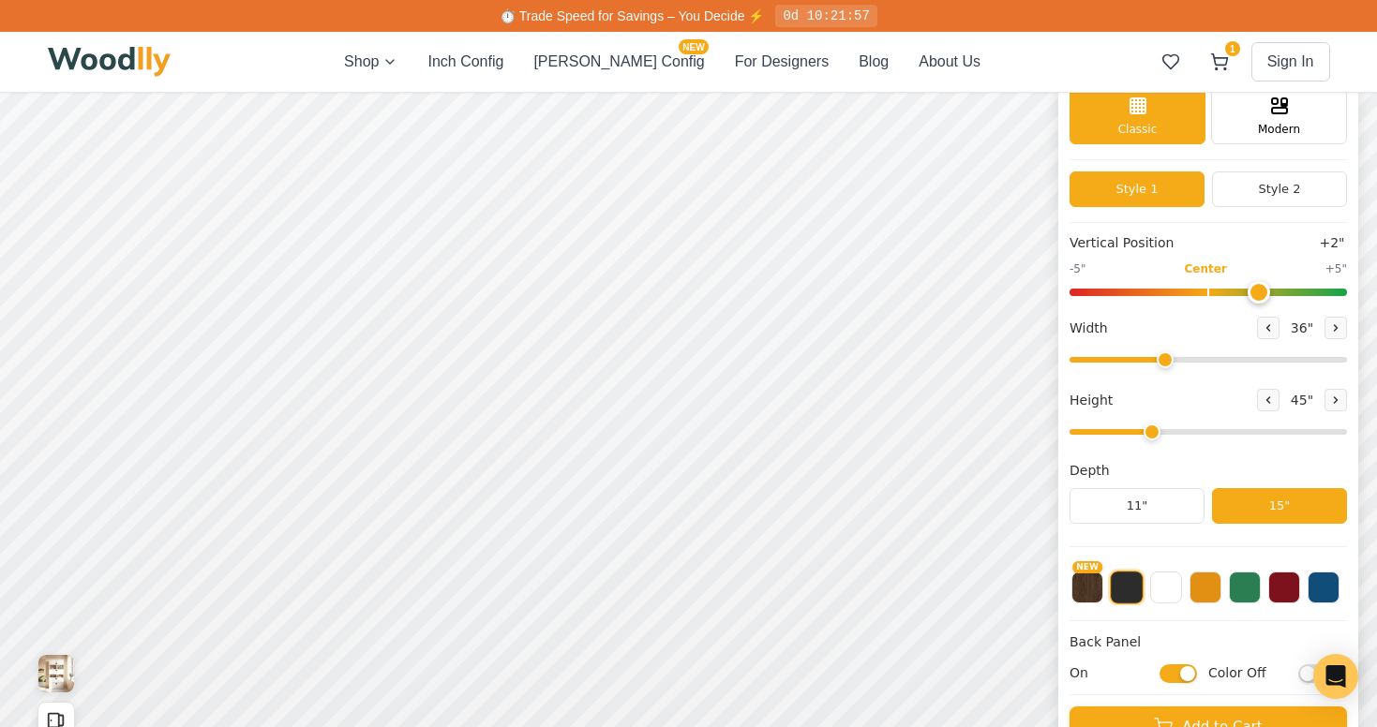
scroll to position [80, 0]
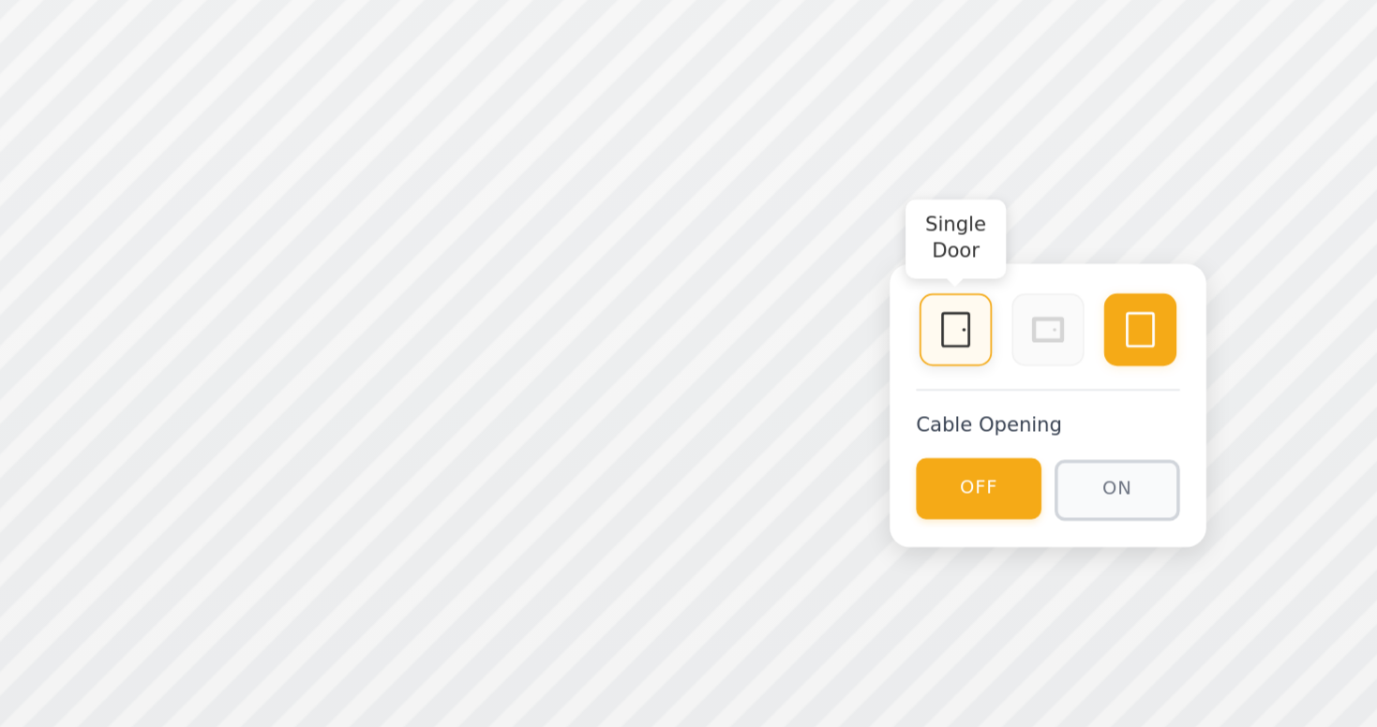
click at [366, 49] on icon at bounding box center [371, 53] width 22 height 22
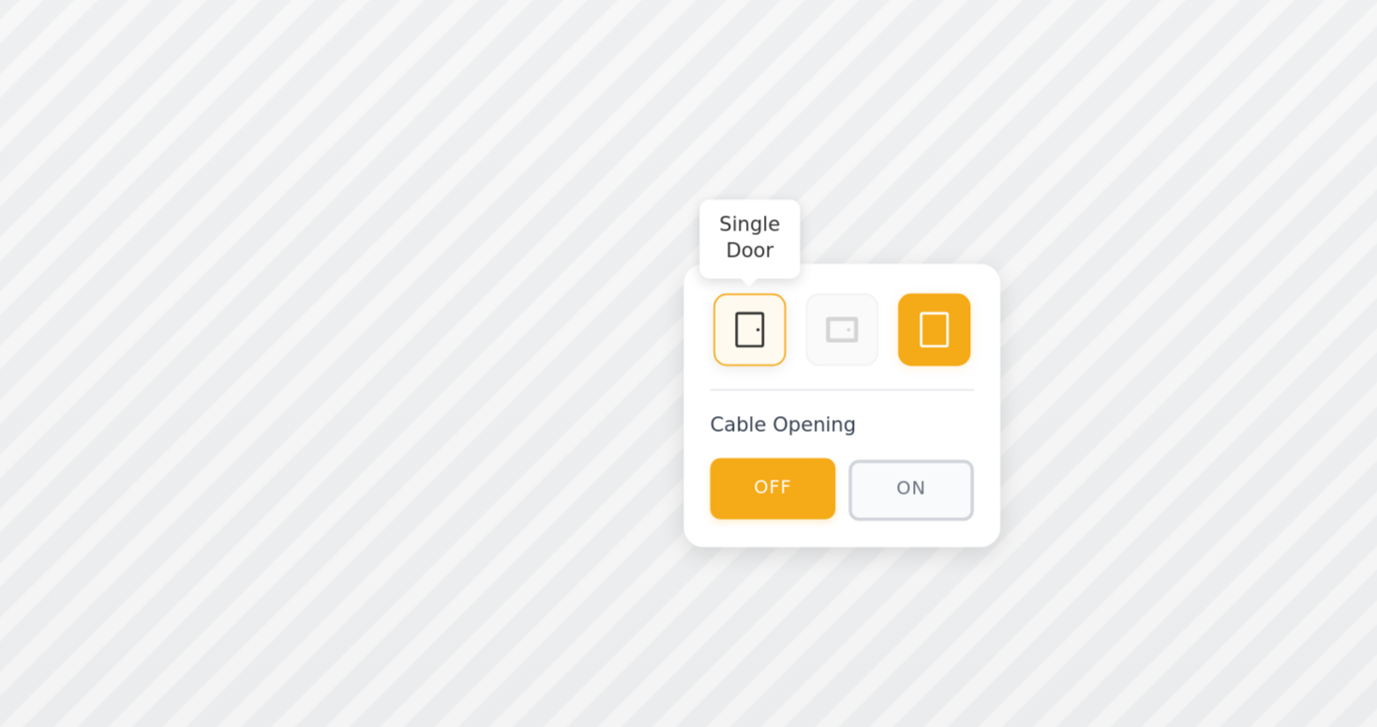
click at [253, 52] on icon at bounding box center [254, 53] width 22 height 22
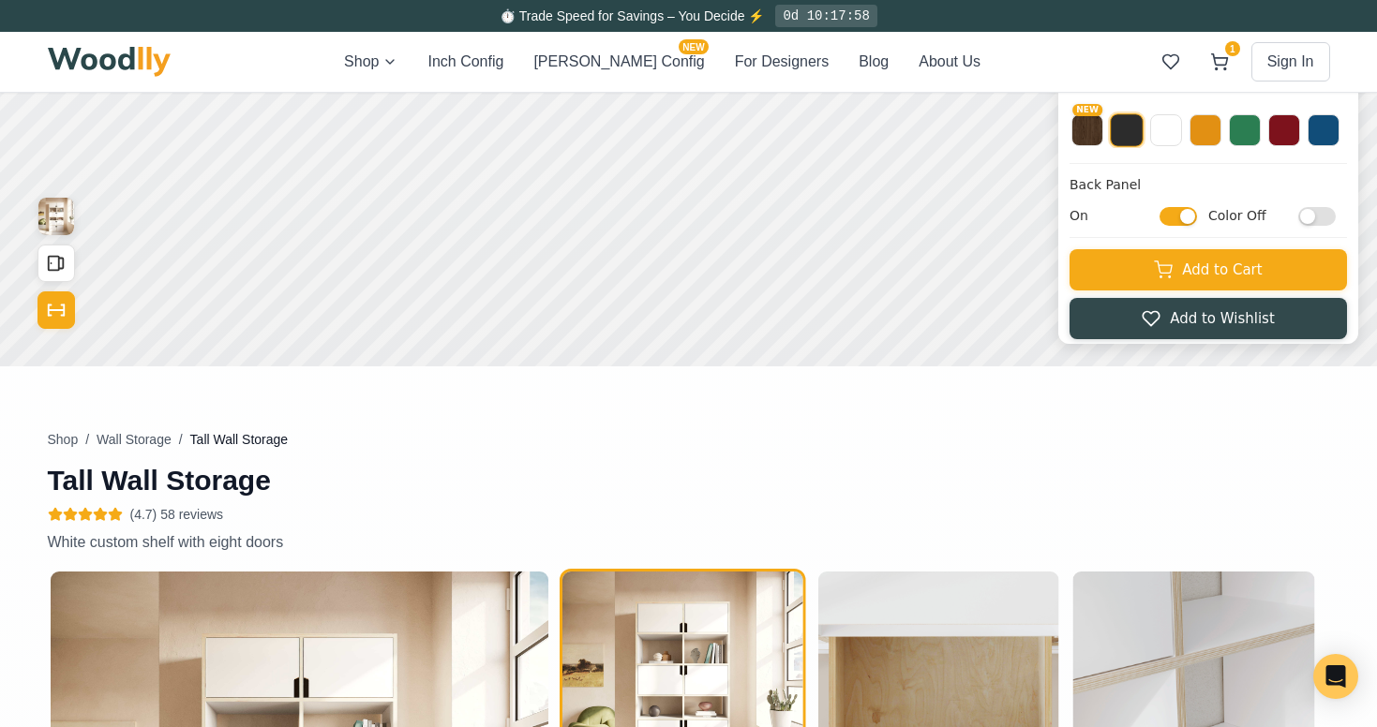
scroll to position [382, 0]
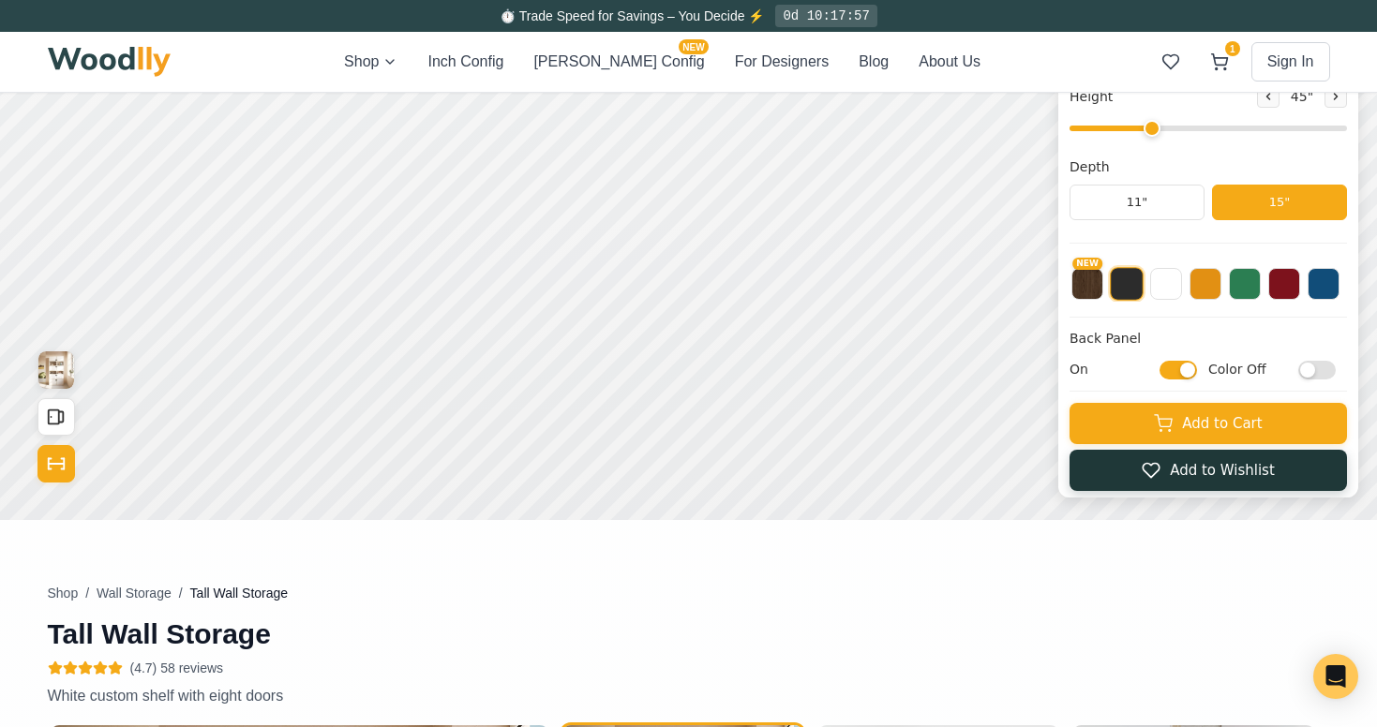
click at [1184, 472] on button "Add to Wishlist" at bounding box center [1208, 470] width 277 height 41
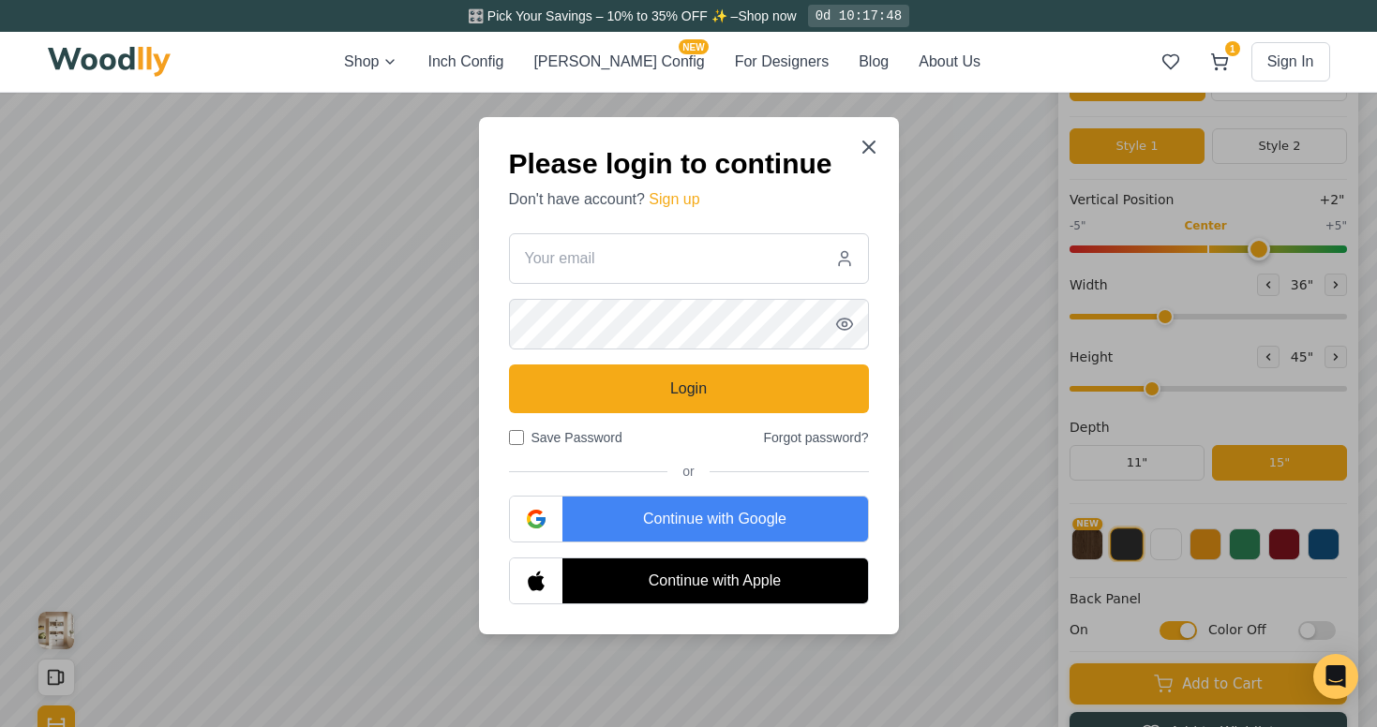
scroll to position [123, 0]
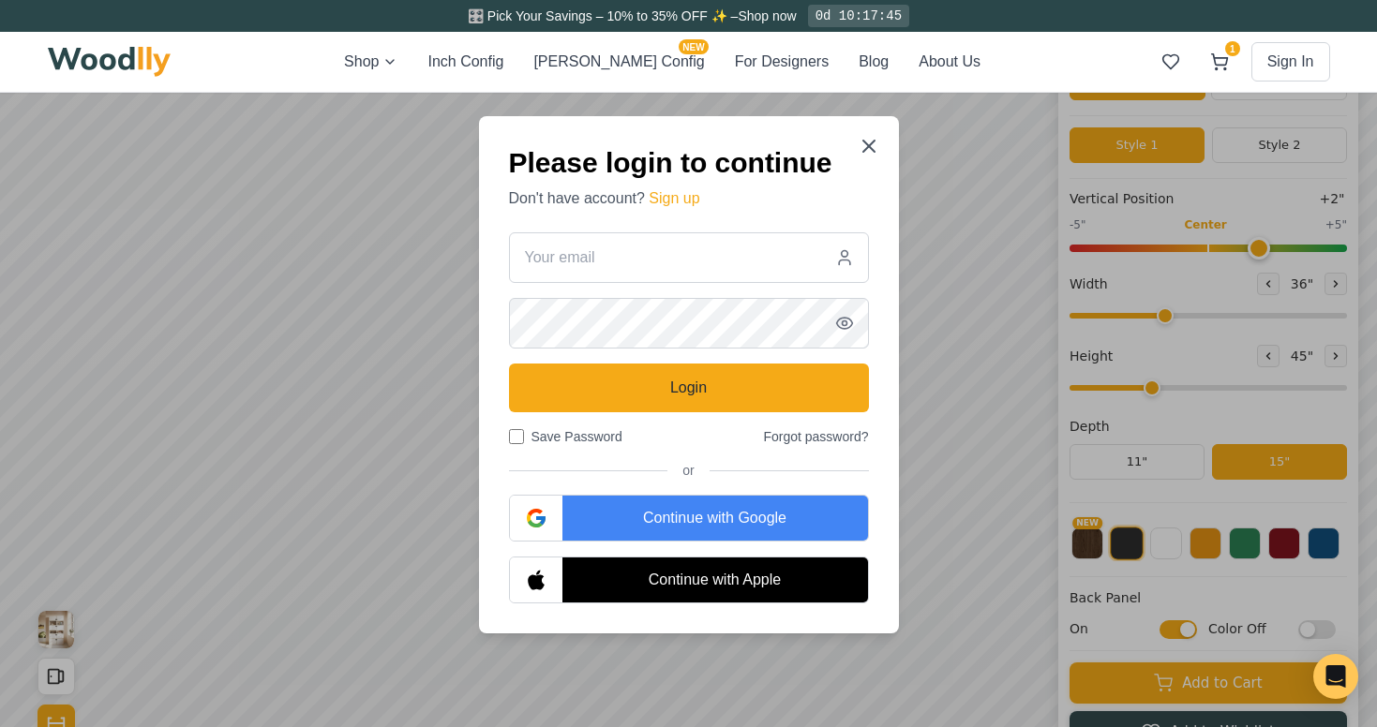
click at [322, 216] on div at bounding box center [688, 375] width 1377 height 810
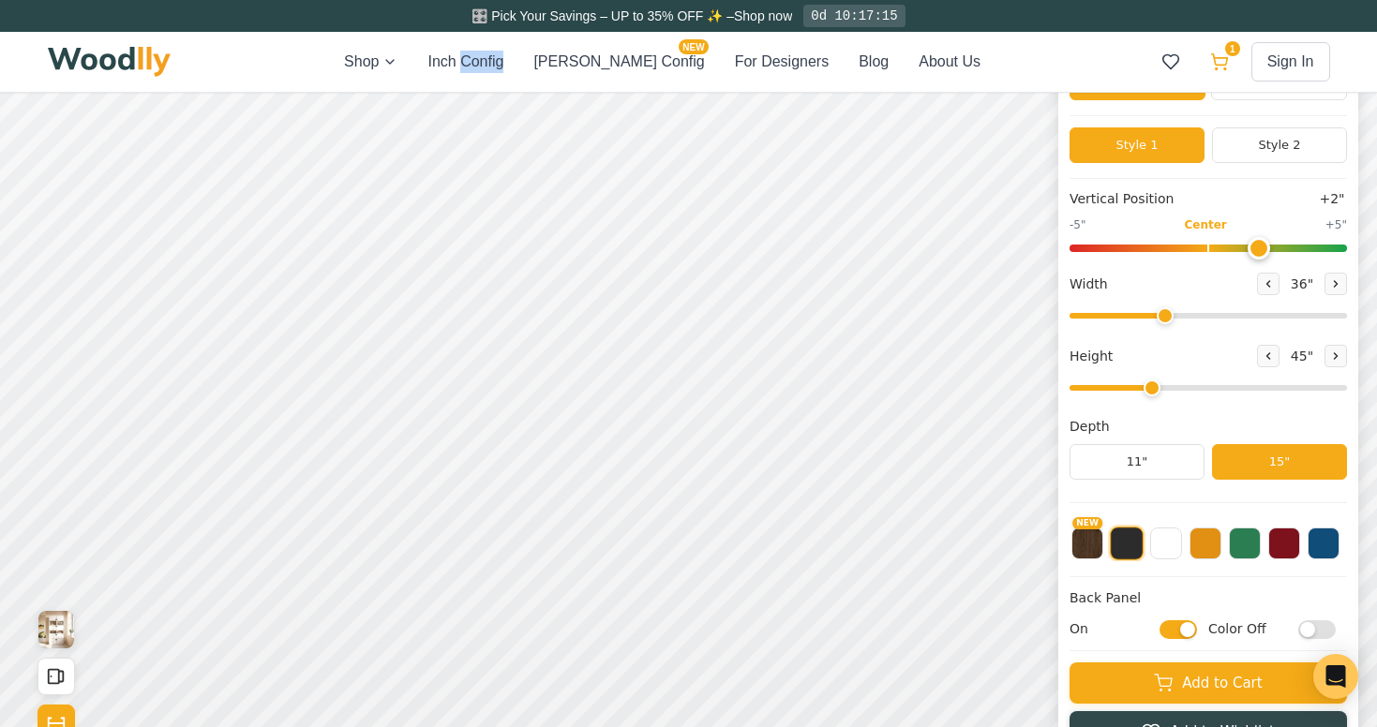
click at [1219, 56] on icon at bounding box center [1219, 61] width 19 height 19
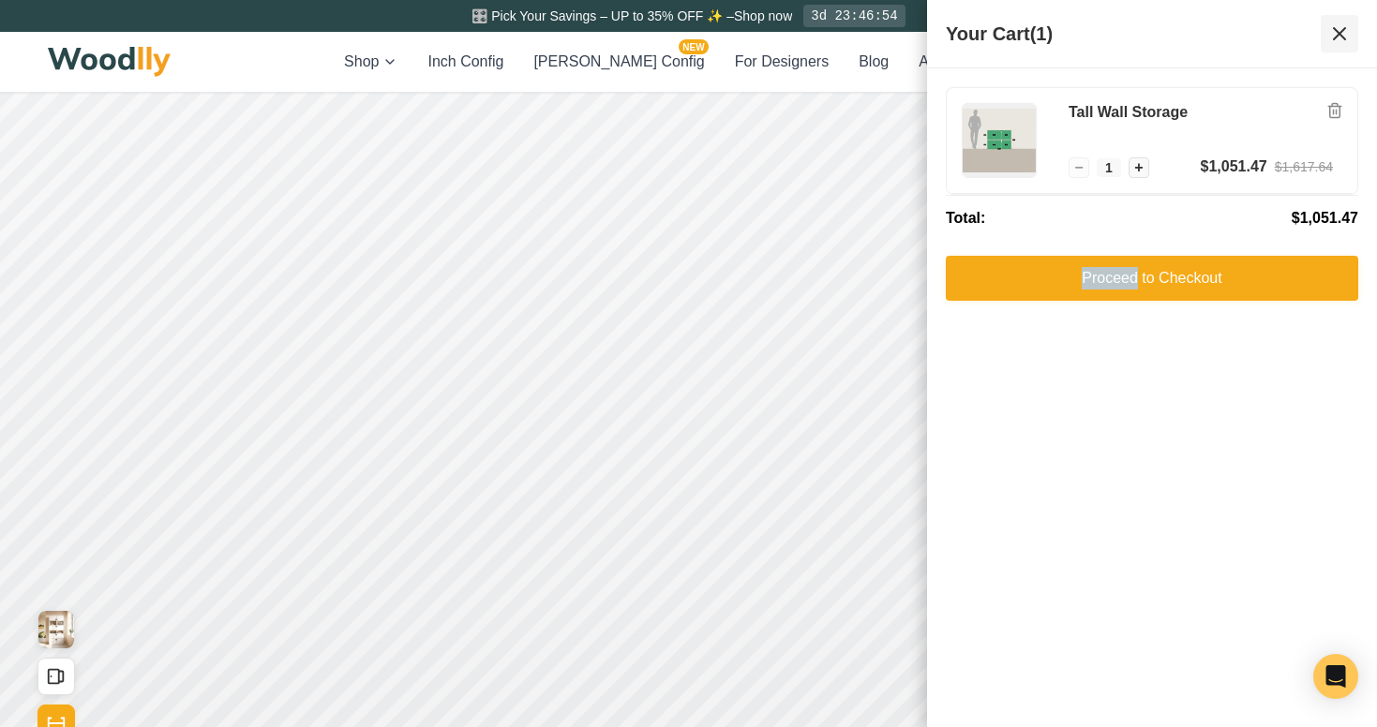
click at [1335, 35] on icon at bounding box center [1339, 33] width 22 height 22
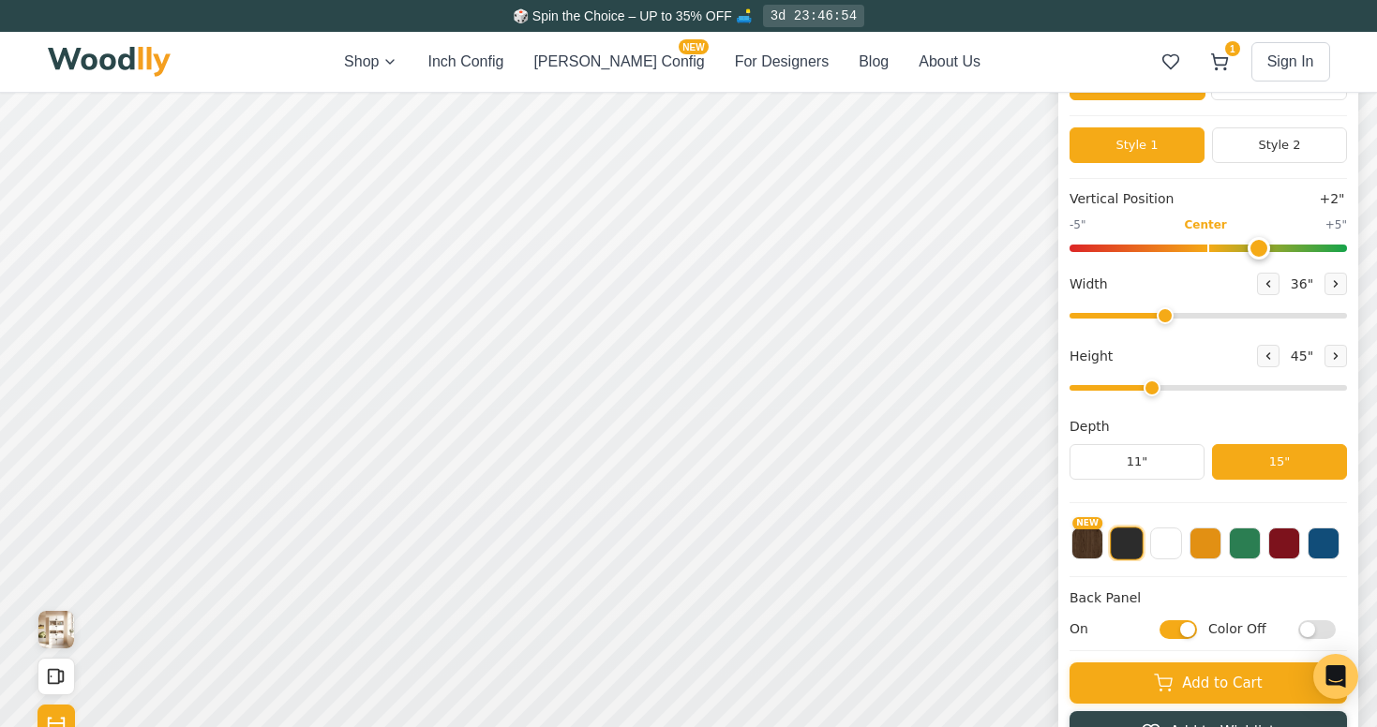
click at [761, 17] on div "🎲 Spin the Choice – UP to 35% OFF 🛋️ 3d 23:46:54" at bounding box center [689, 16] width 1312 height 32
click at [742, 15] on span "🎲 Spin the Choice – UP to 35% OFF 🛋️" at bounding box center [632, 15] width 239 height 15
click at [523, 16] on span "🎲 Spin the Choice – UP to 35% OFF 🛋️" at bounding box center [632, 15] width 239 height 15
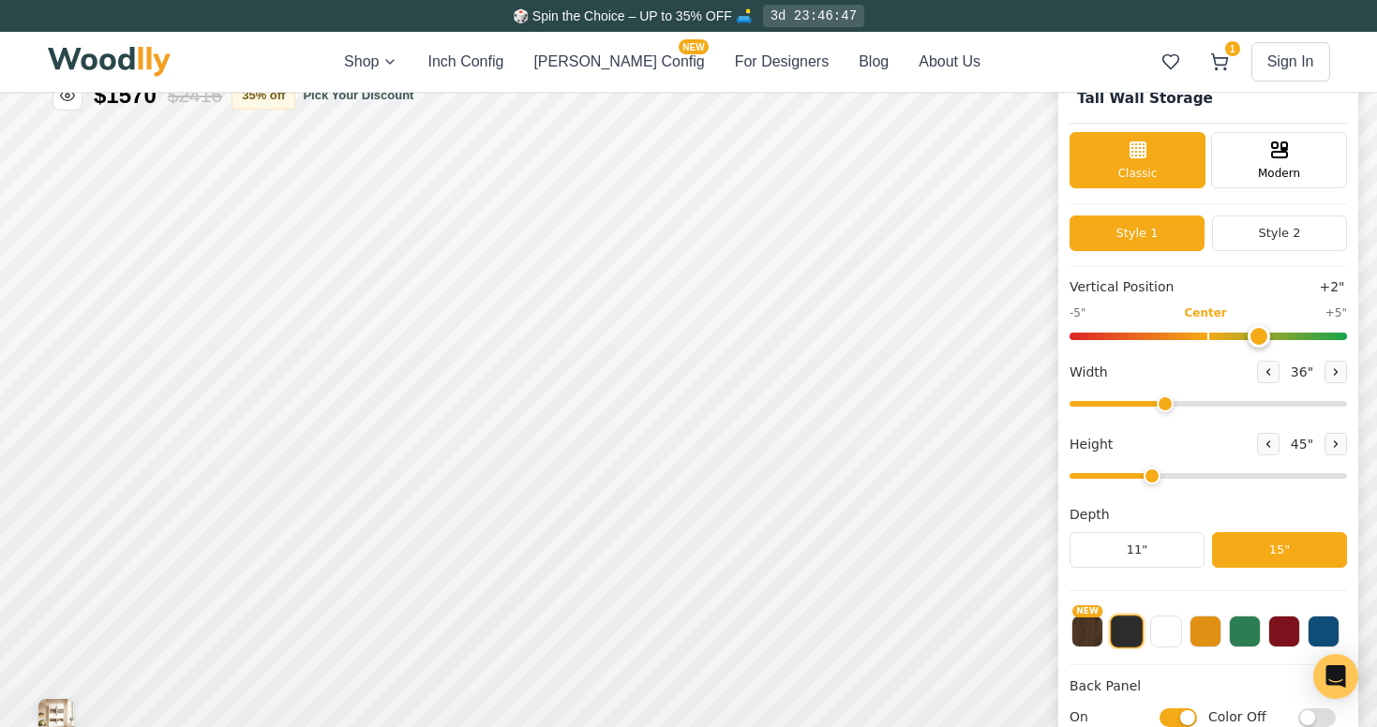
scroll to position [0, 0]
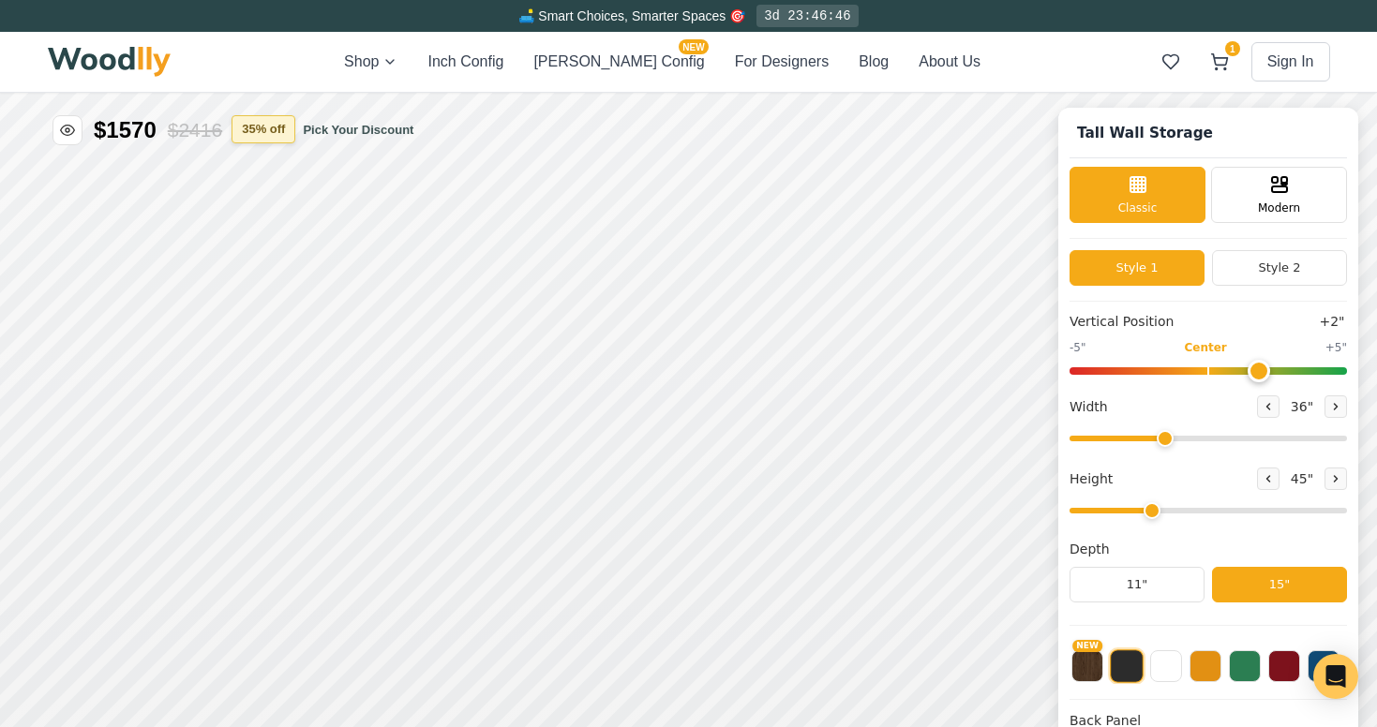
click at [277, 135] on button "35 % off" at bounding box center [264, 129] width 64 height 28
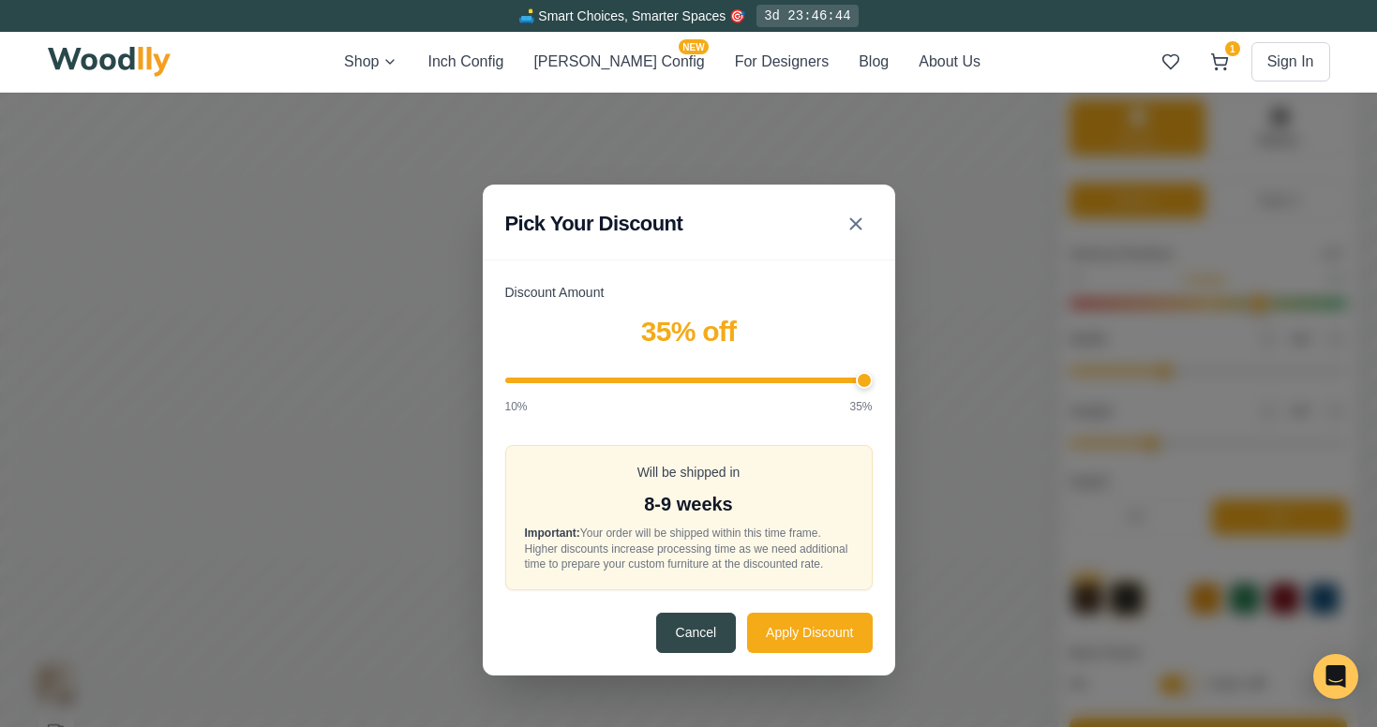
scroll to position [67, 0]
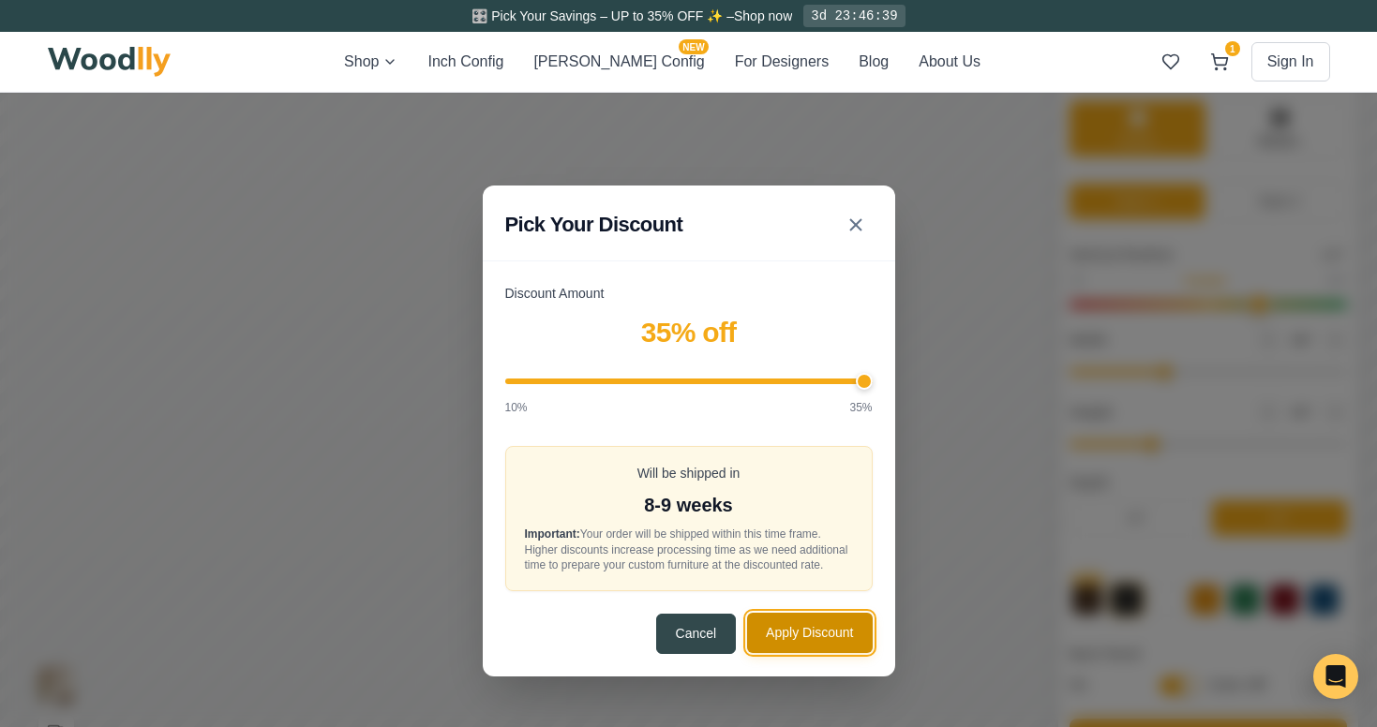
click at [793, 642] on button "Apply Discount" at bounding box center [809, 633] width 125 height 40
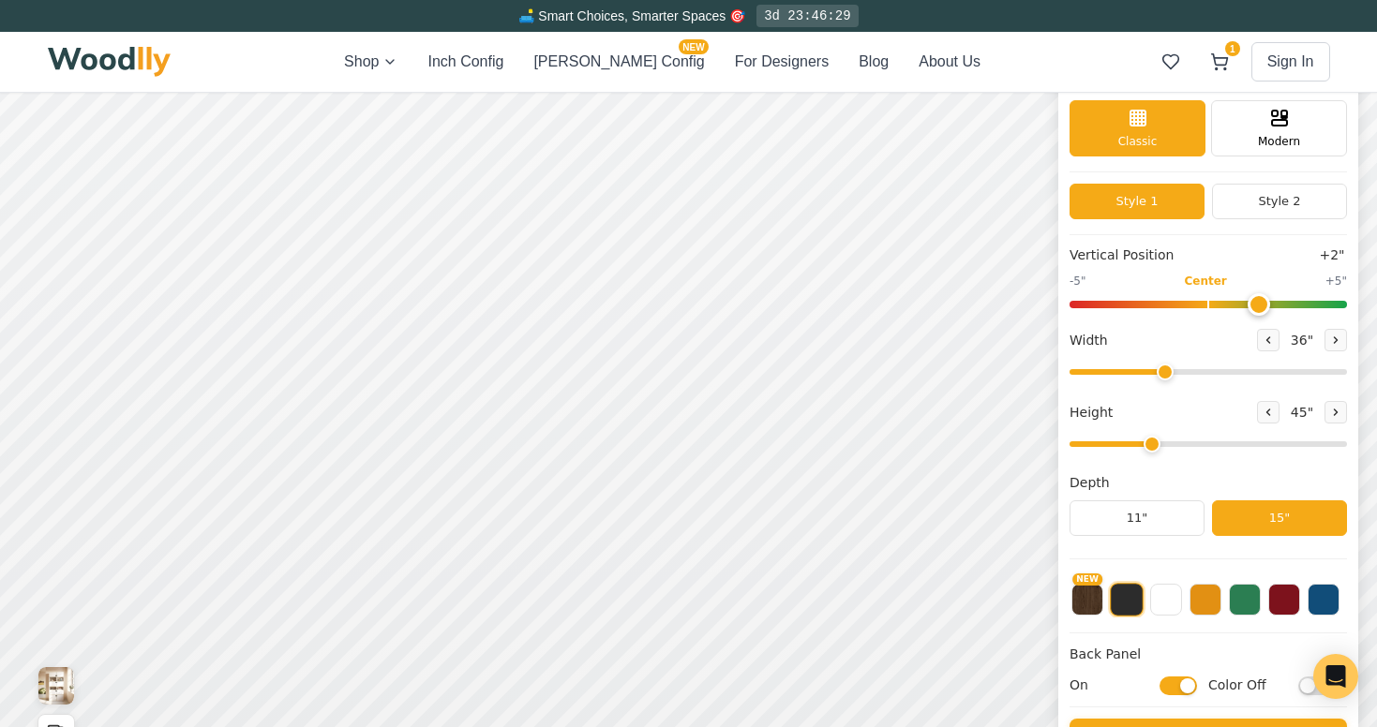
scroll to position [0, 0]
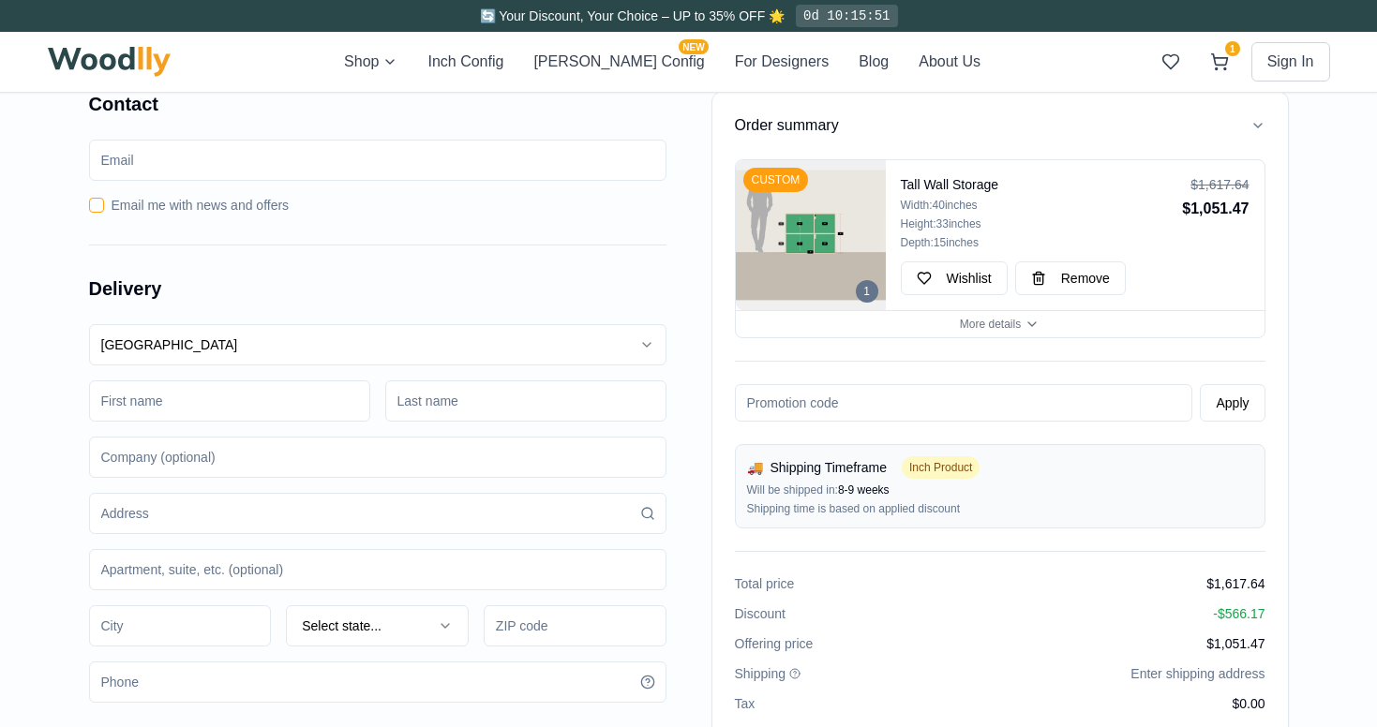
click at [257, 166] on input "email" at bounding box center [377, 160] width 577 height 41
type input "jskidder@gmail.com"
type input "Skidmore"
type input "Havas"
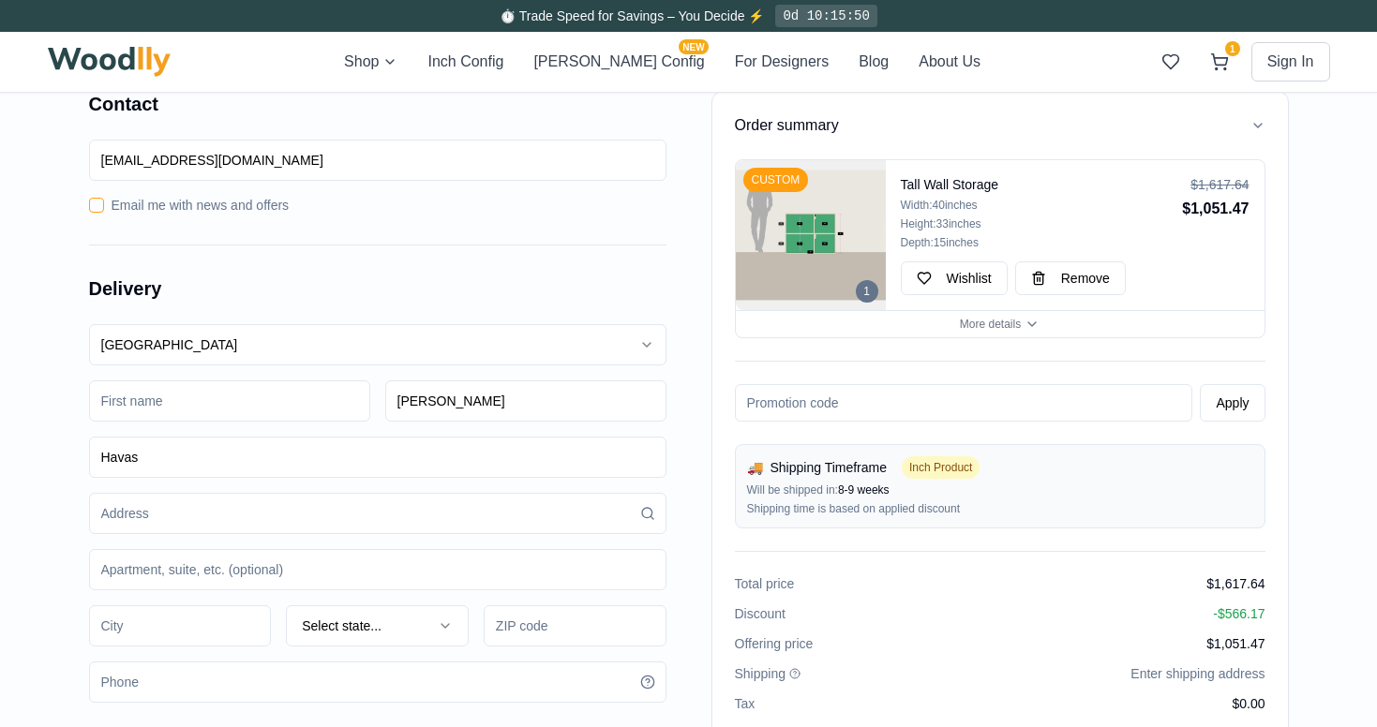
type input "64 Bayard St, Apt 3E"
type input "Apt 3E"
type input "Brooklyn"
type input "11222"
type input "3129530893"
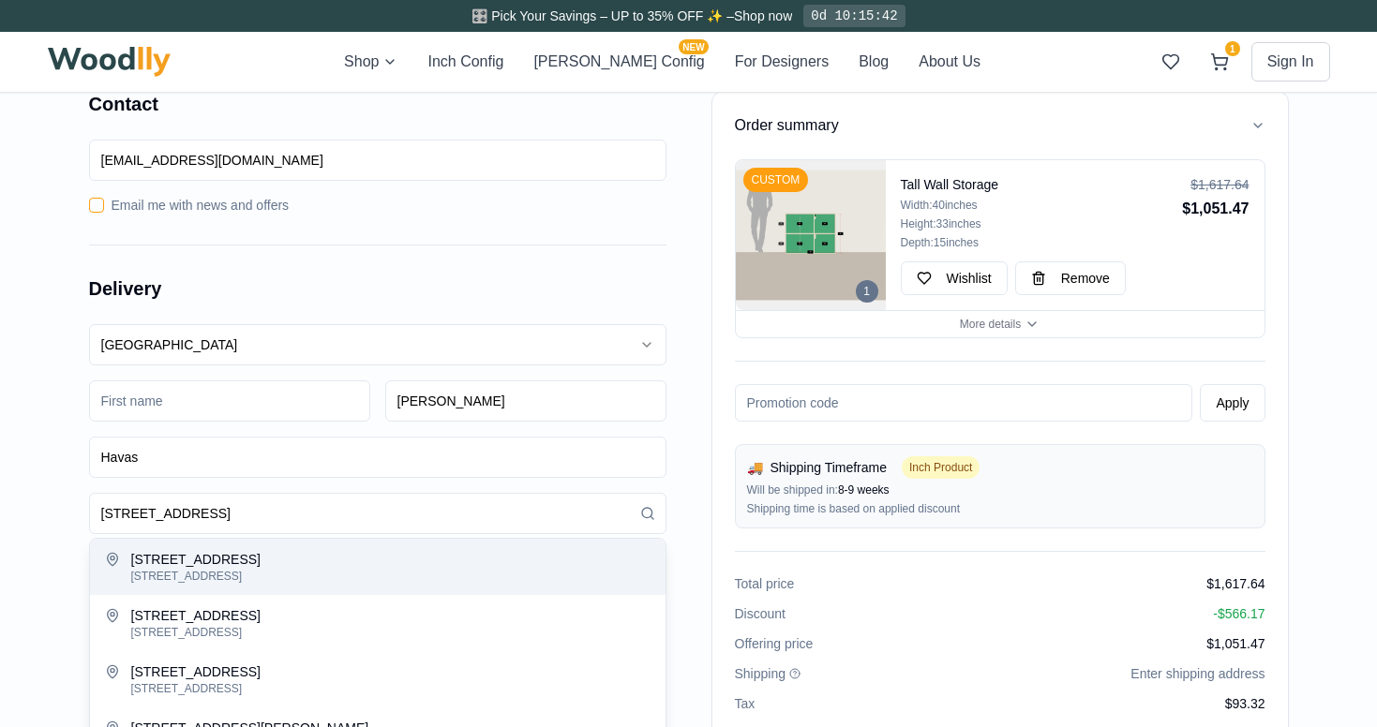
click at [213, 563] on div "64 Bayard St apt 3e" at bounding box center [390, 559] width 519 height 19
type input "64 Bayard Street"
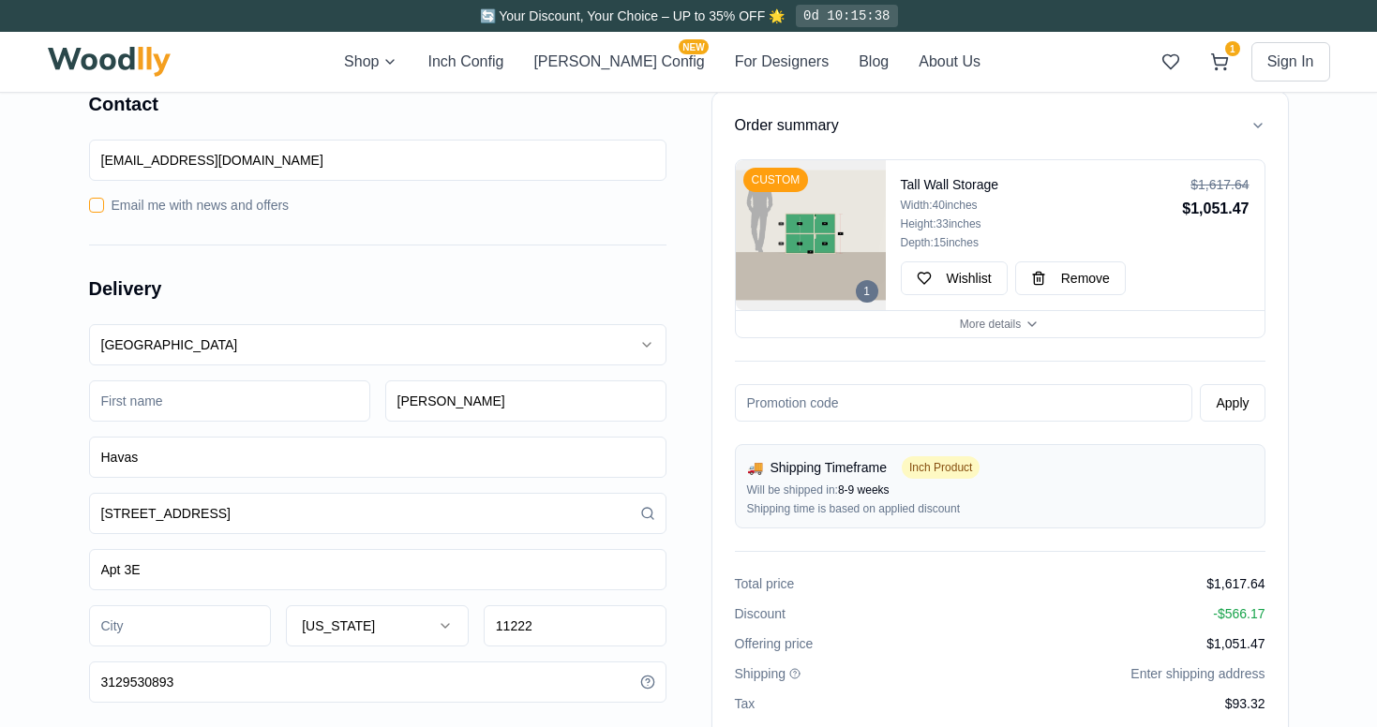
click at [277, 407] on input at bounding box center [229, 401] width 281 height 41
type input "James"
click at [442, 321] on div "Delivery United States United States Canada James Skidmore Havas 64 Bayard Stre…" at bounding box center [377, 474] width 577 height 458
click at [295, 457] on input "Havas" at bounding box center [377, 457] width 577 height 41
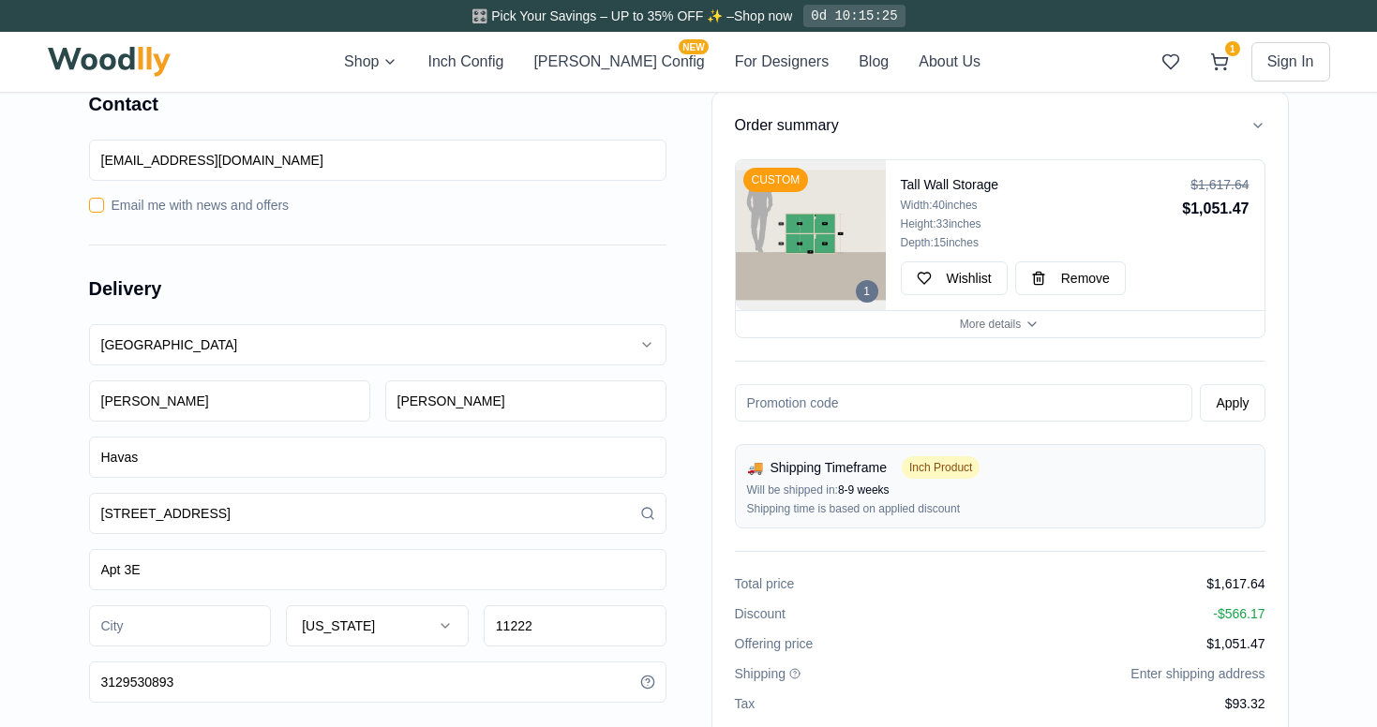
click at [295, 457] on input "Havas" at bounding box center [377, 457] width 577 height 41
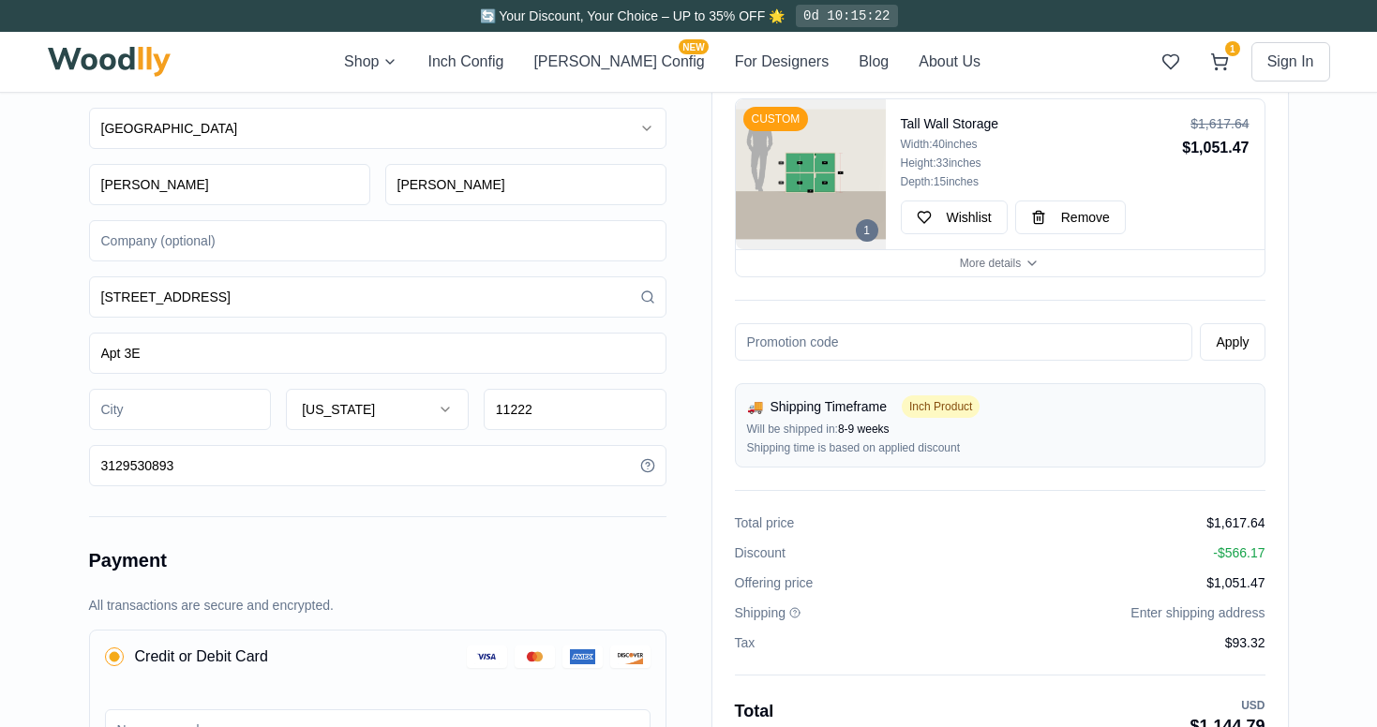
scroll to position [217, 0]
click at [168, 418] on input at bounding box center [180, 408] width 183 height 41
type input "Brooklyn"
click at [22, 383] on div "Order summary 1 CUSTOM Tall Wall Storage Width: 40 inches Height: 33 inches Dep…" at bounding box center [688, 515] width 1377 height 1345
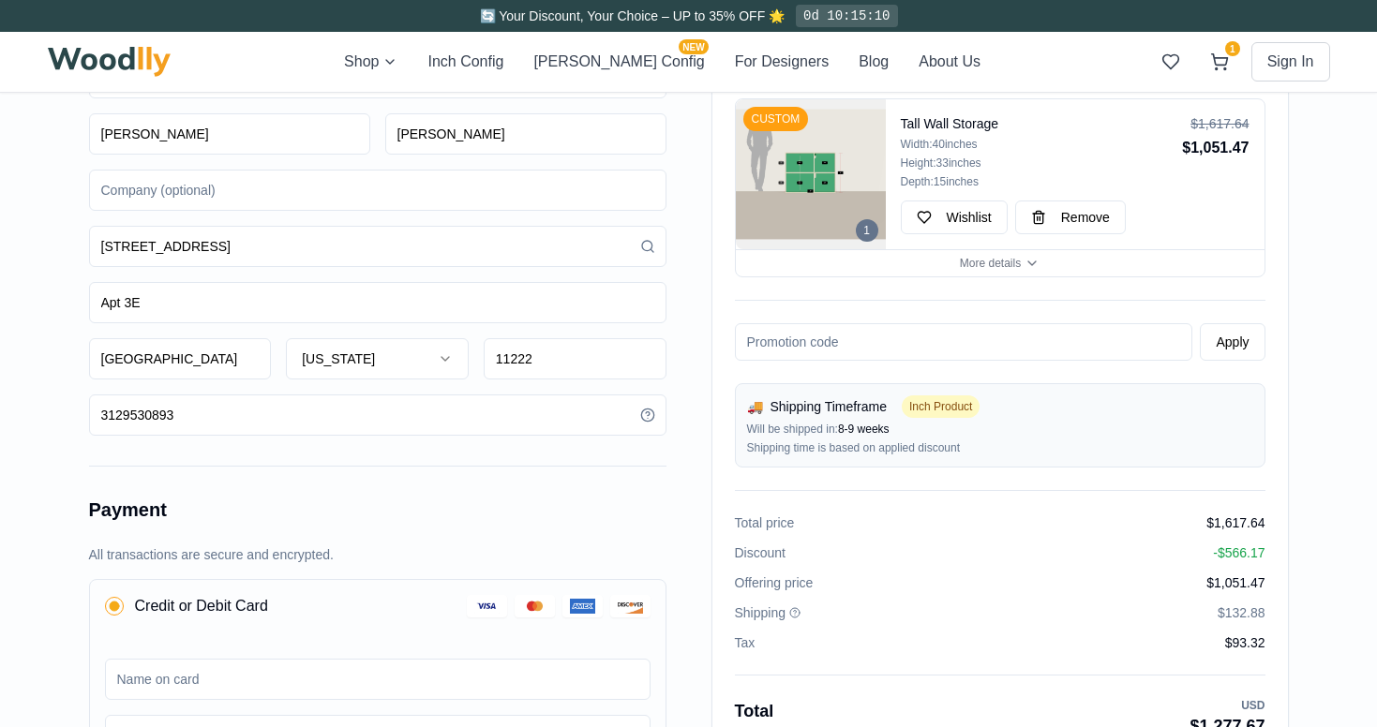
scroll to position [336, 0]
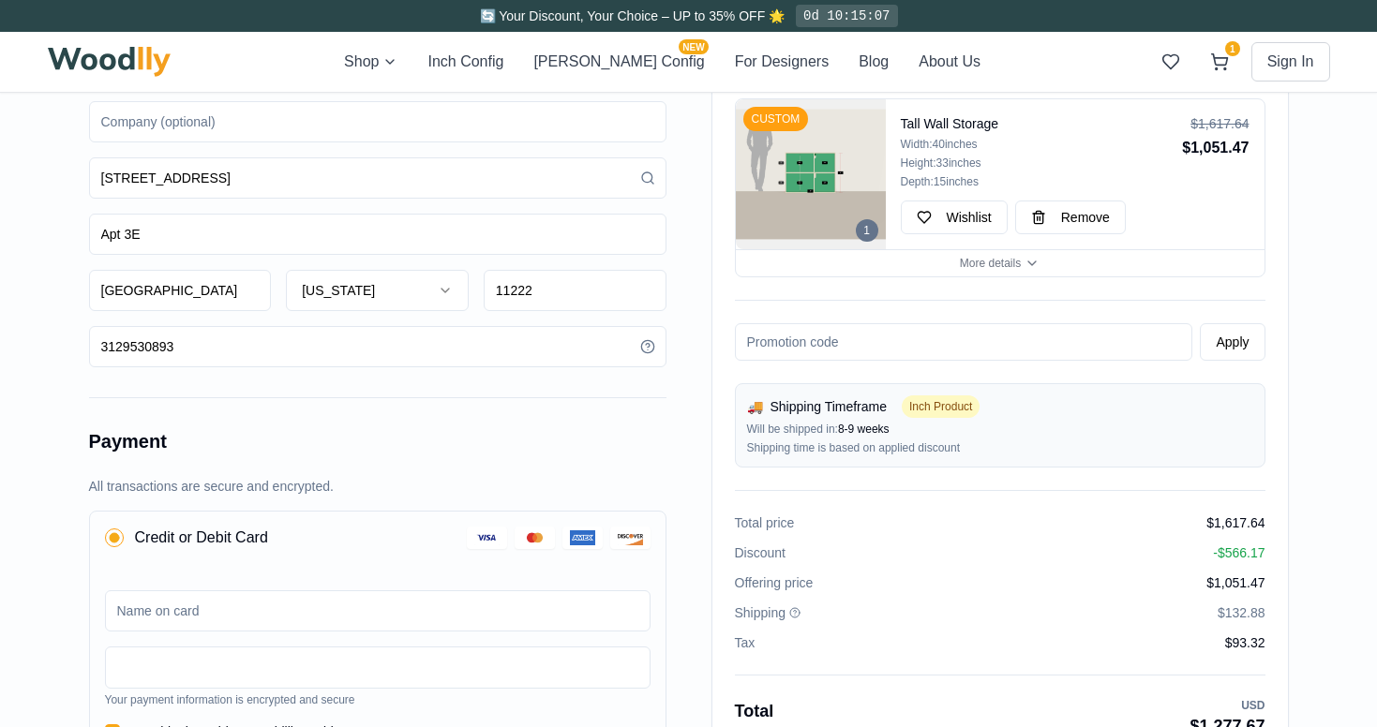
click at [797, 611] on icon at bounding box center [795, 611] width 3 height 3
click at [796, 610] on icon at bounding box center [794, 612] width 11 height 11
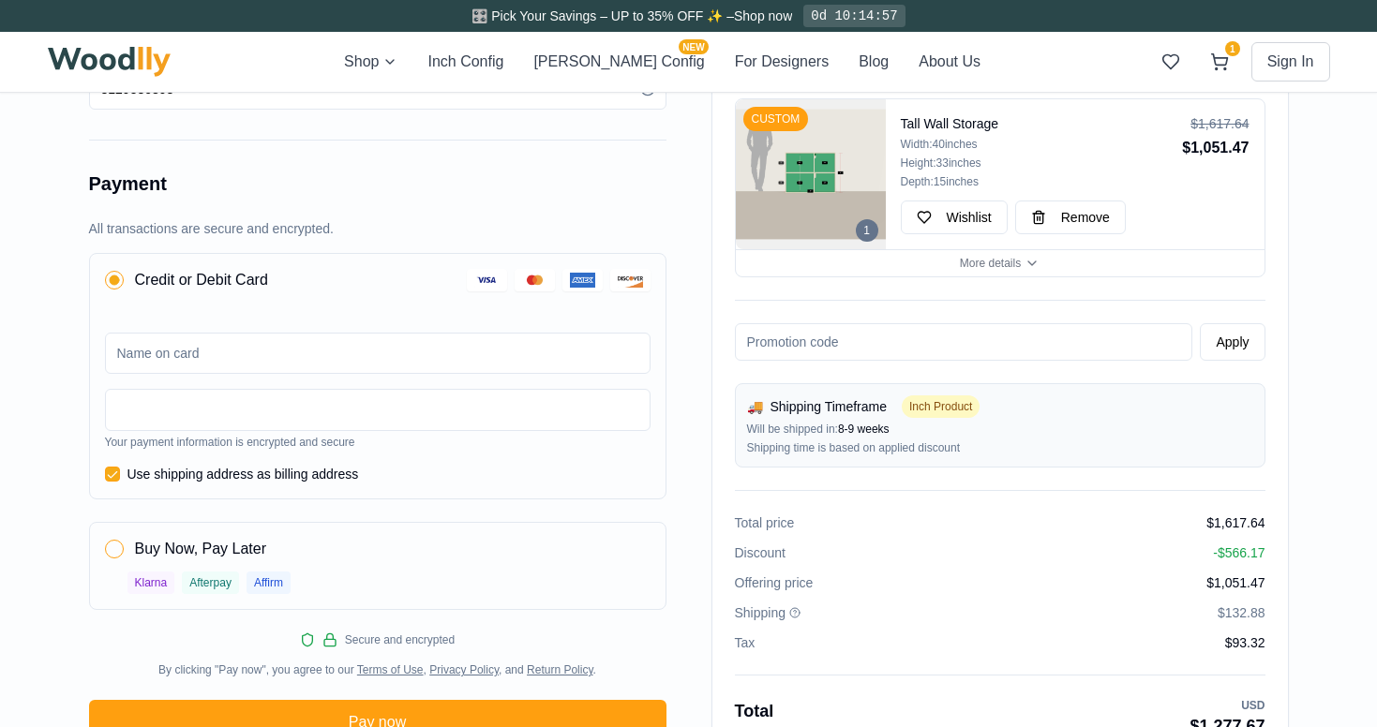
scroll to position [679, 0]
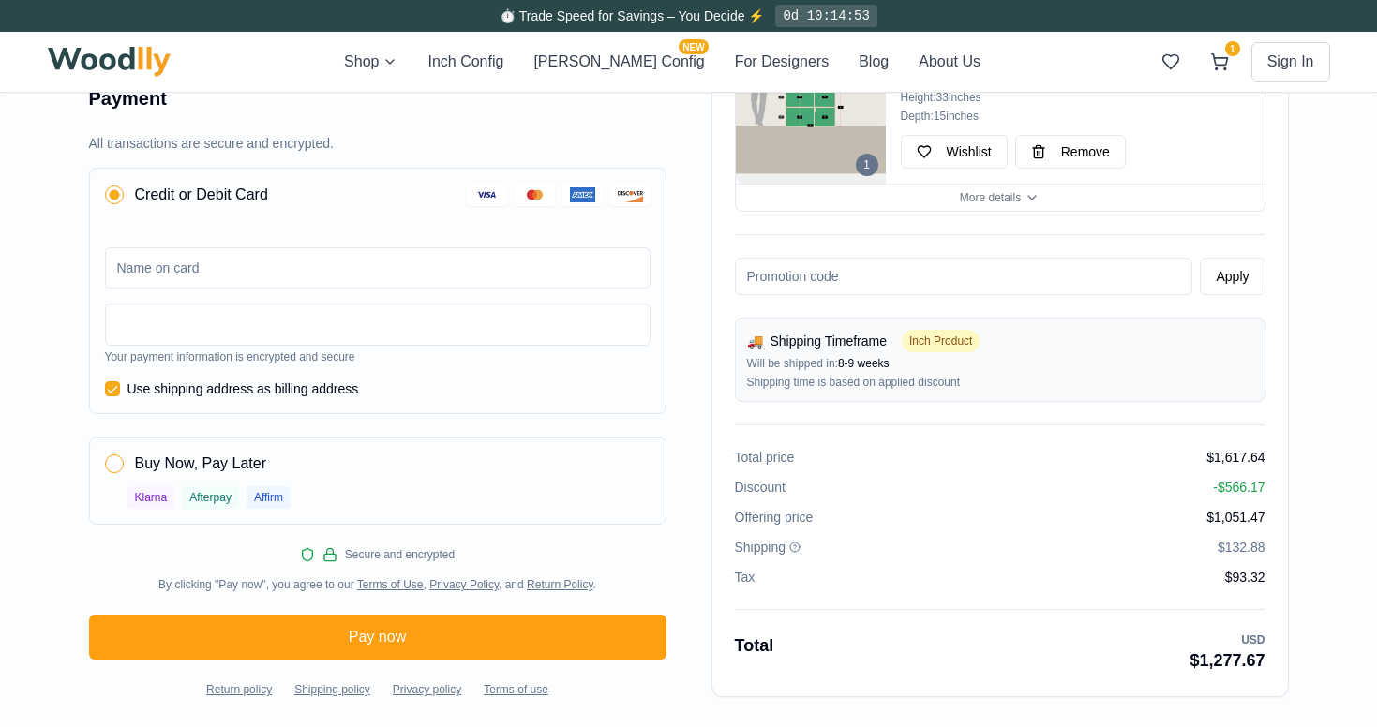
click at [797, 547] on icon at bounding box center [794, 547] width 11 height 11
click at [795, 547] on icon at bounding box center [794, 547] width 11 height 11
click at [797, 547] on icon at bounding box center [794, 547] width 11 height 11
click at [798, 544] on icon at bounding box center [794, 547] width 11 height 11
click at [798, 547] on icon at bounding box center [794, 547] width 11 height 11
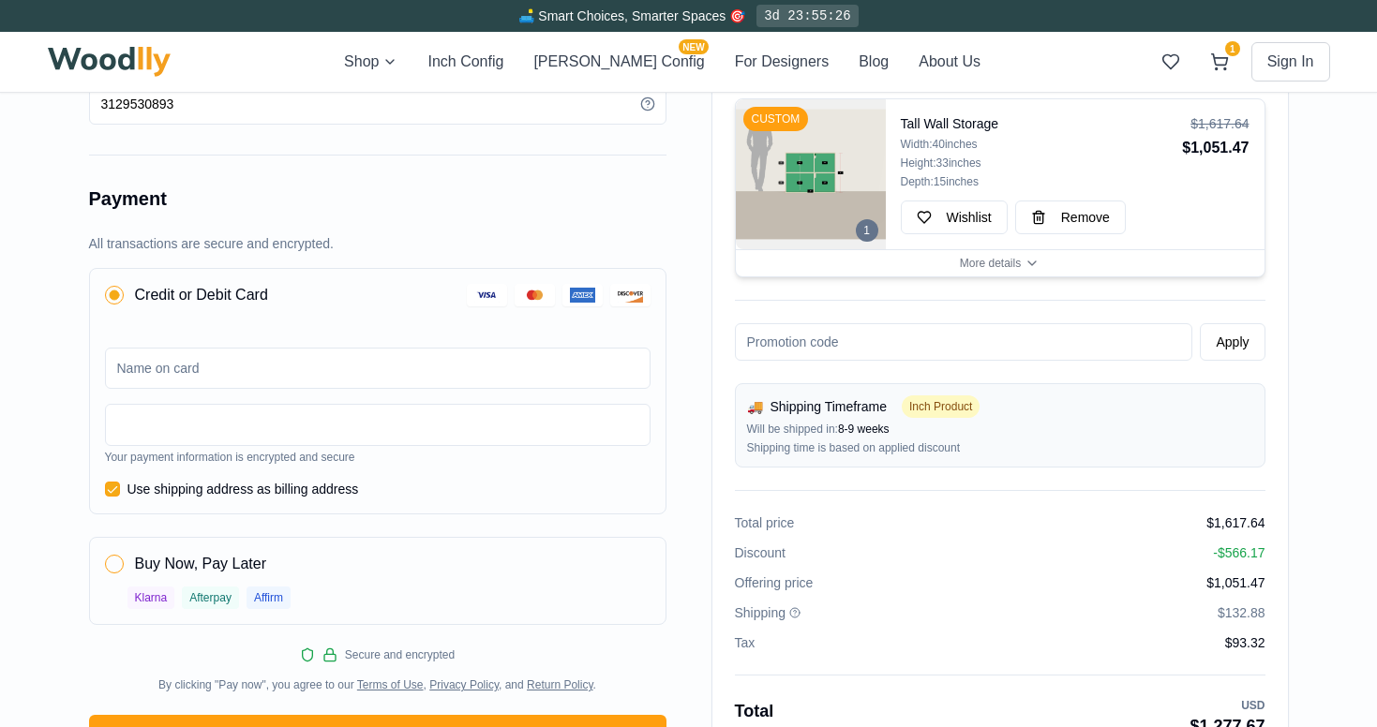
scroll to position [563, 0]
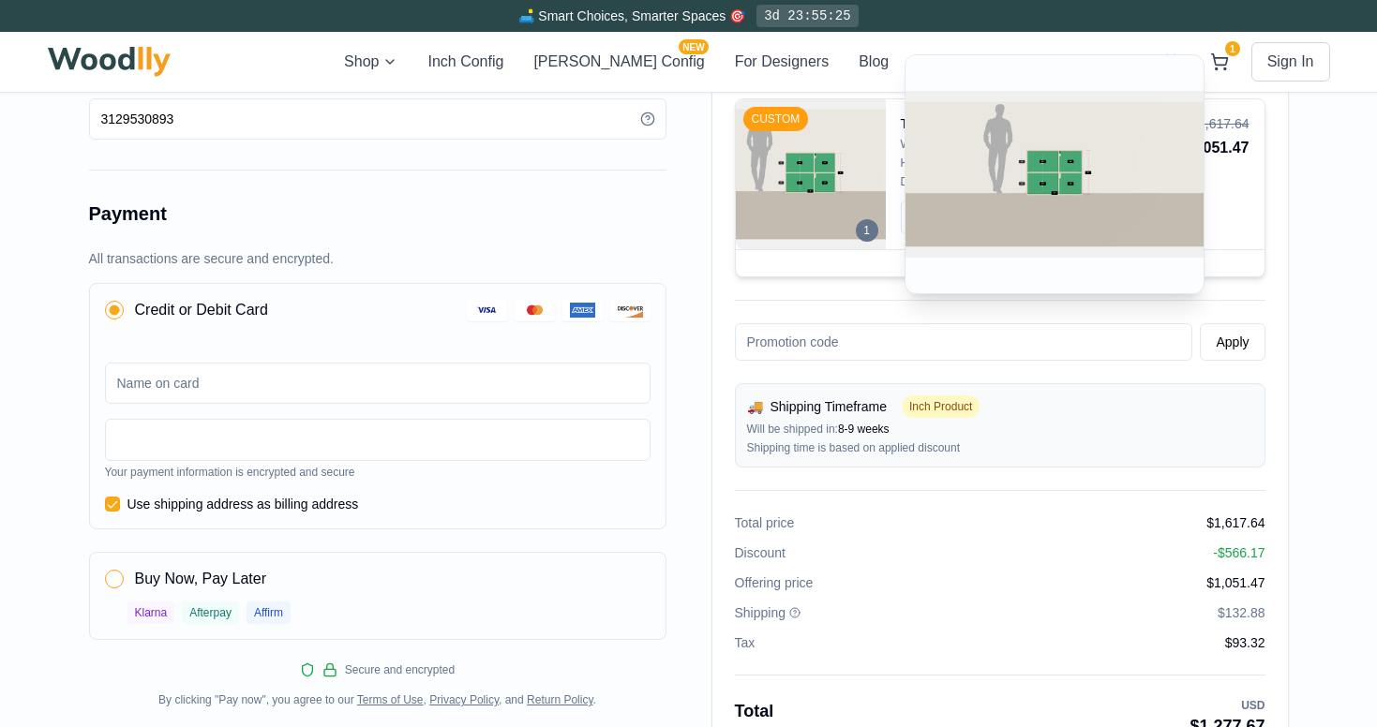
click at [807, 164] on img at bounding box center [811, 174] width 150 height 150
click at [807, 159] on img at bounding box center [811, 174] width 150 height 150
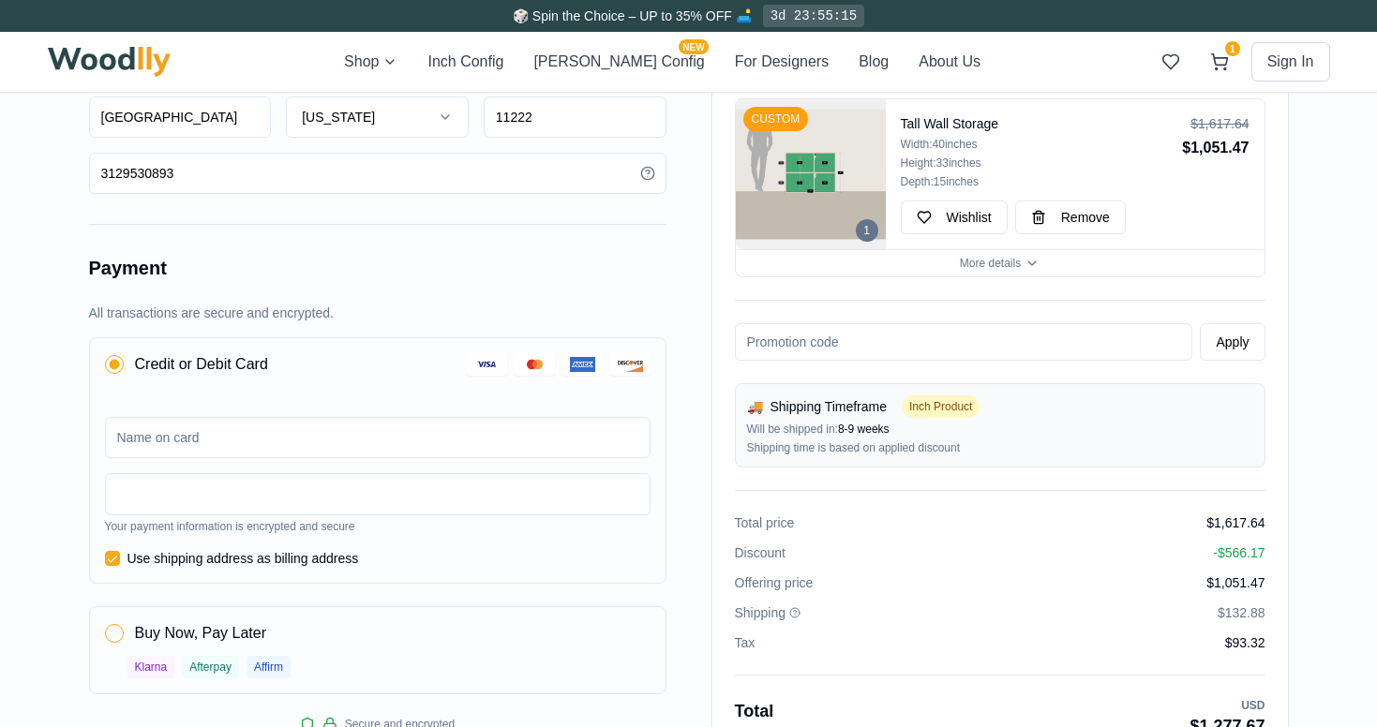
scroll to position [506, 0]
click at [961, 261] on span "More details" at bounding box center [990, 263] width 61 height 15
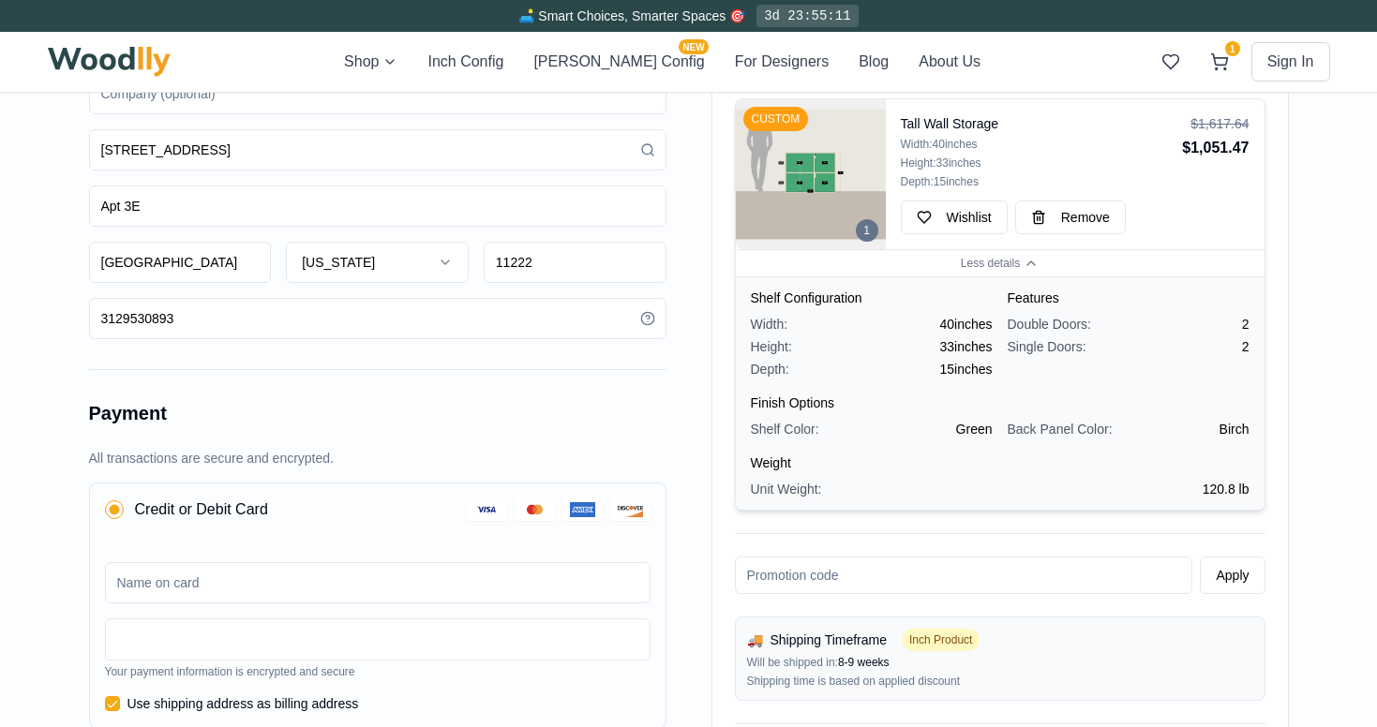
scroll to position [367, 0]
